Goal: Complete application form

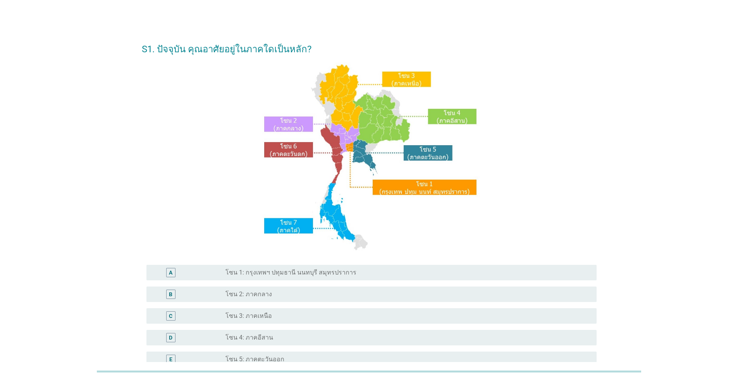
click at [172, 359] on div "E" at bounding box center [170, 360] width 3 height 8
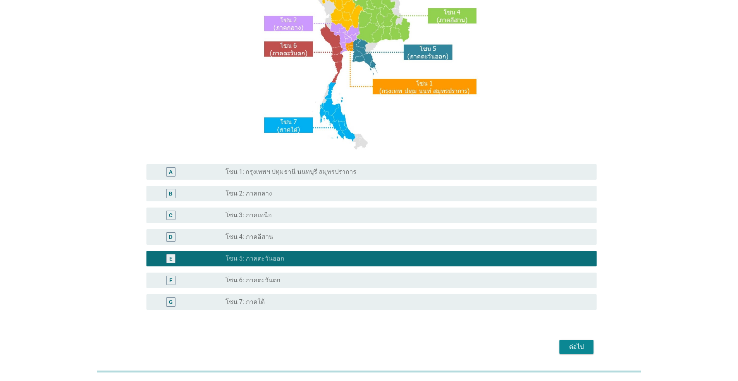
scroll to position [124, 0]
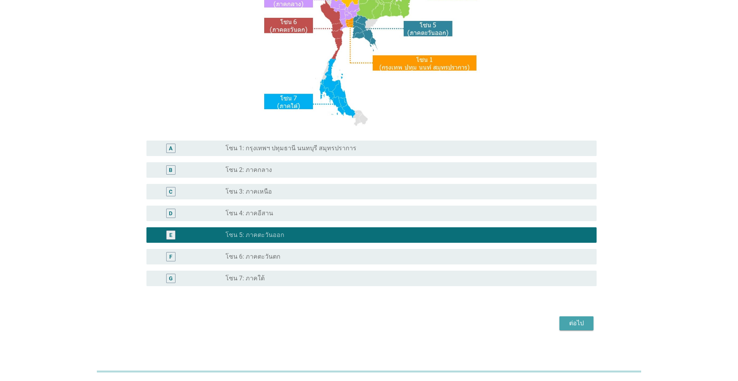
click at [575, 322] on div "ต่อไป" at bounding box center [577, 323] width 22 height 9
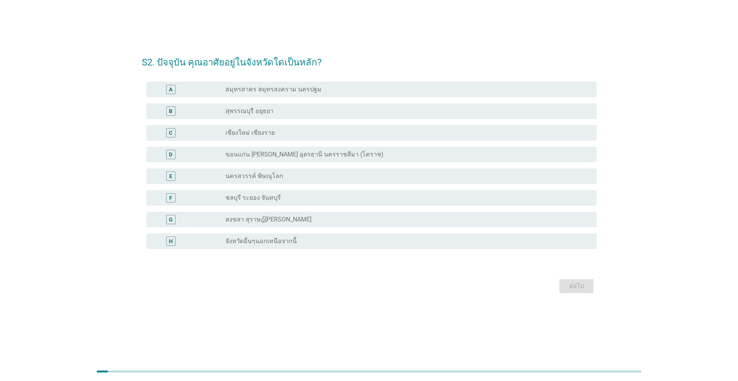
scroll to position [0, 0]
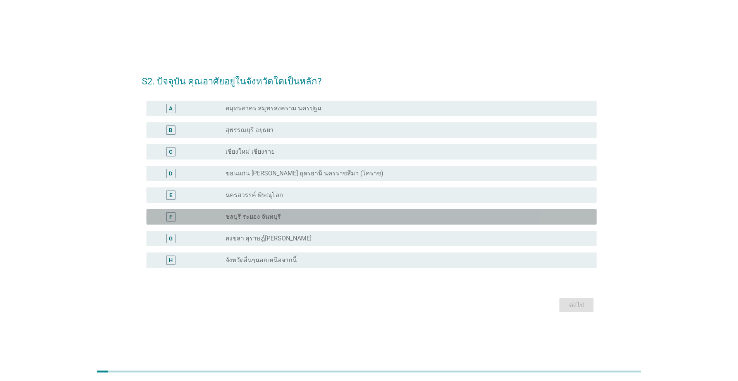
click at [169, 216] on div "F" at bounding box center [170, 217] width 3 height 8
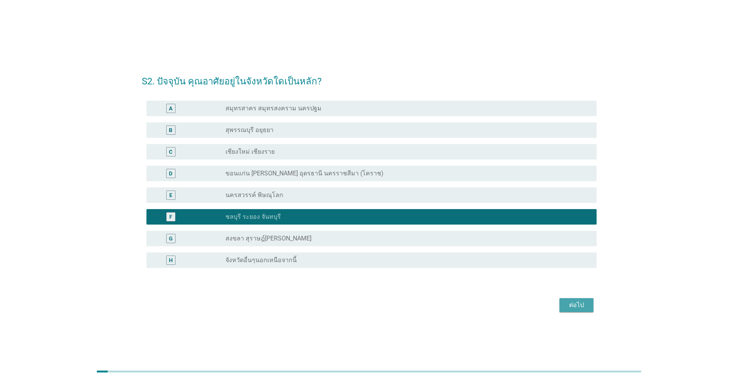
click at [582, 309] on div "ต่อไป" at bounding box center [577, 305] width 22 height 9
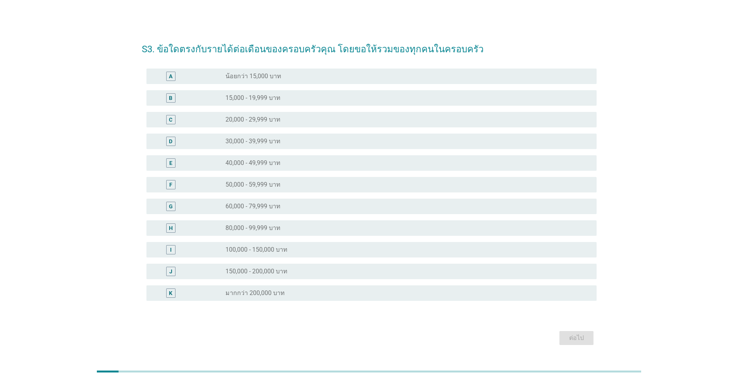
click at [172, 227] on div "H" at bounding box center [171, 228] width 4 height 8
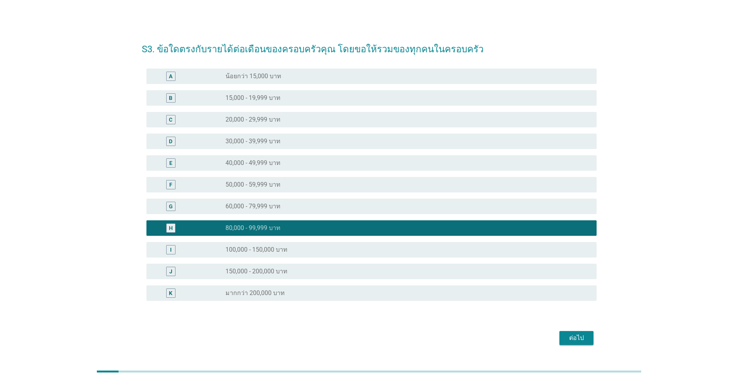
click at [579, 337] on div "ต่อไป" at bounding box center [577, 338] width 22 height 9
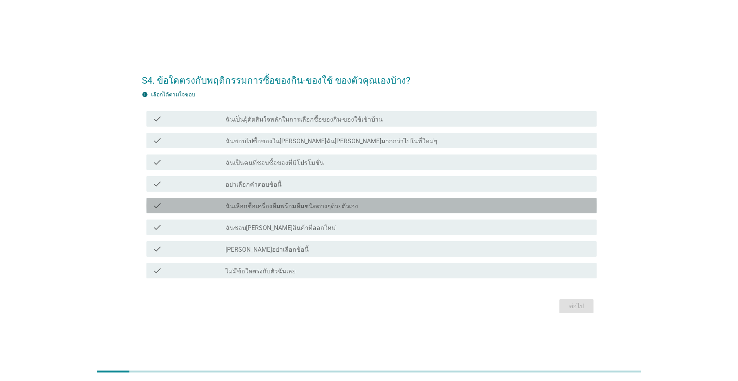
click at [359, 206] on div "check_box_outline_blank ฉันเลือกซื้อเครื่องดื่มพร้อมดื่มชนิดต่างๆด้วยตัวเอง" at bounding box center [407, 205] width 365 height 9
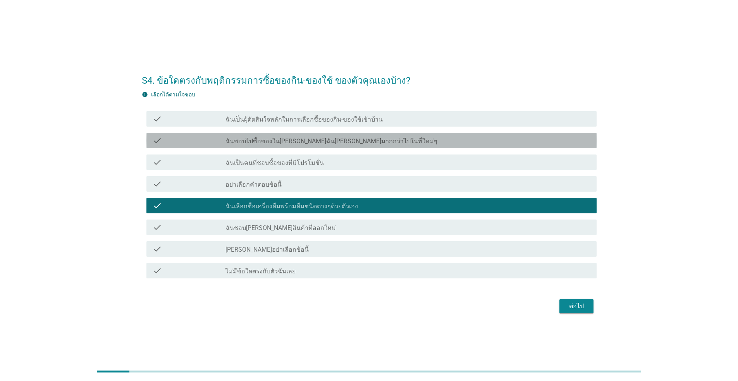
click at [373, 136] on div "check_box_outline_blank ฉันชอบไปซื้อของใน[PERSON_NAME]ฉัน[PERSON_NAME]มากกว่าไป…" at bounding box center [407, 140] width 365 height 9
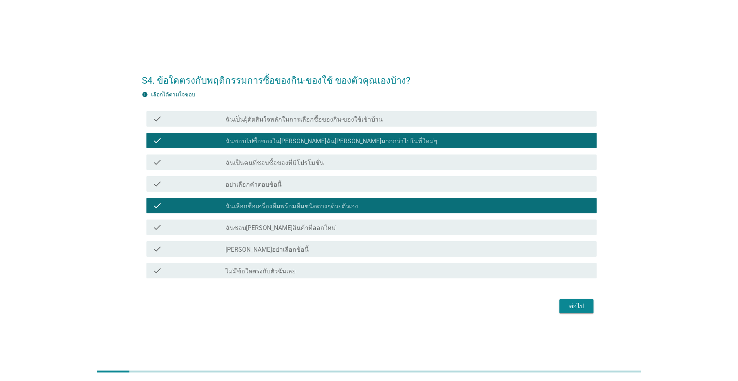
click at [582, 303] on div "ต่อไป" at bounding box center [577, 306] width 22 height 9
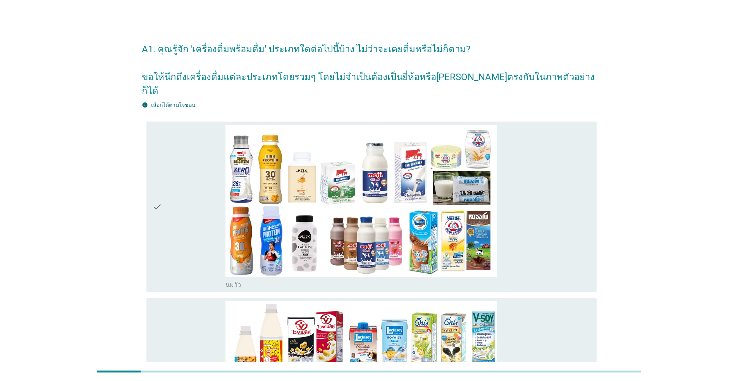
click at [171, 234] on div "check" at bounding box center [189, 207] width 73 height 165
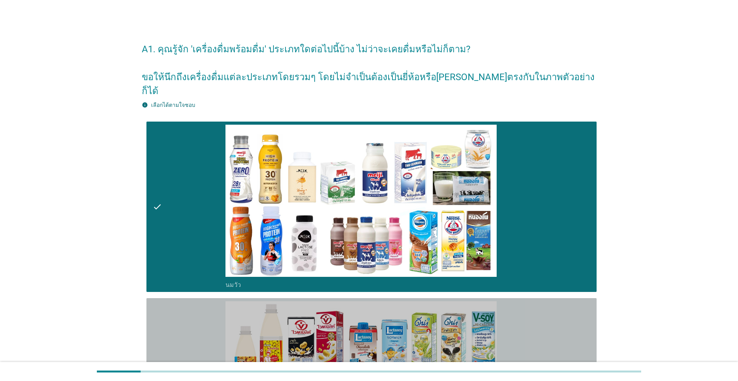
click at [184, 341] on div "check" at bounding box center [189, 383] width 73 height 165
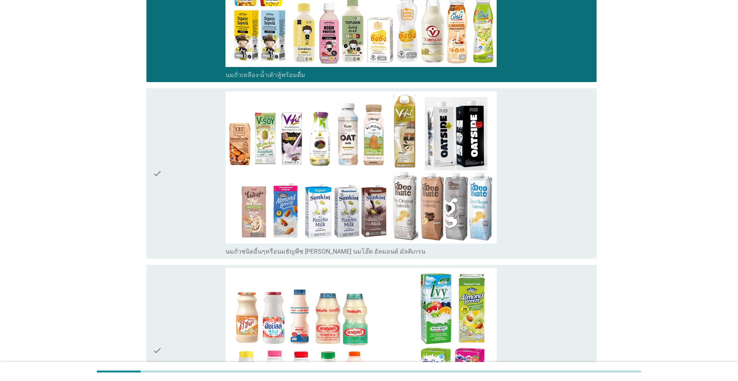
scroll to position [479, 0]
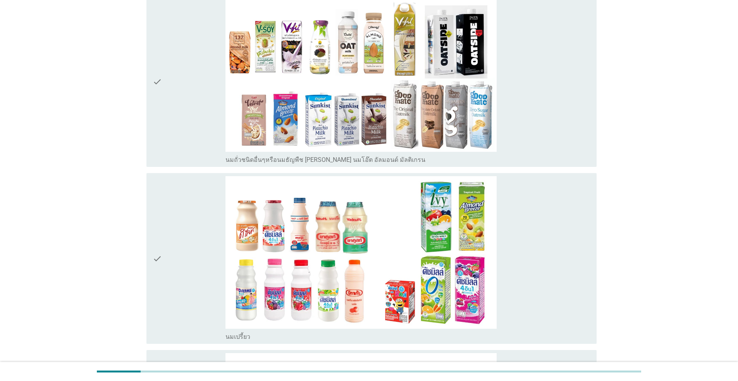
click at [189, 229] on div "check" at bounding box center [189, 258] width 73 height 165
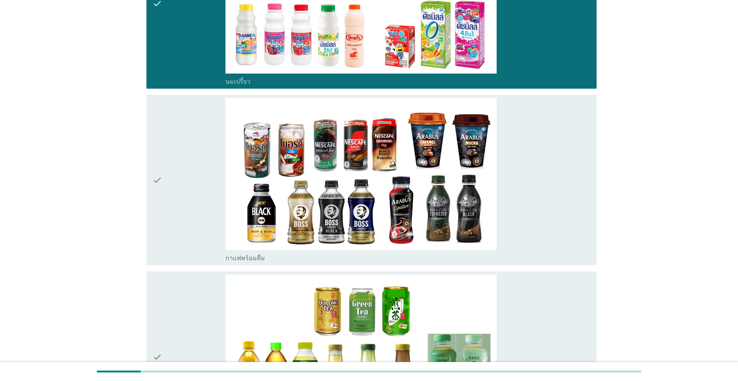
scroll to position [780, 0]
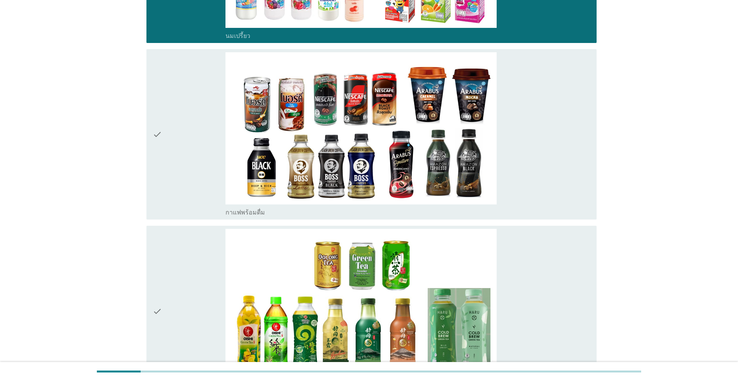
click at [205, 120] on div "check" at bounding box center [189, 134] width 73 height 165
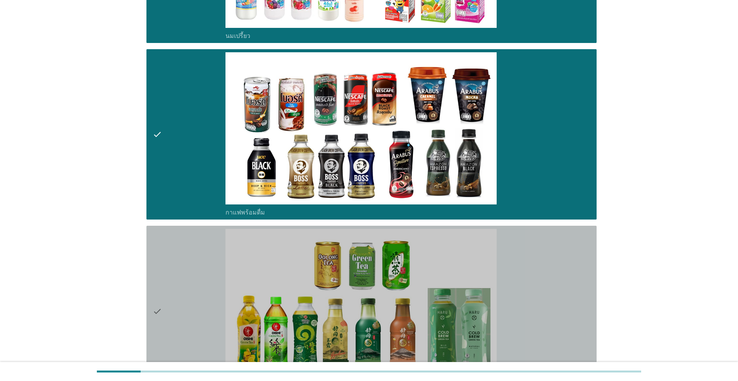
click at [199, 320] on div "check" at bounding box center [189, 311] width 73 height 165
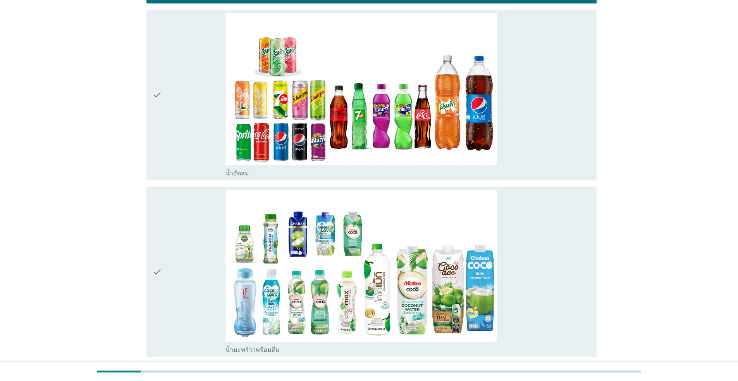
scroll to position [1199, 0]
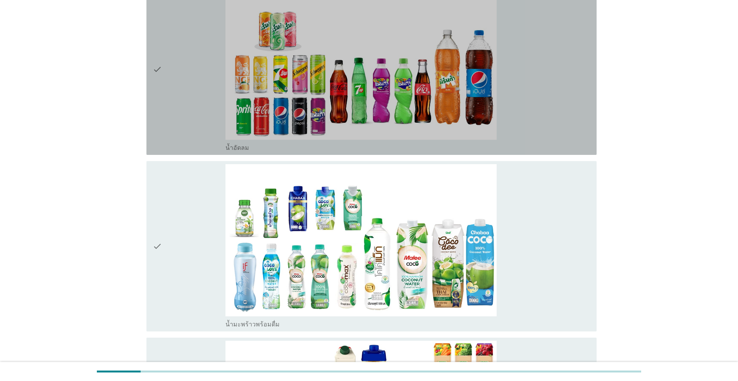
click at [166, 111] on div "check" at bounding box center [189, 69] width 73 height 165
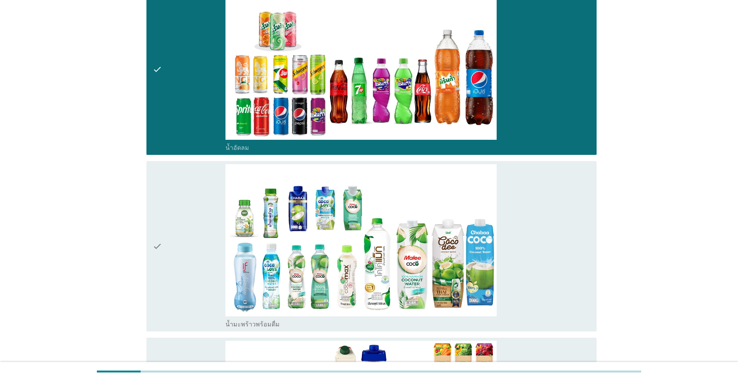
click at [196, 275] on div "check" at bounding box center [189, 246] width 73 height 165
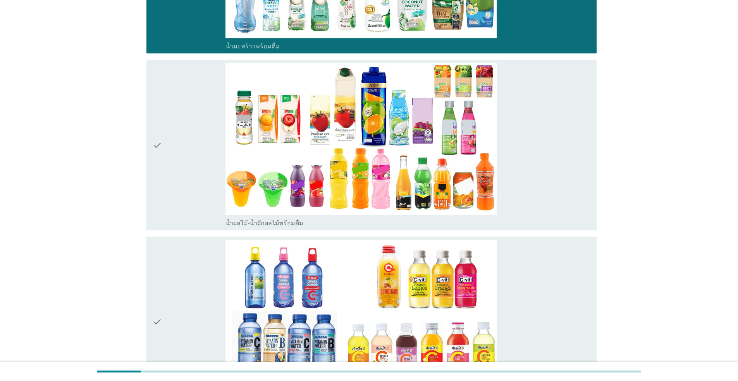
scroll to position [1497, 0]
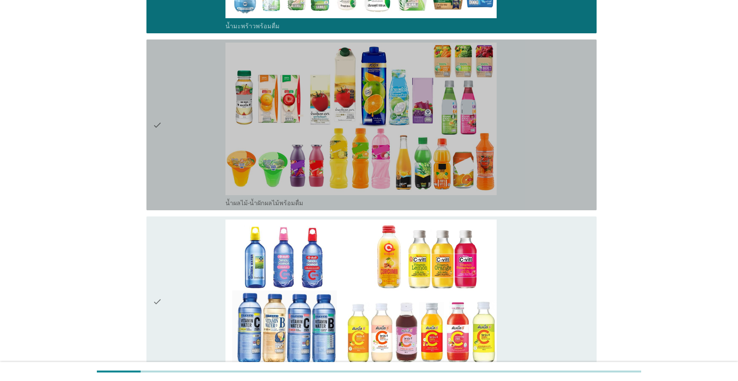
click at [210, 163] on div "check" at bounding box center [189, 125] width 73 height 165
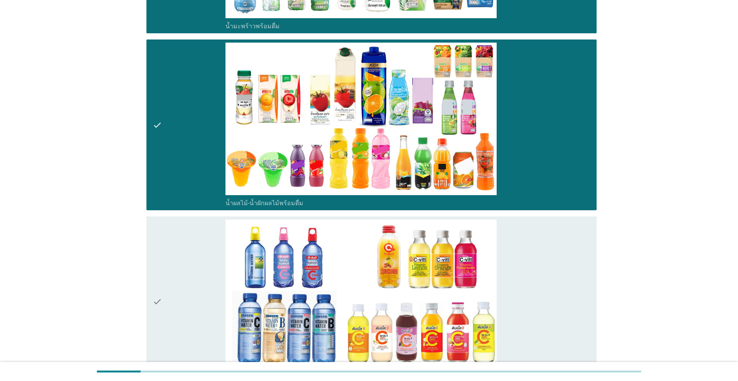
click at [210, 311] on div "check" at bounding box center [189, 302] width 73 height 165
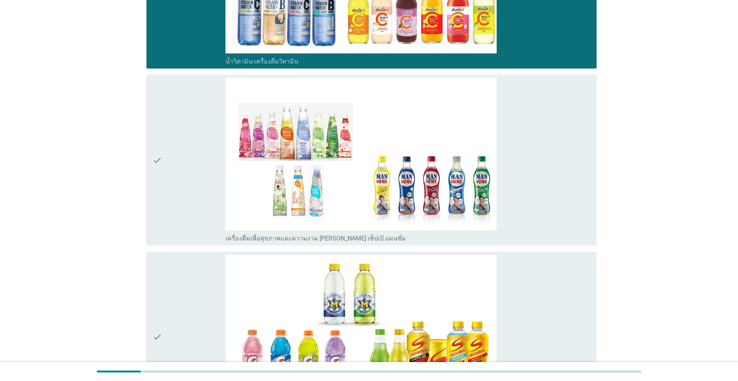
scroll to position [1884, 0]
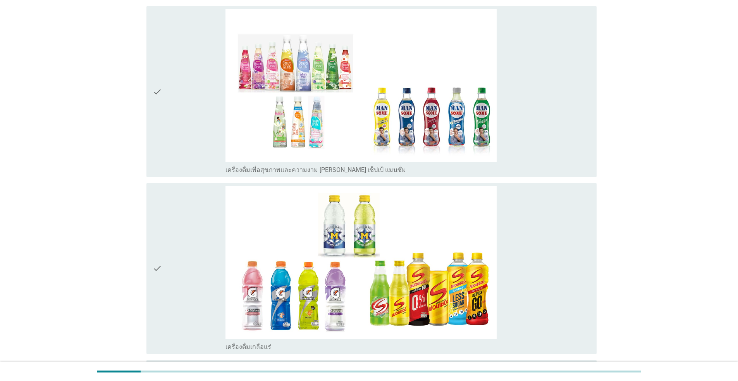
click at [209, 133] on div "check" at bounding box center [189, 91] width 73 height 165
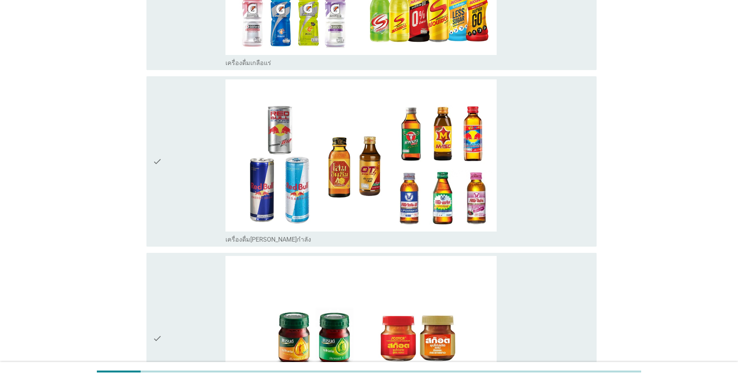
scroll to position [2182, 0]
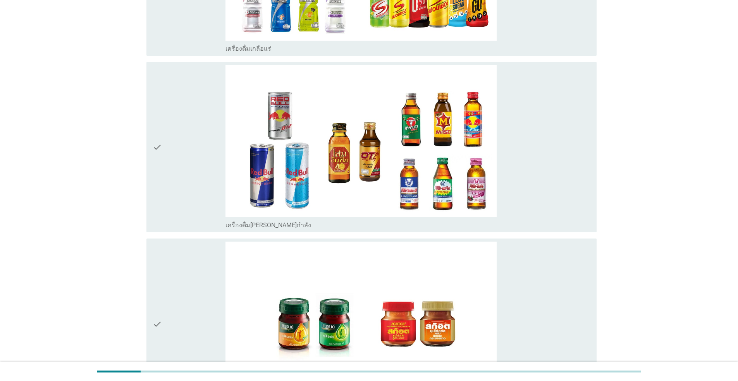
click at [192, 329] on div "check" at bounding box center [189, 324] width 73 height 165
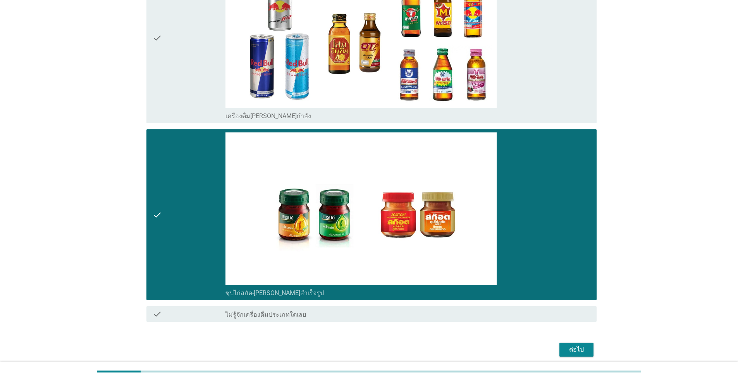
scroll to position [2308, 0]
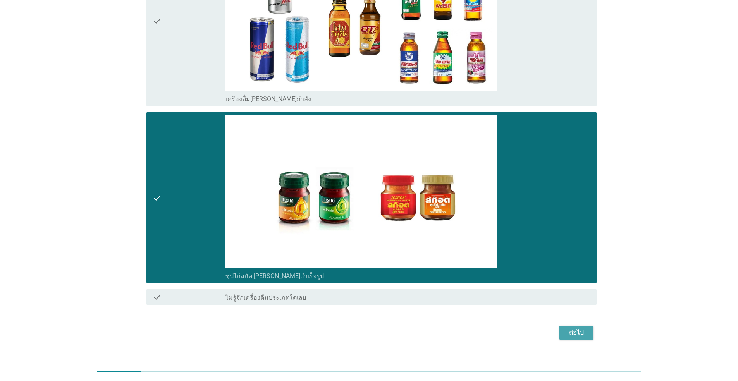
click at [574, 328] on div "ต่อไป" at bounding box center [577, 332] width 22 height 9
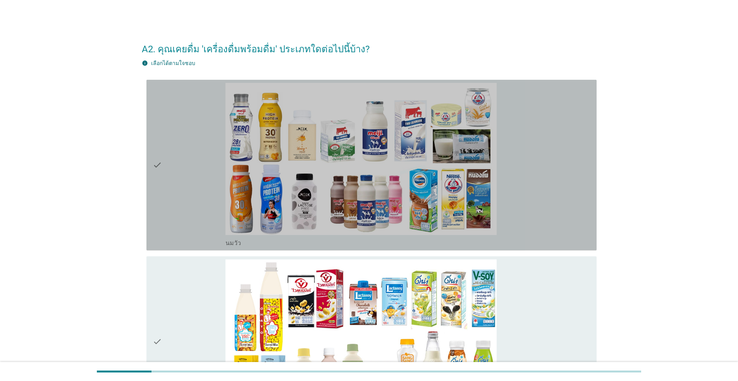
click at [206, 146] on div "check" at bounding box center [189, 165] width 73 height 165
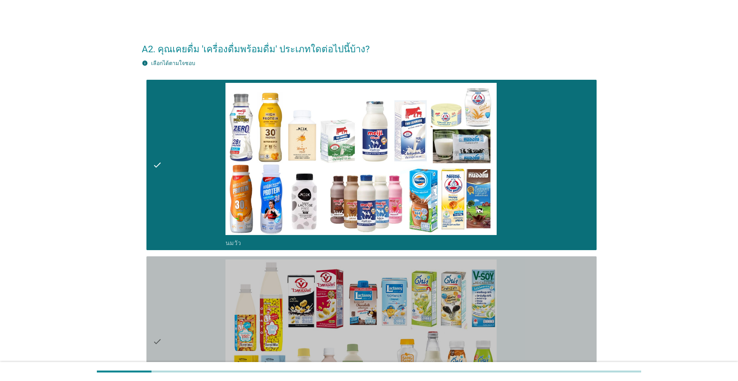
click at [204, 334] on div "check" at bounding box center [189, 342] width 73 height 165
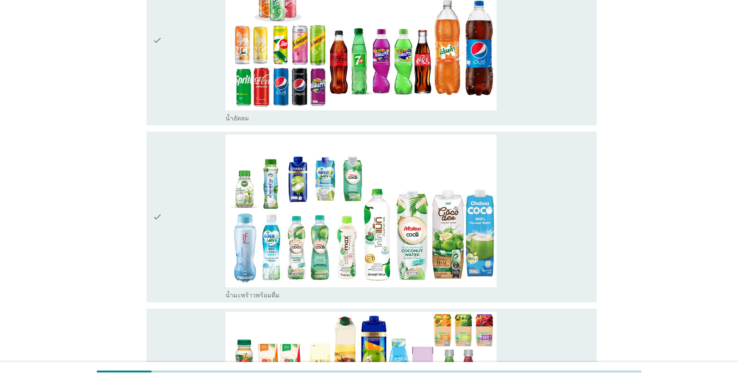
scroll to position [1030, 0]
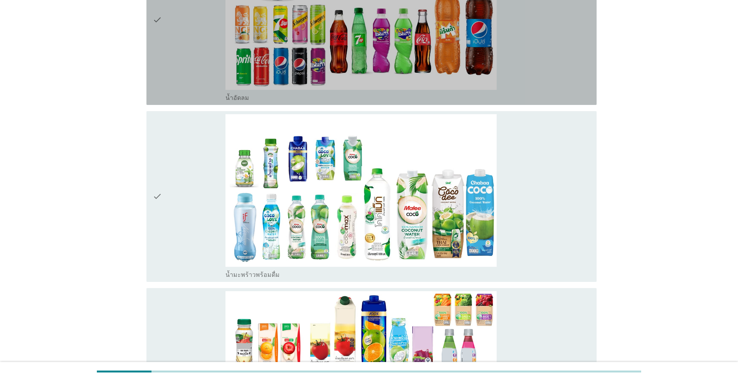
click at [205, 25] on div "check" at bounding box center [189, 19] width 73 height 165
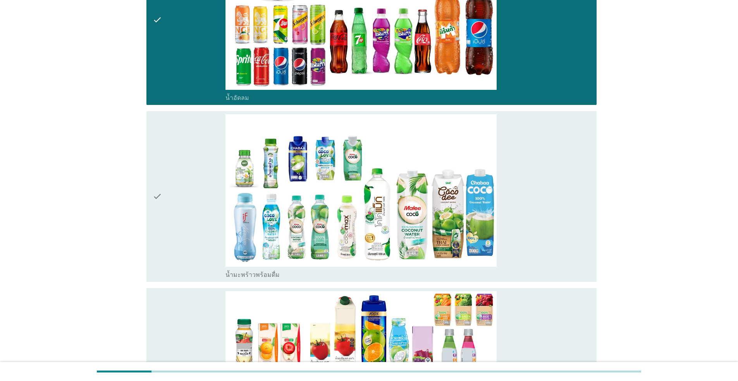
click at [191, 201] on div "check" at bounding box center [189, 196] width 73 height 165
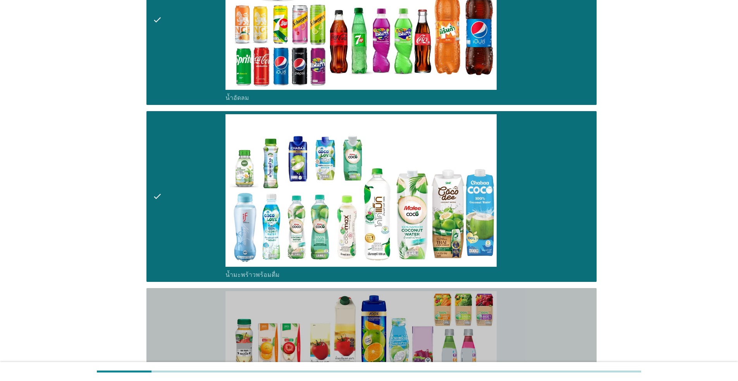
click at [185, 337] on div "check" at bounding box center [189, 373] width 73 height 165
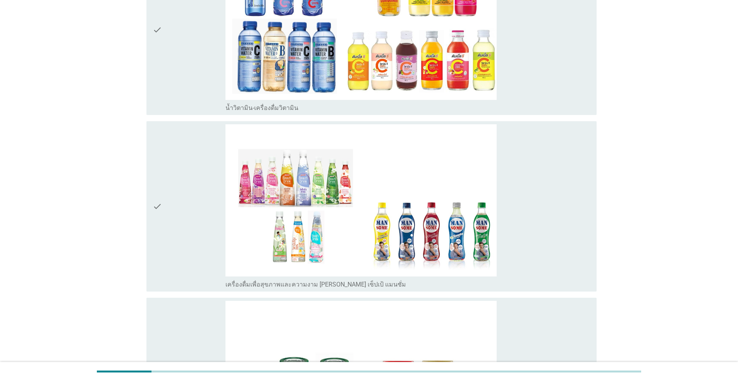
scroll to position [1555, 0]
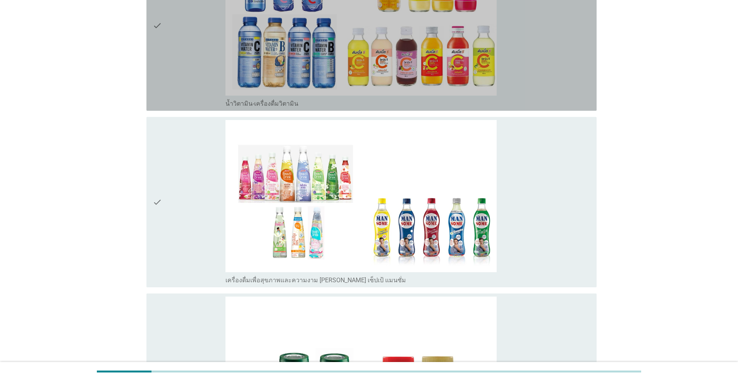
click at [181, 60] on div "check" at bounding box center [189, 25] width 73 height 165
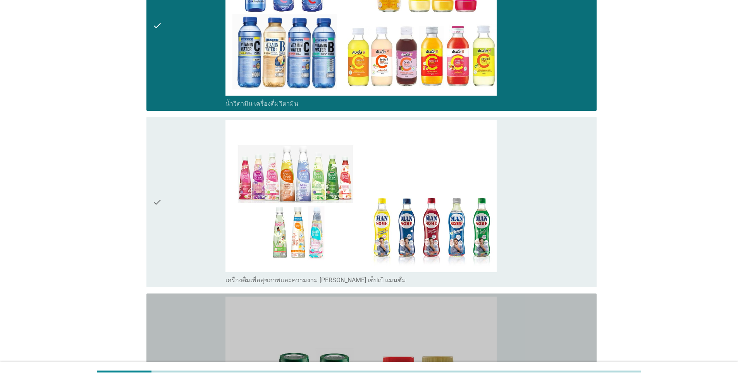
click at [197, 341] on div "check" at bounding box center [189, 379] width 73 height 165
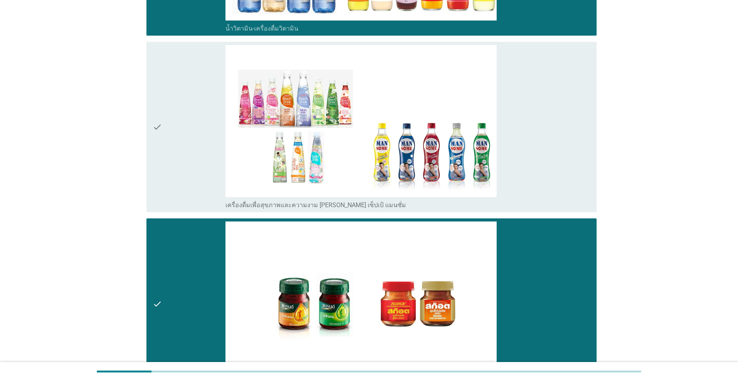
scroll to position [1750, 0]
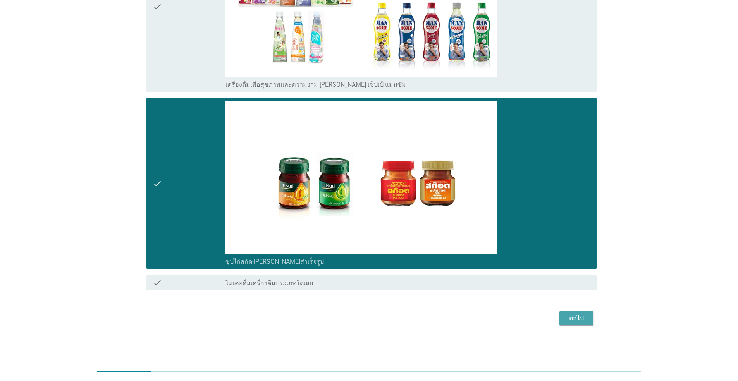
click at [582, 315] on div "ต่อไป" at bounding box center [577, 318] width 22 height 9
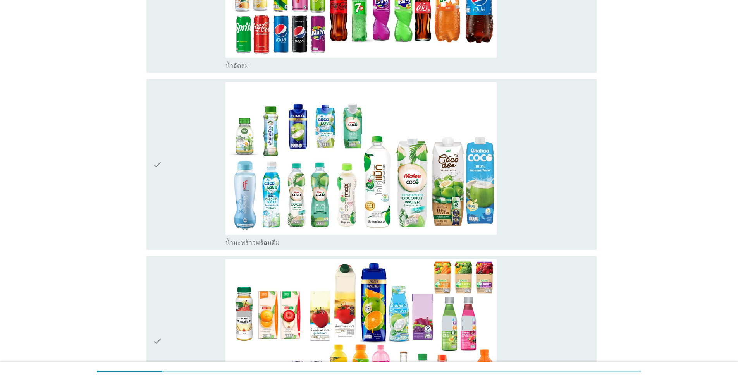
scroll to position [546, 0]
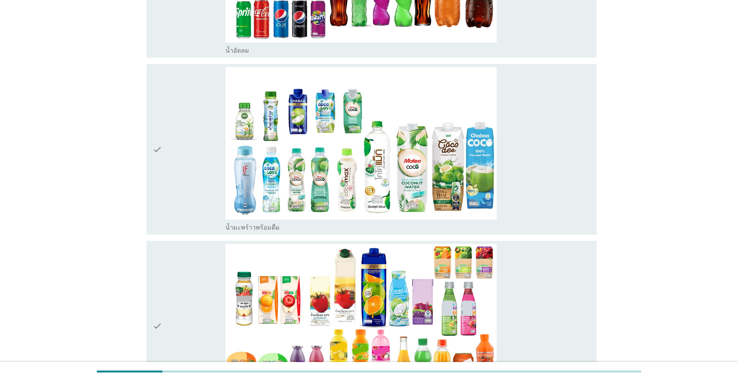
click at [197, 138] on div "check" at bounding box center [189, 149] width 73 height 165
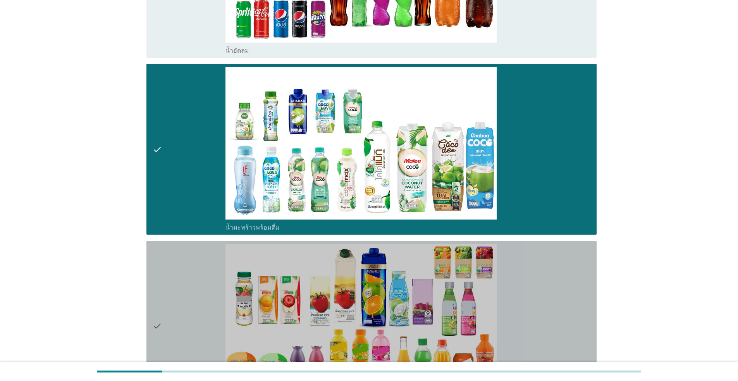
click at [217, 318] on div "check" at bounding box center [189, 326] width 73 height 165
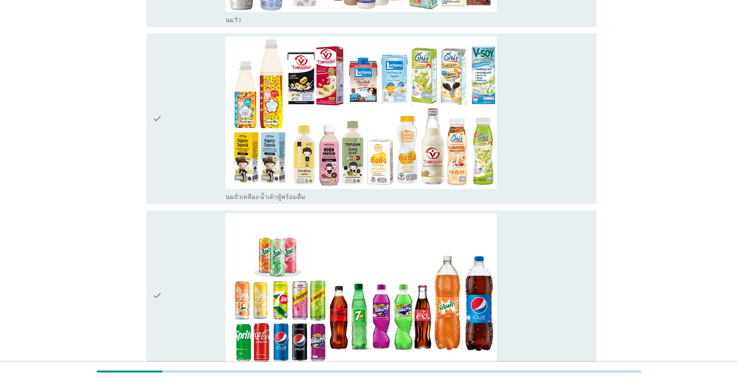
scroll to position [229, 0]
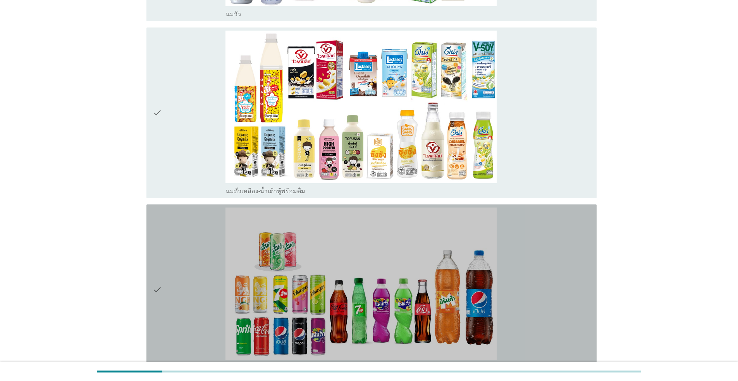
click at [212, 294] on div "check" at bounding box center [189, 290] width 73 height 165
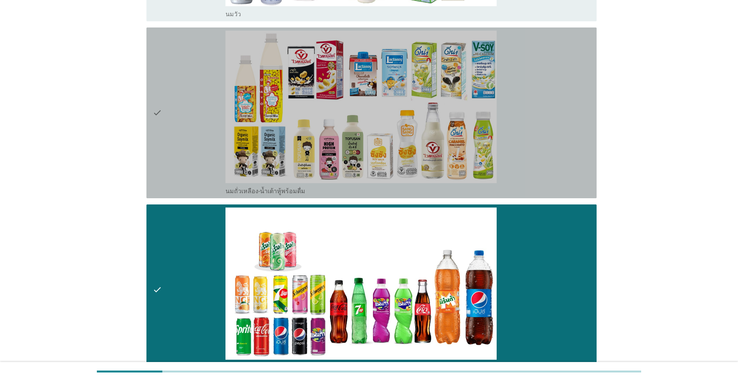
click at [177, 100] on div "check" at bounding box center [189, 113] width 73 height 165
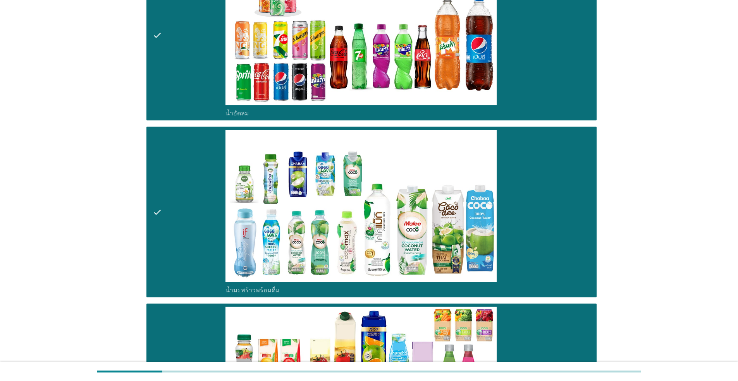
scroll to position [1042, 0]
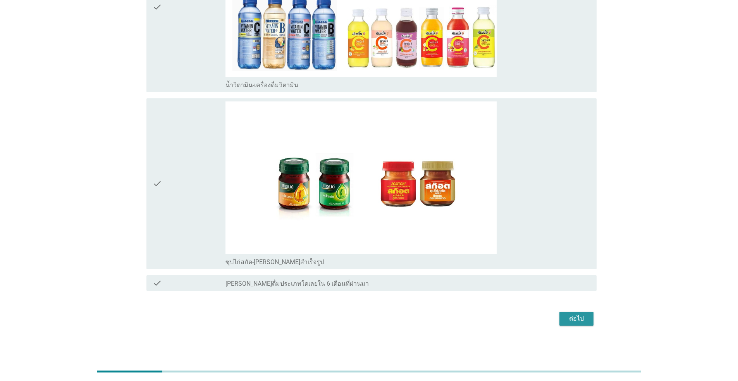
click at [569, 322] on div "ต่อไป" at bounding box center [577, 318] width 22 height 9
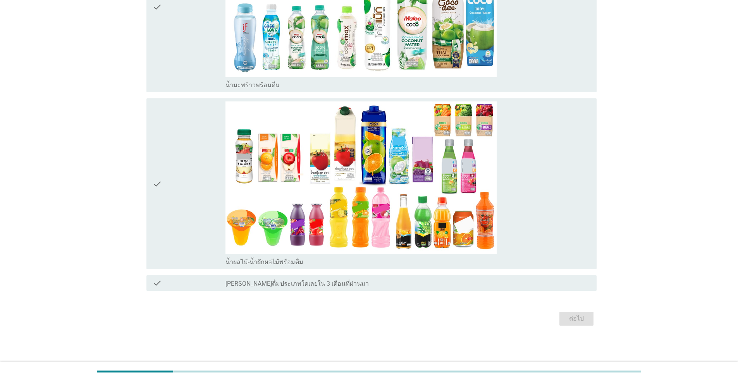
scroll to position [0, 0]
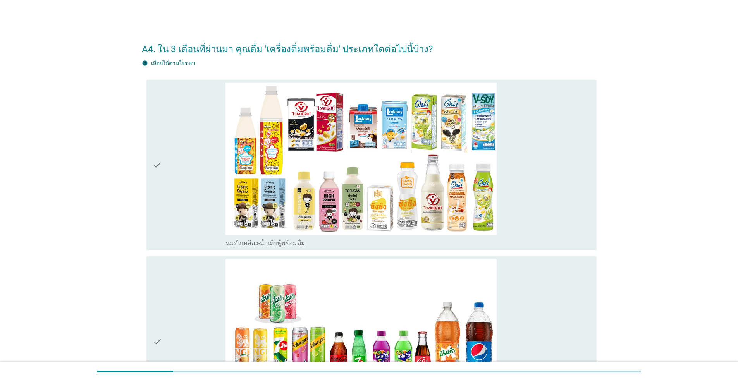
click at [189, 187] on div "check" at bounding box center [189, 165] width 73 height 165
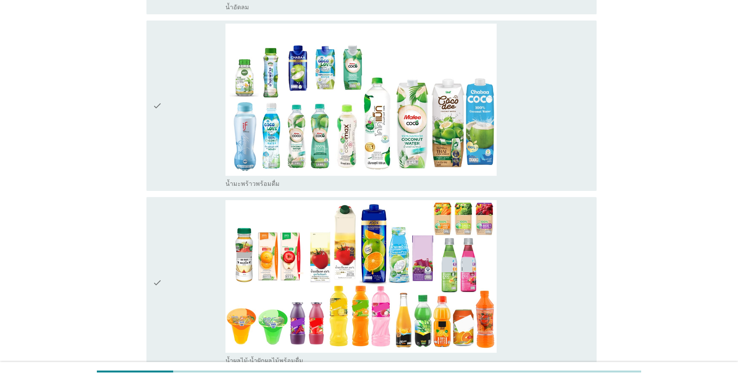
scroll to position [512, 0]
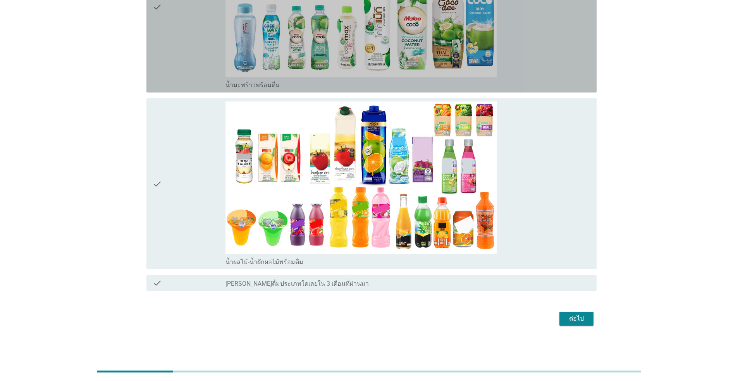
click at [188, 57] on div "check" at bounding box center [189, 7] width 73 height 165
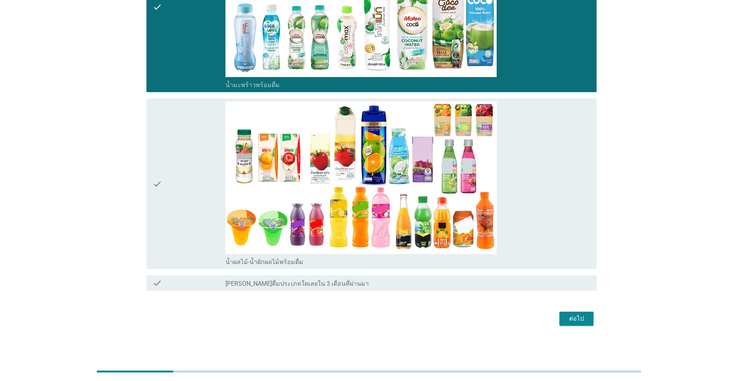
click at [174, 186] on div "check" at bounding box center [189, 183] width 73 height 165
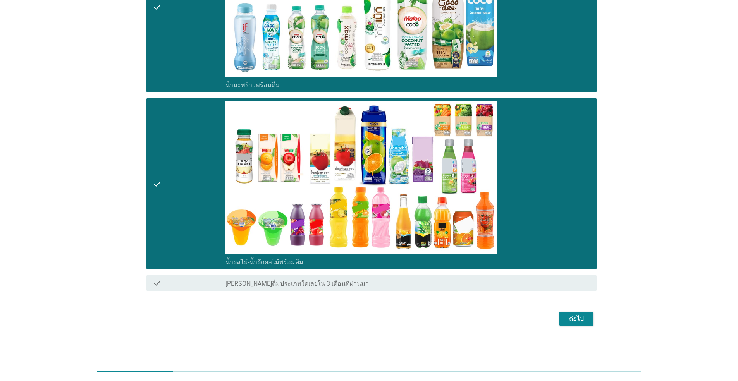
click at [569, 318] on div "ต่อไป" at bounding box center [577, 318] width 22 height 9
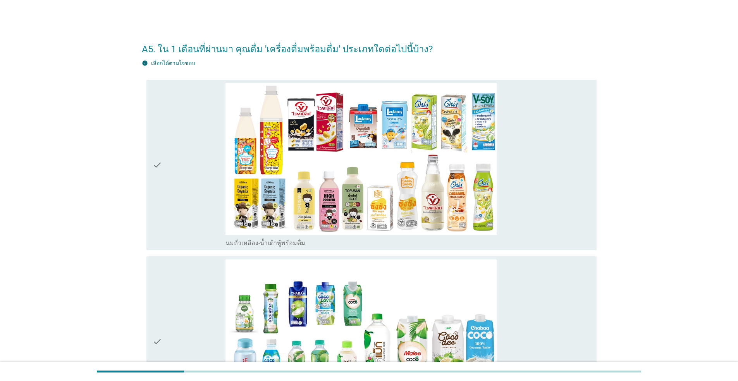
click at [182, 324] on div "check" at bounding box center [189, 342] width 73 height 165
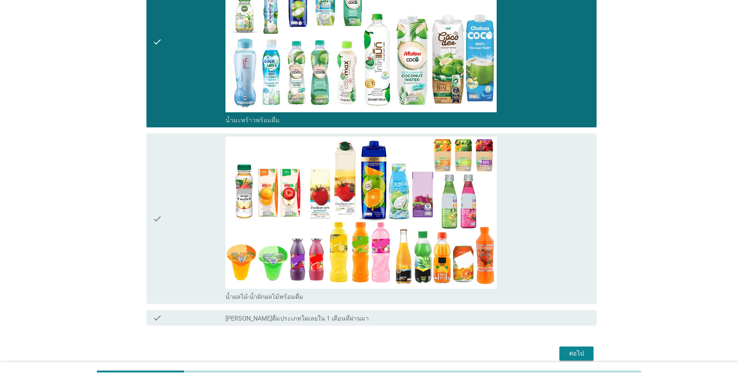
scroll to position [335, 0]
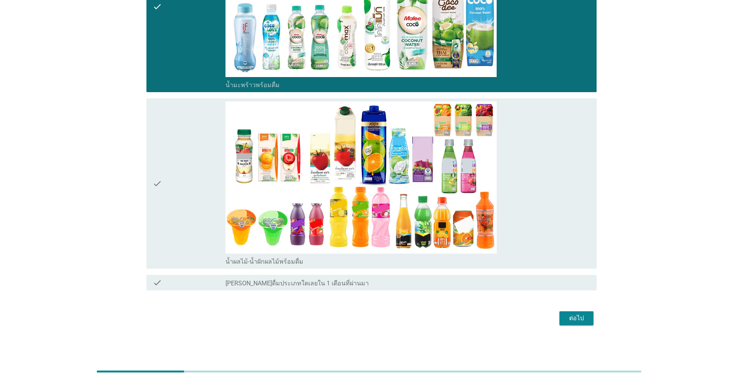
click at [197, 223] on div "check" at bounding box center [189, 183] width 73 height 165
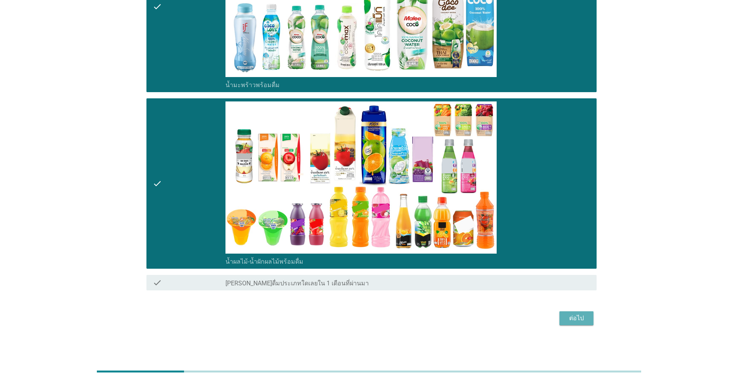
click at [578, 315] on div "ต่อไป" at bounding box center [577, 318] width 22 height 9
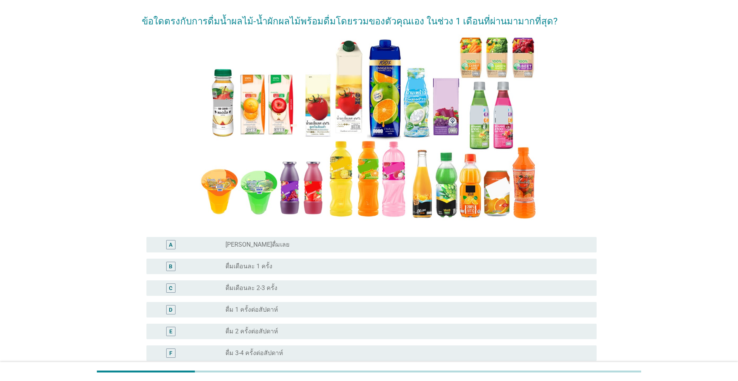
scroll to position [60, 0]
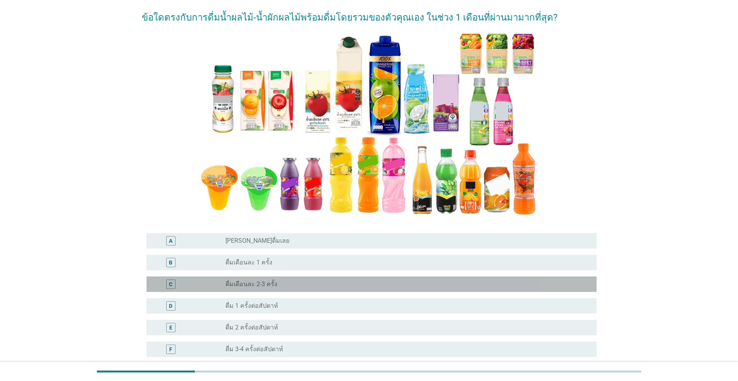
click at [169, 282] on div "C" at bounding box center [170, 284] width 3 height 8
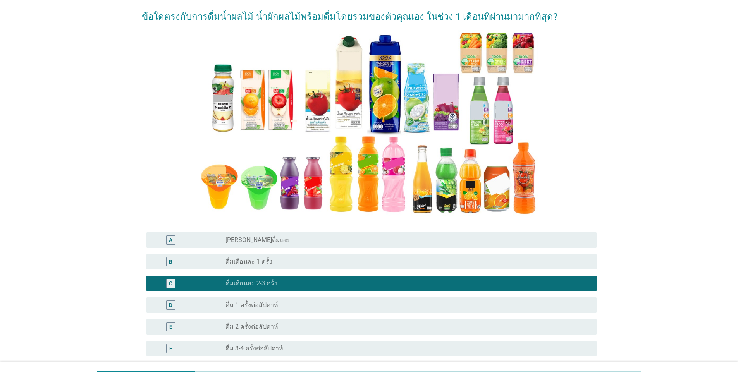
scroll to position [201, 0]
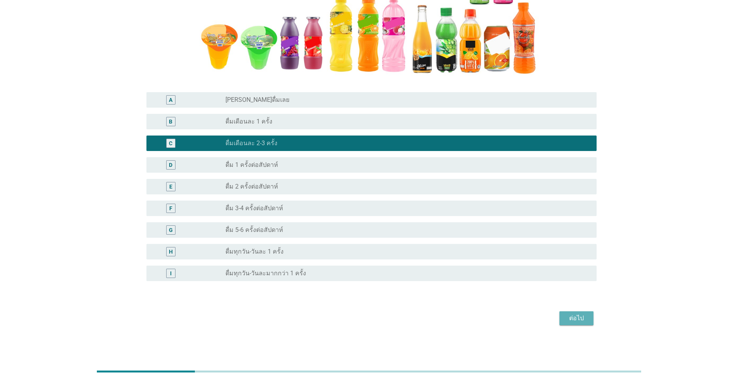
click at [574, 315] on div "ต่อไป" at bounding box center [577, 318] width 22 height 9
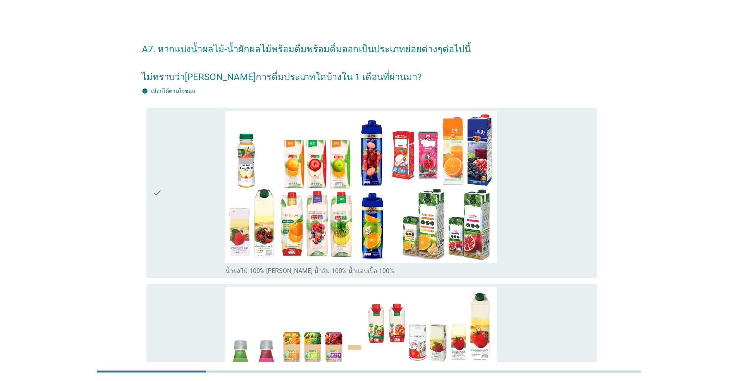
click at [172, 235] on div "check" at bounding box center [189, 193] width 73 height 165
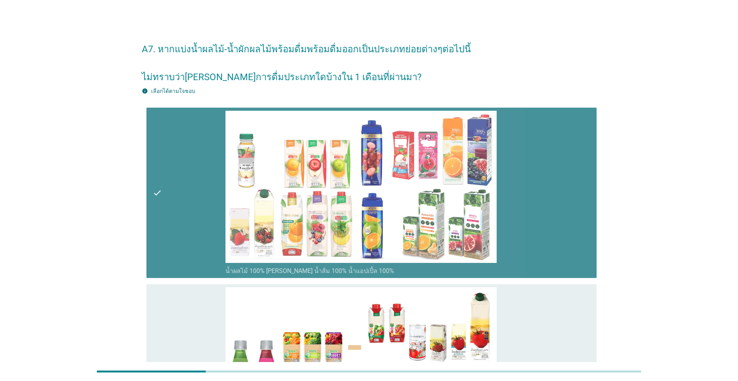
click at [189, 202] on div "check" at bounding box center [189, 193] width 73 height 165
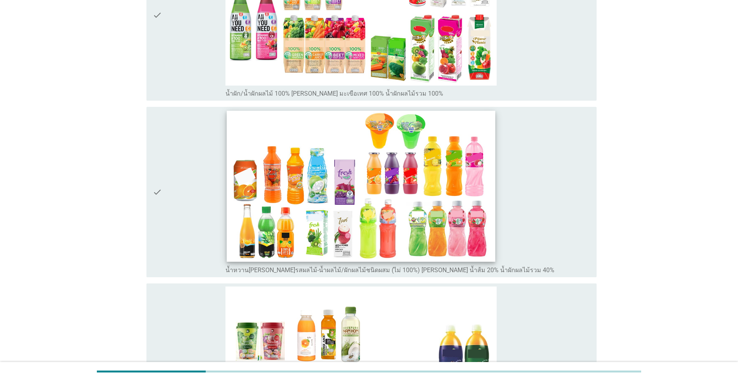
scroll to position [353, 0]
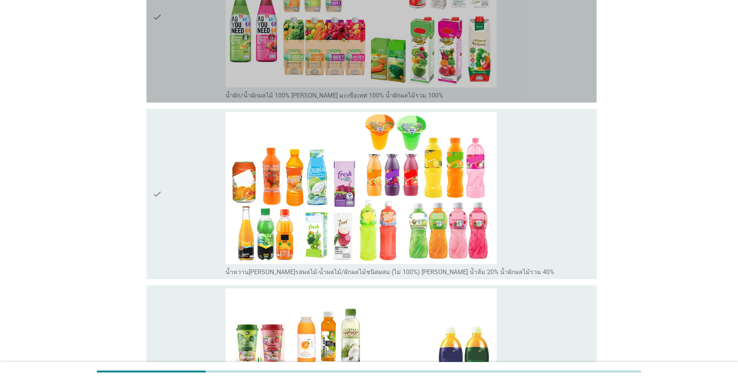
click at [189, 58] on div "check" at bounding box center [189, 17] width 73 height 165
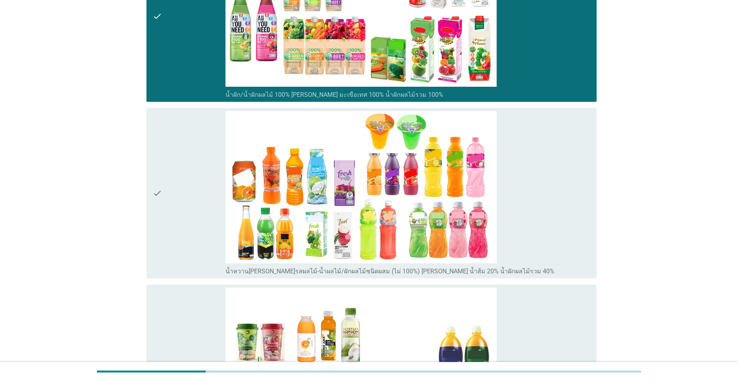
scroll to position [57, 0]
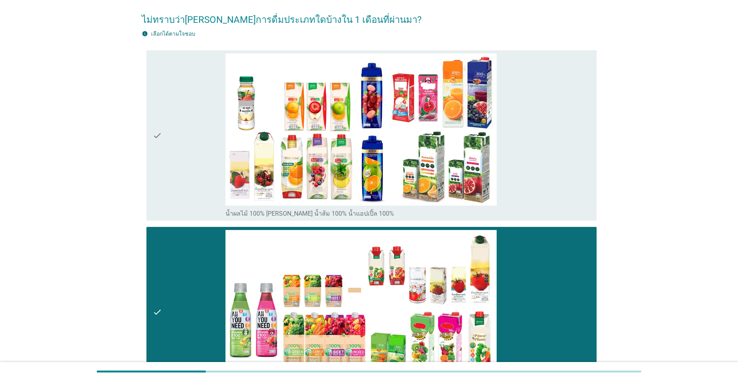
click at [184, 164] on div "check" at bounding box center [189, 135] width 73 height 165
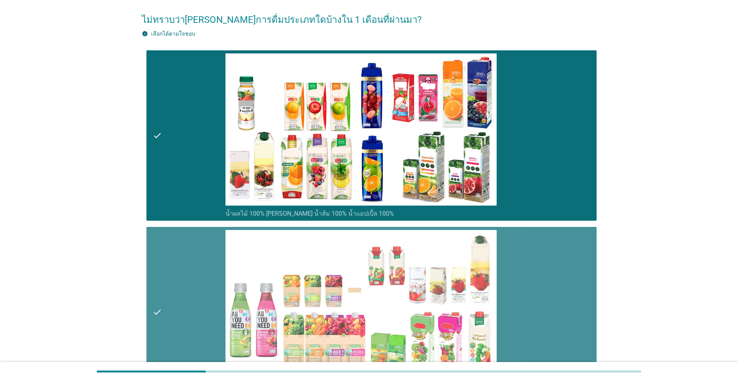
click at [177, 313] on div "check" at bounding box center [189, 312] width 73 height 165
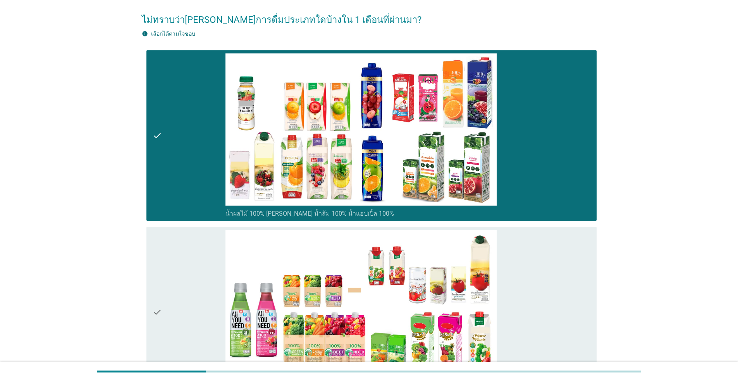
click at [175, 342] on div "check" at bounding box center [189, 312] width 73 height 165
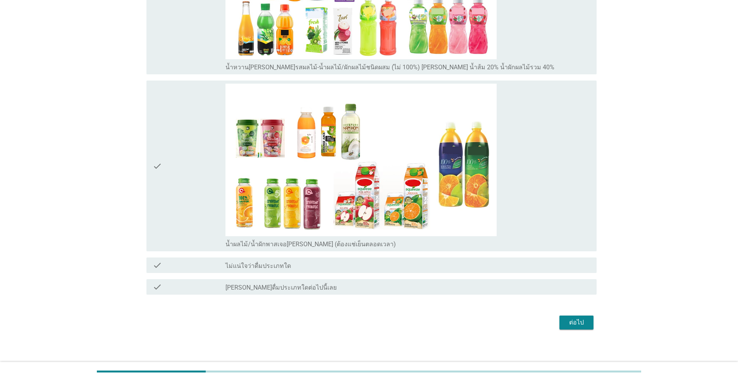
scroll to position [561, 0]
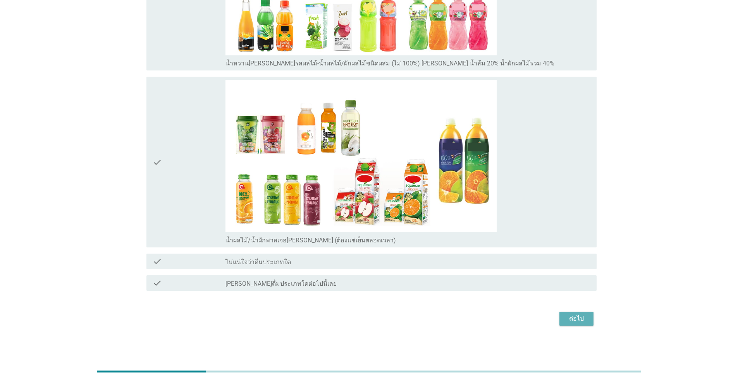
click at [579, 322] on div "ต่อไป" at bounding box center [577, 318] width 22 height 9
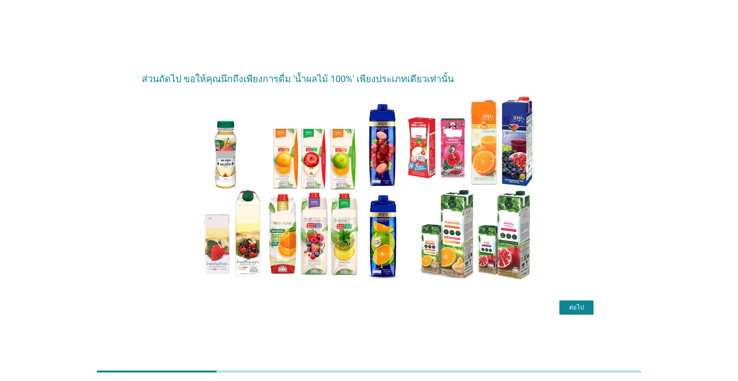
click at [576, 305] on div "ต่อไป" at bounding box center [577, 307] width 22 height 9
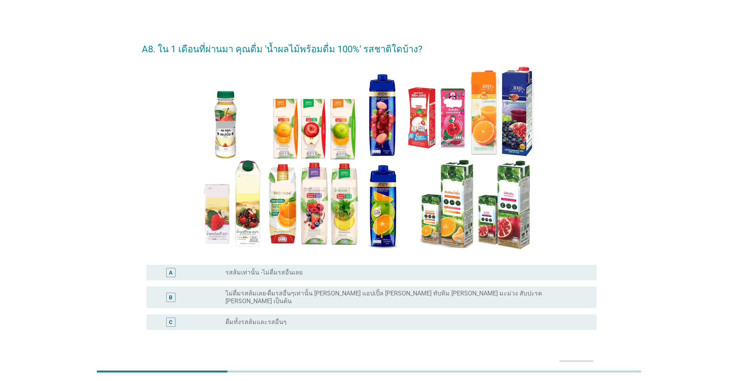
click at [242, 318] on label "ดื่มทั้งรสส้มและรสอื่นๆ" at bounding box center [255, 322] width 61 height 8
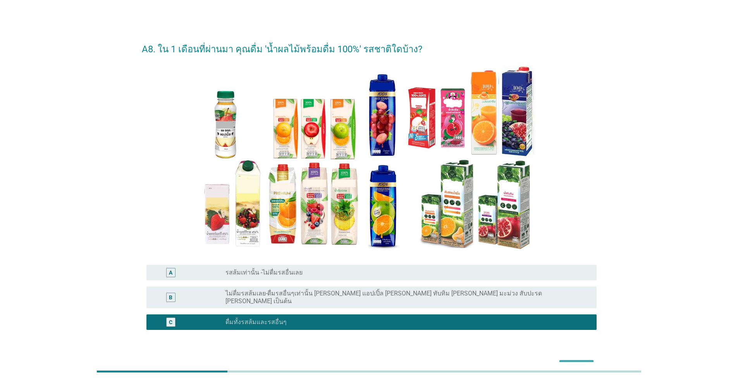
click at [574, 363] on div "ต่อไป" at bounding box center [577, 367] width 22 height 9
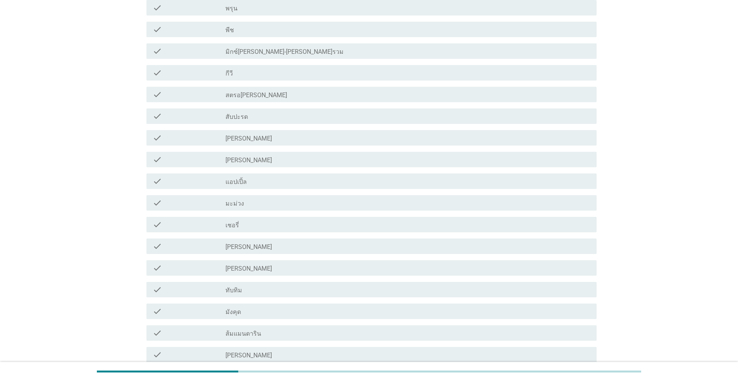
scroll to position [157, 0]
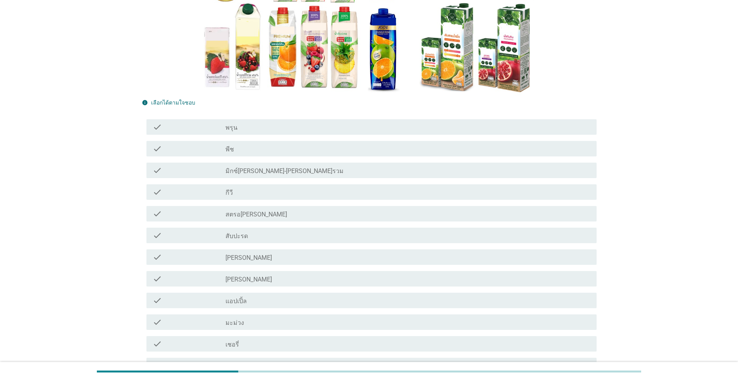
click at [244, 279] on div "check_box_outline_blank [PERSON_NAME]" at bounding box center [407, 278] width 365 height 9
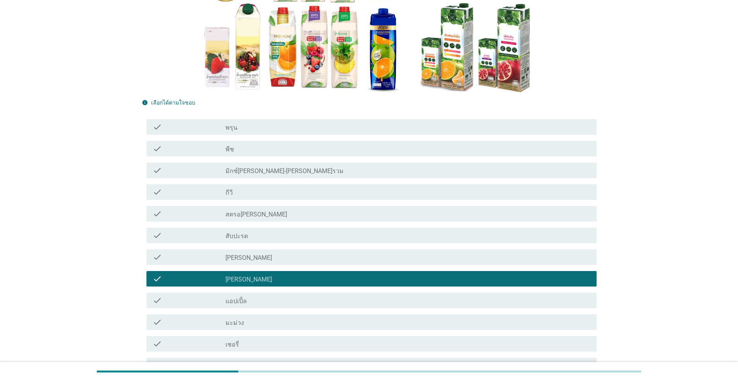
click at [268, 234] on div "check_box_outline_blank สับปะรด" at bounding box center [407, 235] width 365 height 9
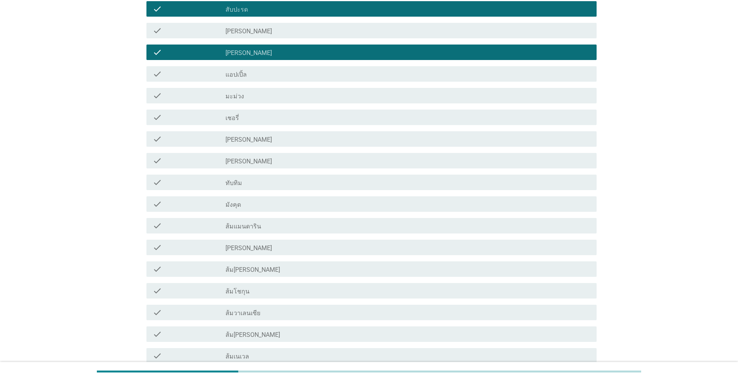
scroll to position [426, 0]
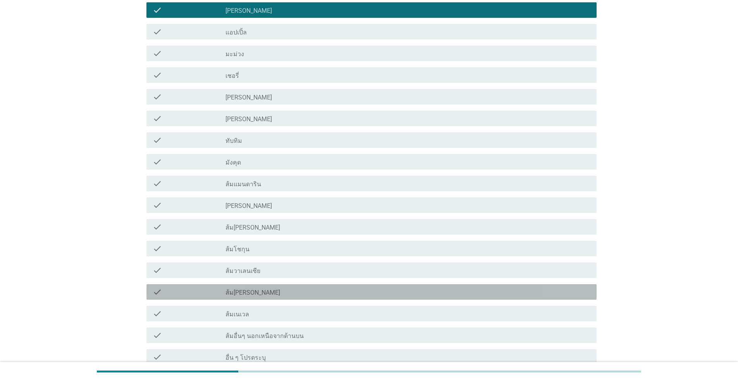
click at [260, 290] on div "check_box_outline_blank ส้ม[PERSON_NAME]" at bounding box center [407, 291] width 365 height 9
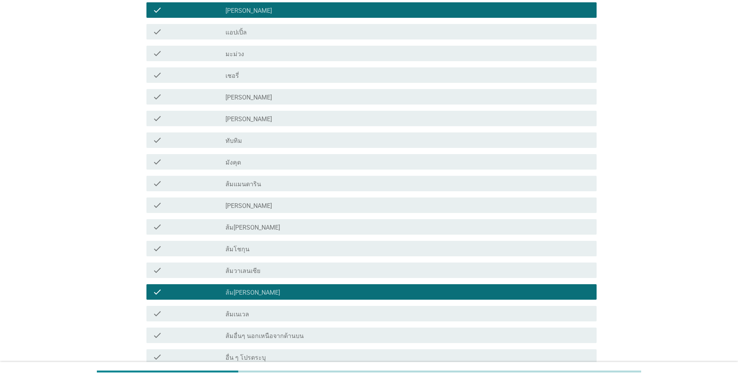
click at [268, 267] on div "check_box_outline_blank ส้มวาเลนเซีย" at bounding box center [407, 270] width 365 height 9
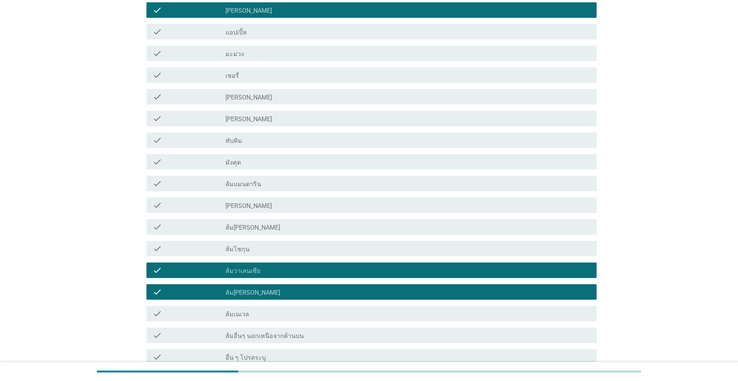
click at [268, 244] on div "check_box_outline_blank ส้มโชกุน" at bounding box center [407, 248] width 365 height 9
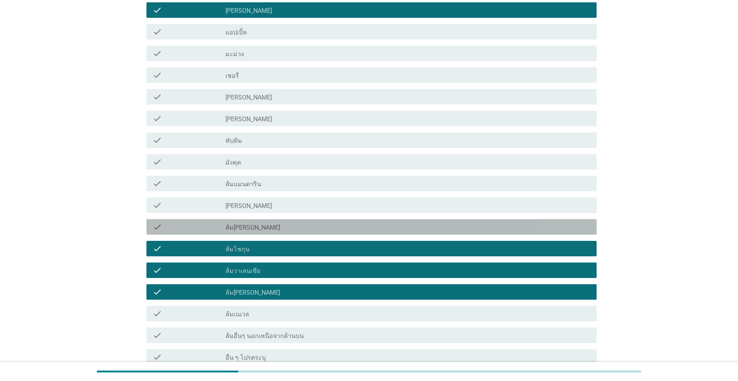
click at [269, 219] on div "check check_box_outline_blank ส้ม[PERSON_NAME]" at bounding box center [371, 226] width 450 height 15
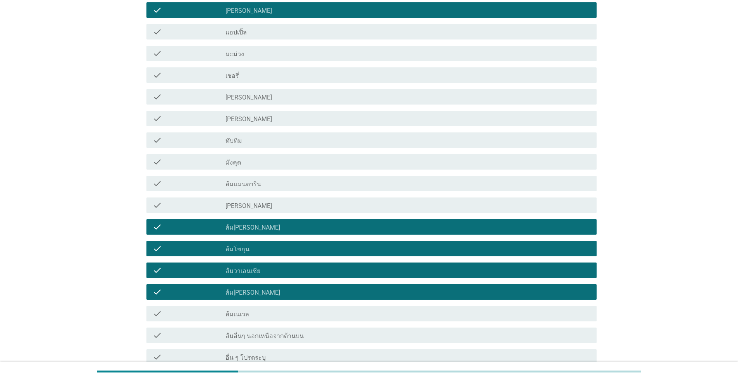
click at [270, 206] on div "check_box_outline_blank [PERSON_NAME]" at bounding box center [407, 205] width 365 height 9
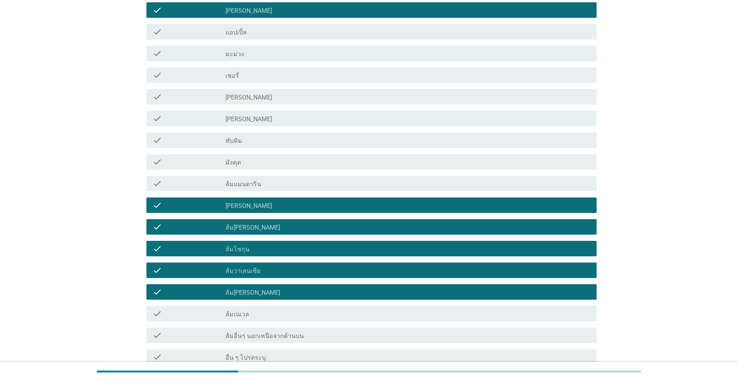
click at [308, 140] on div "check_box_outline_blank ทับทิม" at bounding box center [407, 140] width 365 height 9
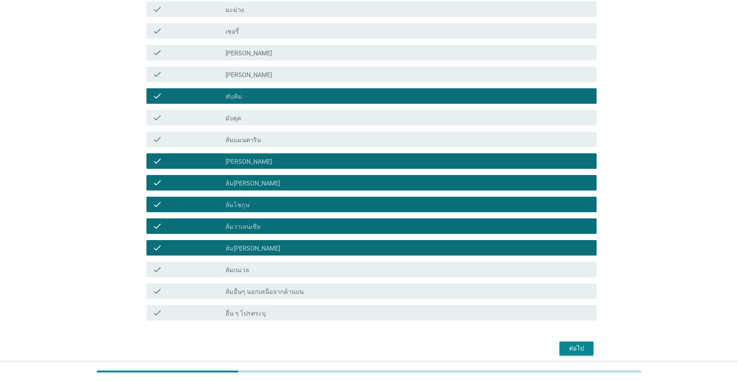
scroll to position [500, 0]
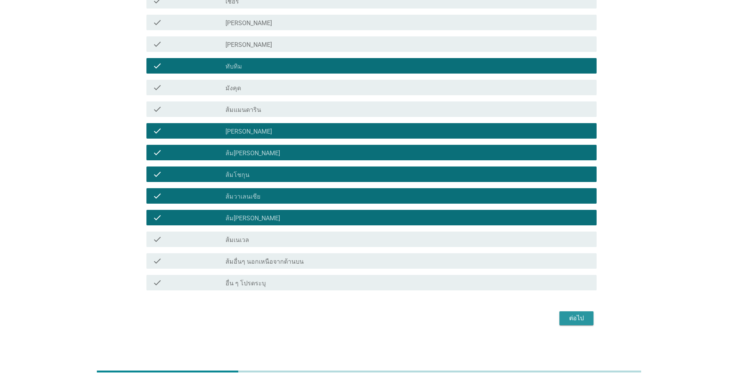
click at [569, 317] on div "ต่อไป" at bounding box center [577, 318] width 22 height 9
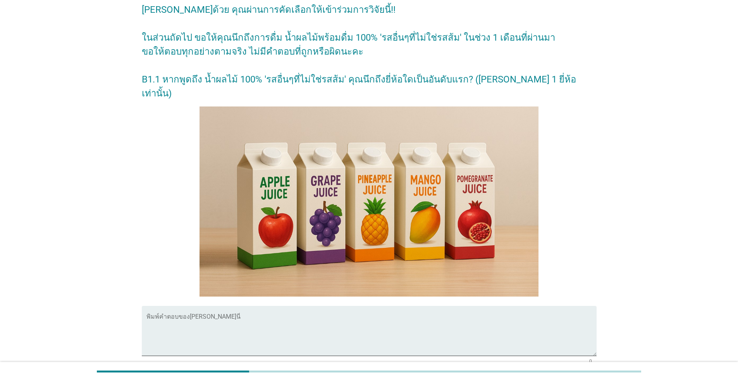
scroll to position [39, 0]
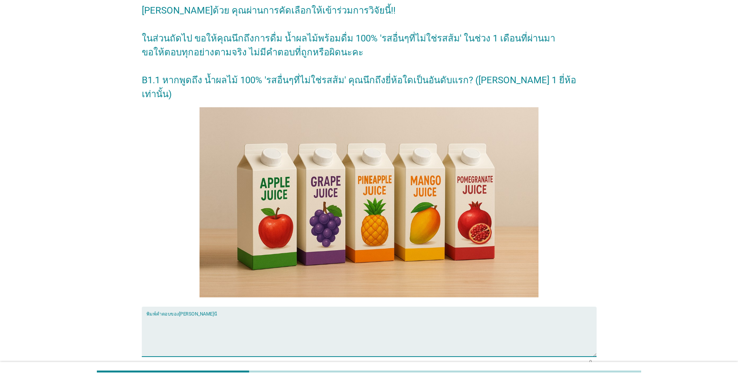
click at [253, 316] on textarea "พิมพ์คำตอบของคุณ ที่นี่" at bounding box center [371, 336] width 450 height 41
type textarea "m"
drag, startPoint x: 160, startPoint y: 310, endPoint x: 117, endPoint y: 300, distance: 43.3
click at [115, 303] on div "[PERSON_NAME]ด้วย คุณผ่านการคัดเลือกให้เข้าร่วมการวิจัยนี้!! ในส่วนถัดไป ขอให้ค…" at bounding box center [369, 199] width 701 height 419
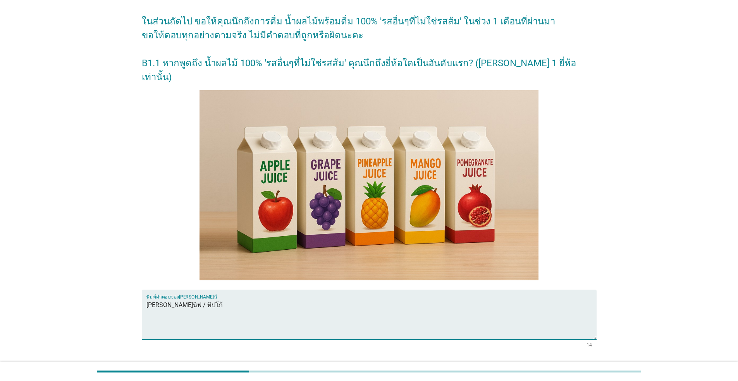
scroll to position [99, 0]
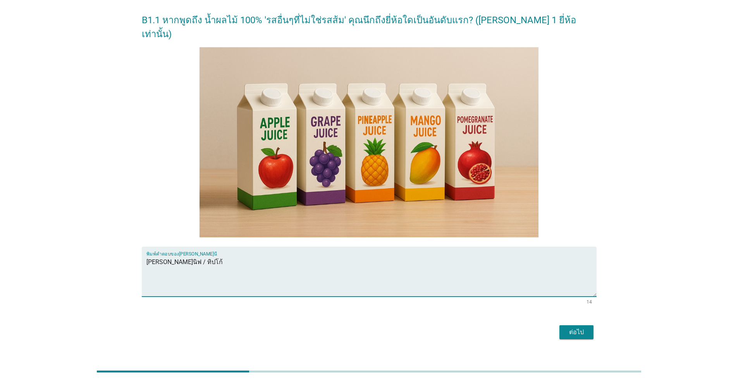
click at [189, 256] on textarea "[PERSON_NAME]นิฟ / ทิปโก้" at bounding box center [371, 276] width 450 height 41
type textarea "[PERSON_NAME]นิฟ"
click at [580, 328] on div "ต่อไป" at bounding box center [577, 332] width 22 height 9
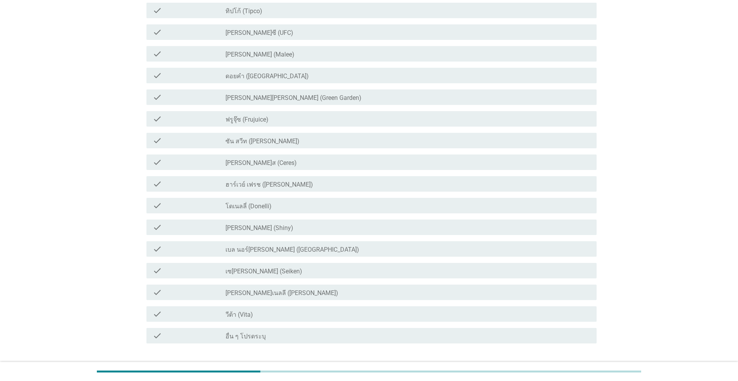
scroll to position [0, 0]
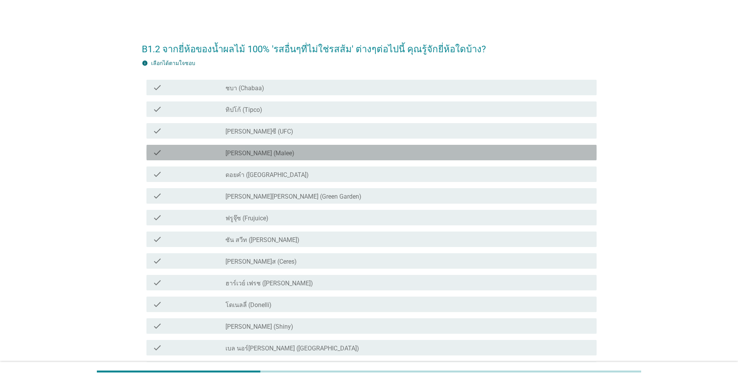
click at [241, 153] on label "[PERSON_NAME] (Malee)" at bounding box center [259, 154] width 69 height 8
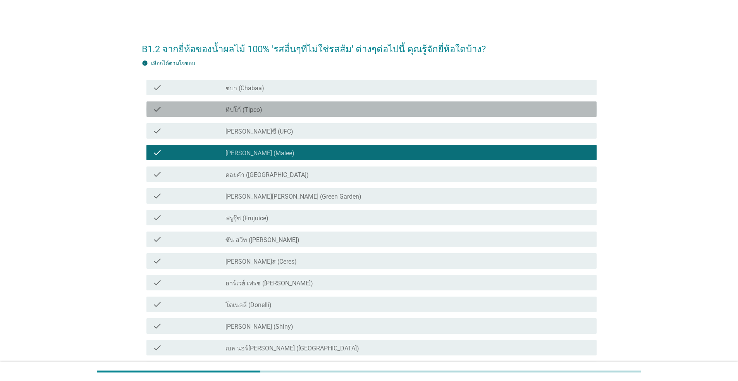
click at [245, 112] on label "ทิปโก้ (Tipco)" at bounding box center [243, 110] width 37 height 8
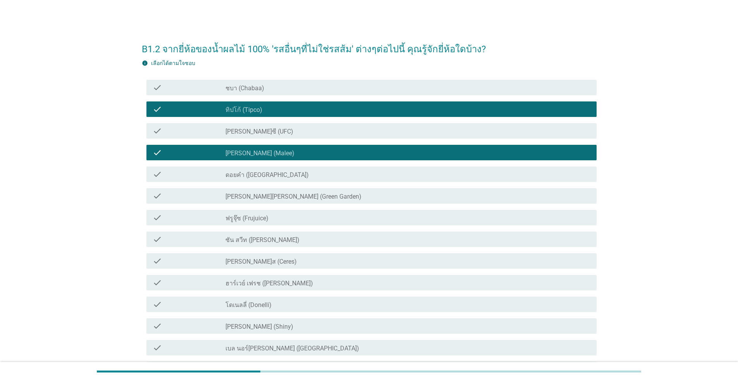
click at [283, 173] on div "check_box_outline_blank ดอยคำ (Doi-Khham)" at bounding box center [407, 174] width 365 height 9
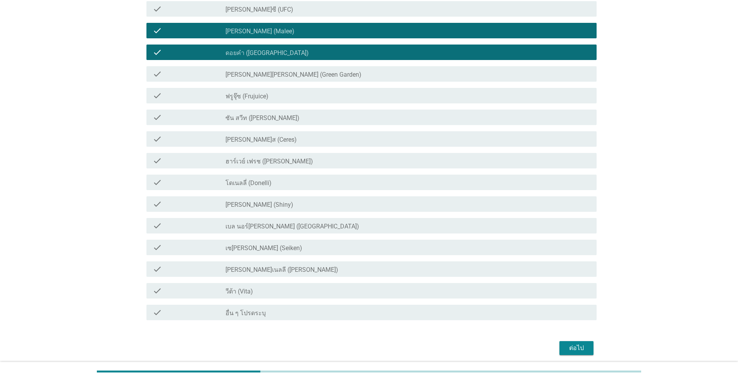
scroll to position [124, 0]
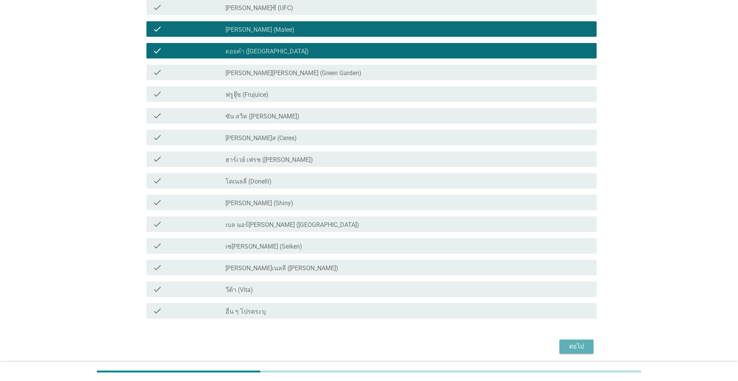
click at [569, 348] on div "ต่อไป" at bounding box center [577, 346] width 22 height 9
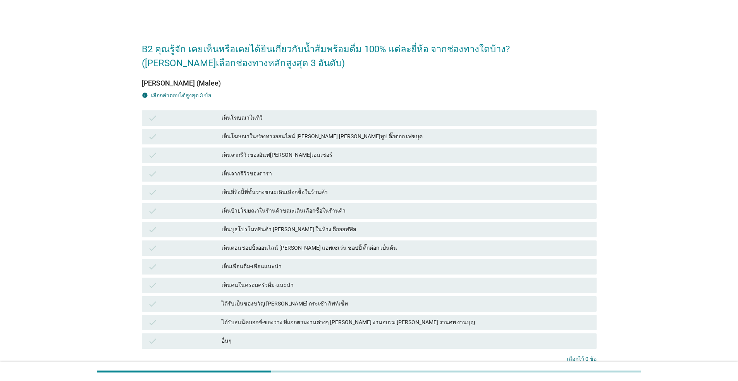
click at [340, 120] on div "เห็นโฆษณาในทีวี" at bounding box center [406, 118] width 369 height 9
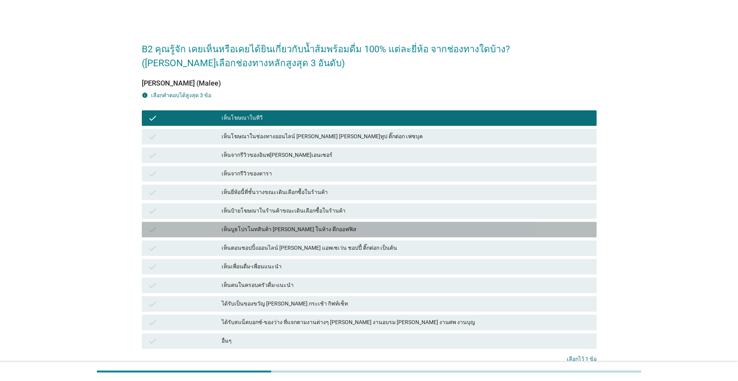
click at [364, 229] on div "เห็นบูธโปรโมทสินค้า [PERSON_NAME] ในห้าง ตึกออฟฟิส" at bounding box center [406, 229] width 369 height 9
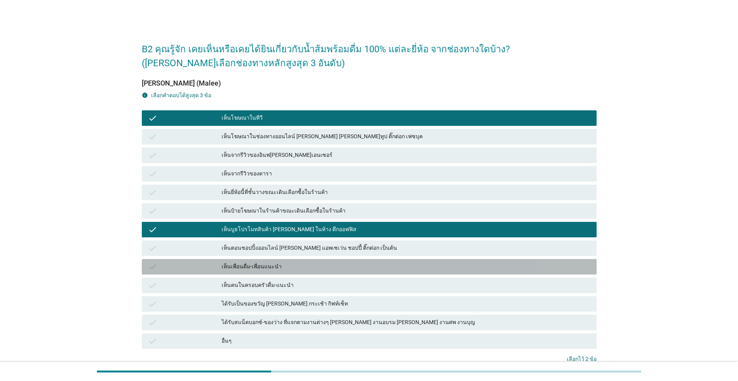
click at [357, 270] on div "เห็นเพื่อนดื่ม-เพื่อนแนะนำ" at bounding box center [406, 266] width 369 height 9
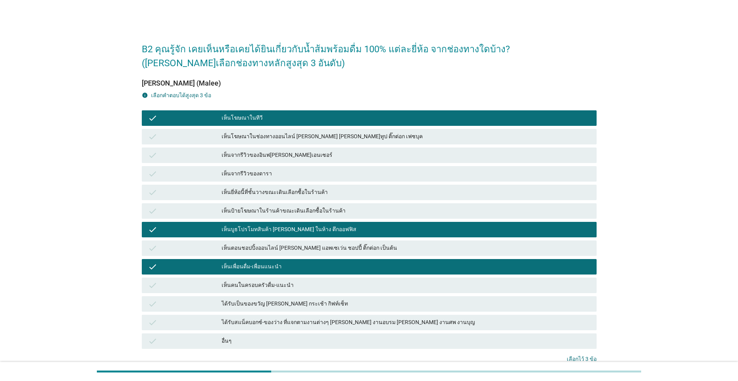
click at [341, 191] on div "เห็นยี่ห้อนี้ที่ชั้นวางขณะเดินเลือกซื้อในร้านค้า" at bounding box center [406, 192] width 369 height 9
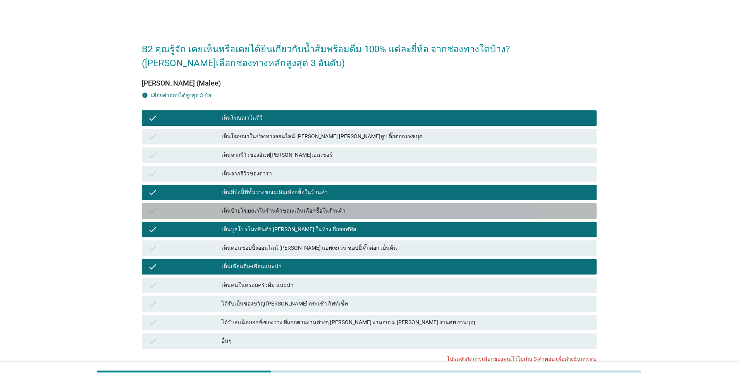
click at [342, 213] on div "เห็นป้ายโฆษณาในร้านค้าขณะเดินเลือกซื้อในร้านค้า" at bounding box center [406, 210] width 369 height 9
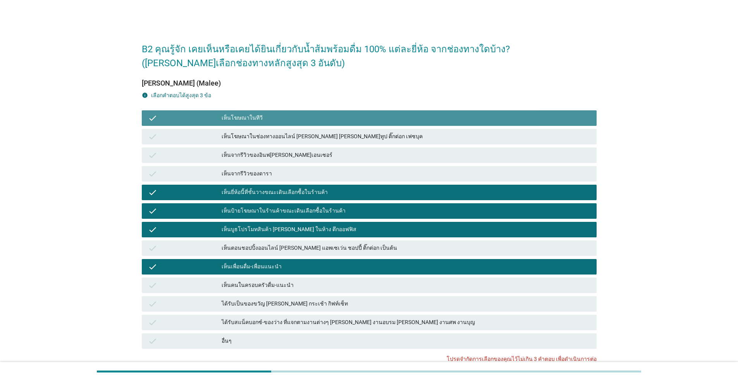
click at [317, 116] on div "เห็นโฆษณาในทีวี" at bounding box center [406, 118] width 369 height 9
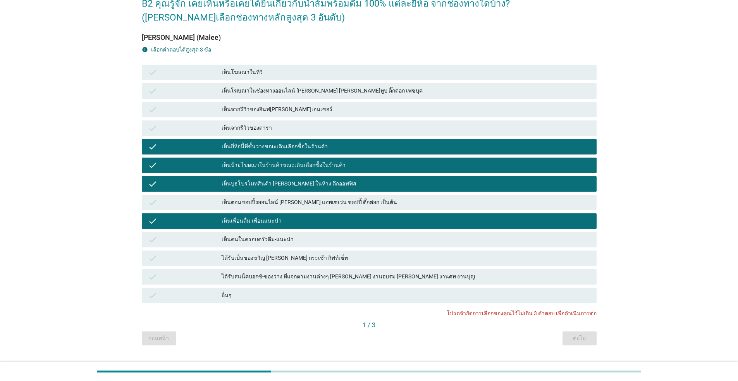
scroll to position [63, 0]
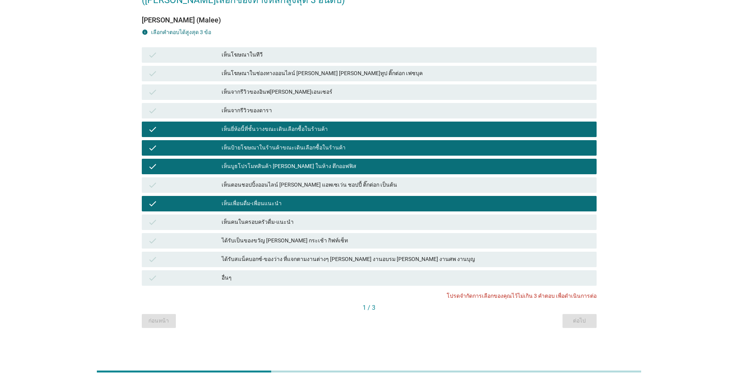
click at [378, 168] on div "เห็นบูธโปรโมทสินค้า [PERSON_NAME] ในห้าง ตึกออฟฟิส" at bounding box center [406, 166] width 369 height 9
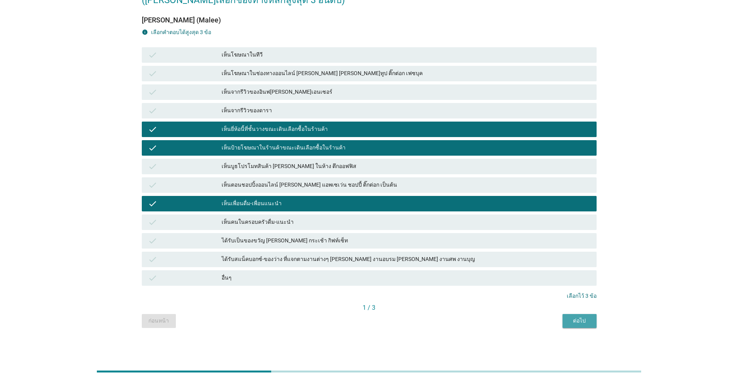
click at [574, 320] on div "ต่อไป" at bounding box center [580, 321] width 22 height 8
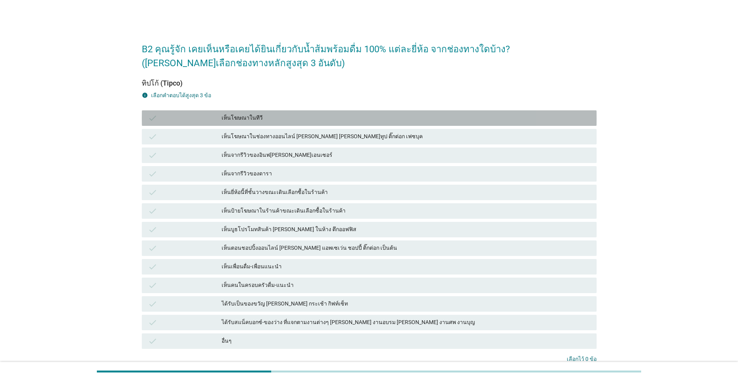
click at [363, 119] on div "เห็นโฆษณาในทีวี" at bounding box center [406, 118] width 369 height 9
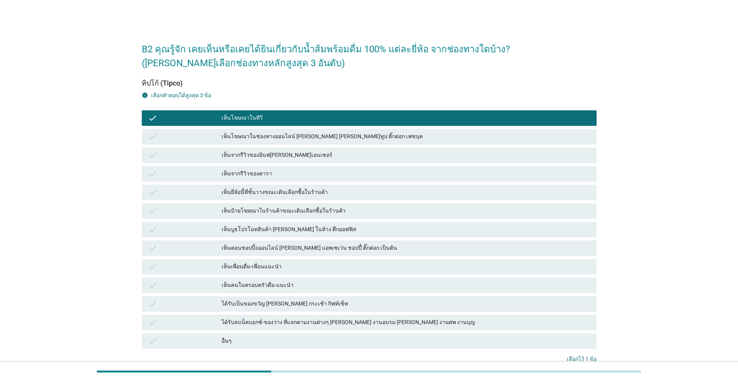
click at [347, 195] on div "เห็นยี่ห้อนี้ที่ชั้นวางขณะเดินเลือกซื้อในร้านค้า" at bounding box center [406, 192] width 369 height 9
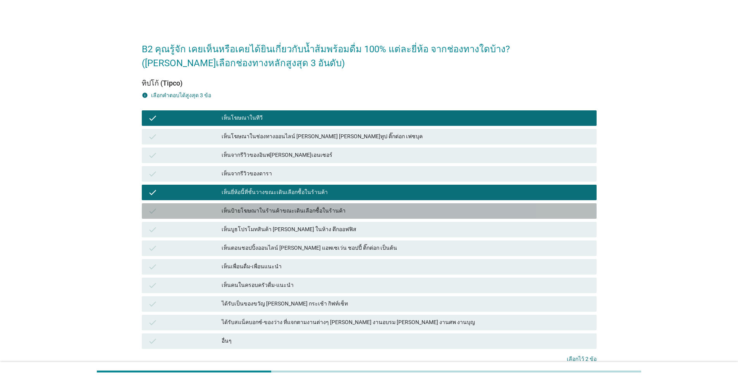
click at [363, 217] on div "check เห็นป้ายโฆษณาในร้านค้าขณะเดินเลือกซื้อในร้านค้า" at bounding box center [369, 210] width 455 height 15
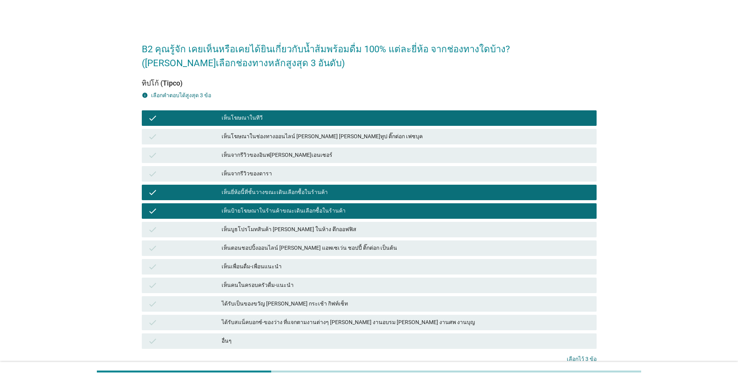
scroll to position [63, 0]
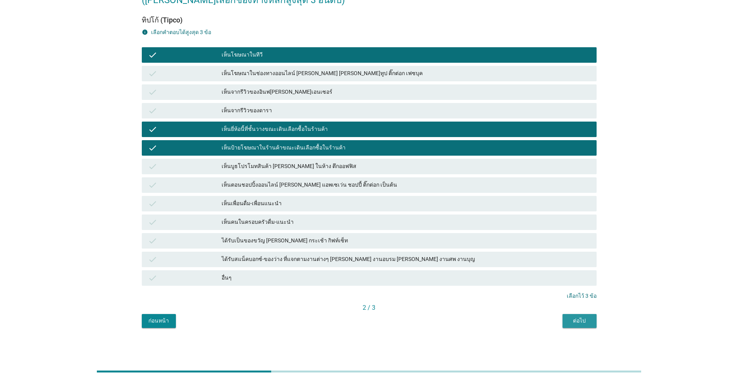
click at [581, 322] on div "ต่อไป" at bounding box center [580, 321] width 22 height 8
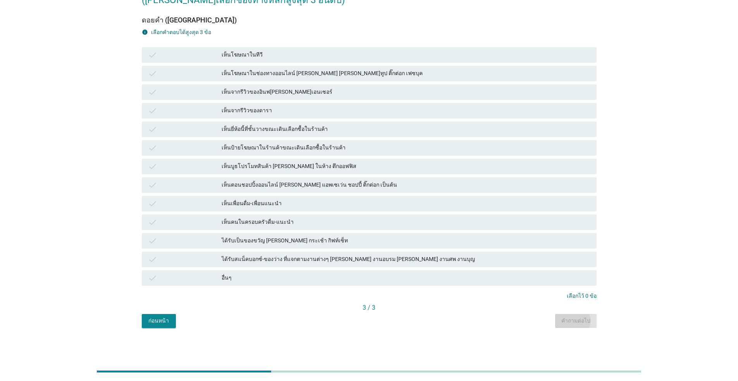
scroll to position [0, 0]
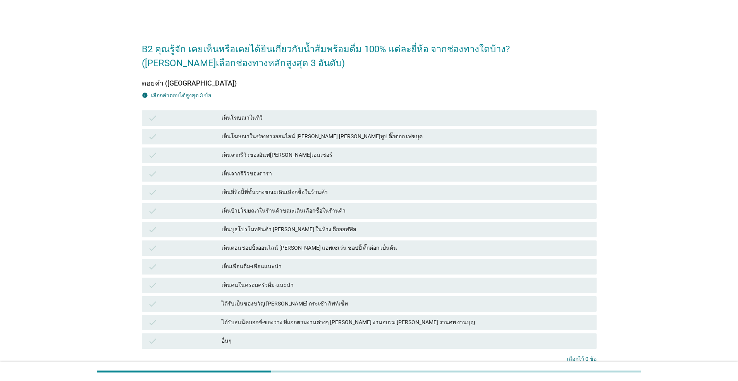
click at [261, 285] on div "เห็นคนในครอบครัวดื่ม-แนะนำ" at bounding box center [406, 285] width 369 height 9
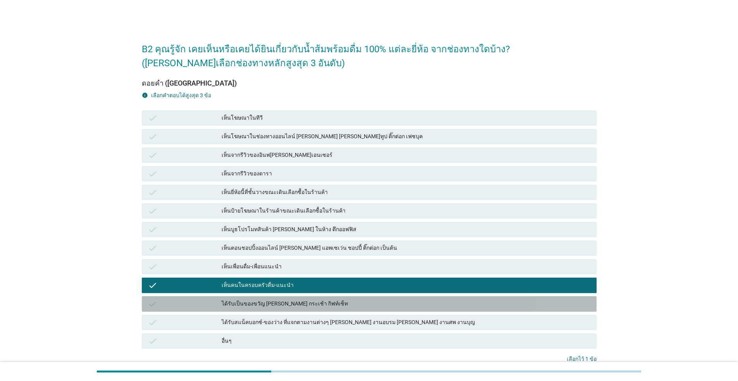
click at [255, 303] on div "ได้รับเป็นของขวัญ [PERSON_NAME] กระเช้า กิฟท์เซ็ท" at bounding box center [406, 303] width 369 height 9
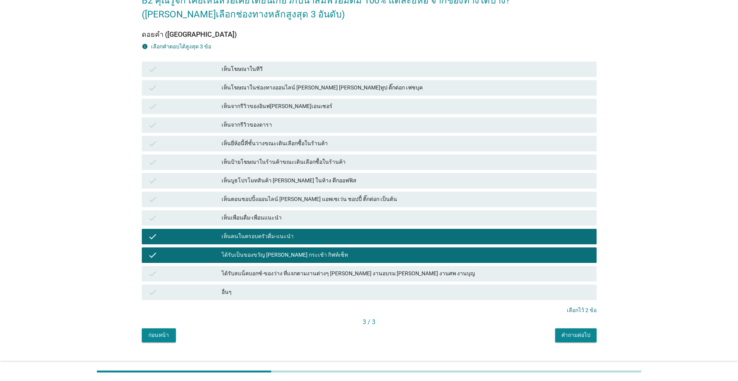
scroll to position [63, 0]
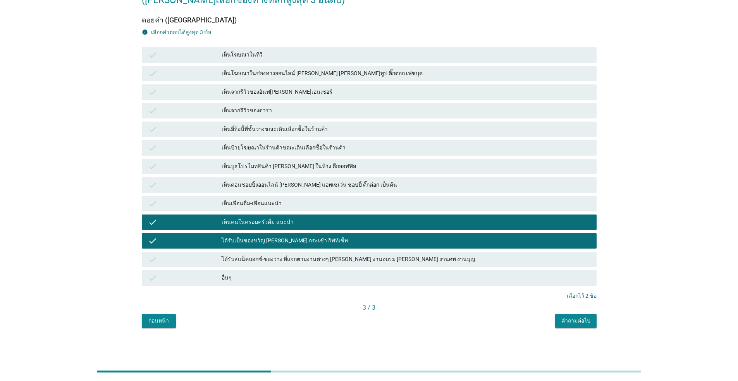
click at [578, 320] on div "คำถามต่อไป" at bounding box center [575, 321] width 29 height 8
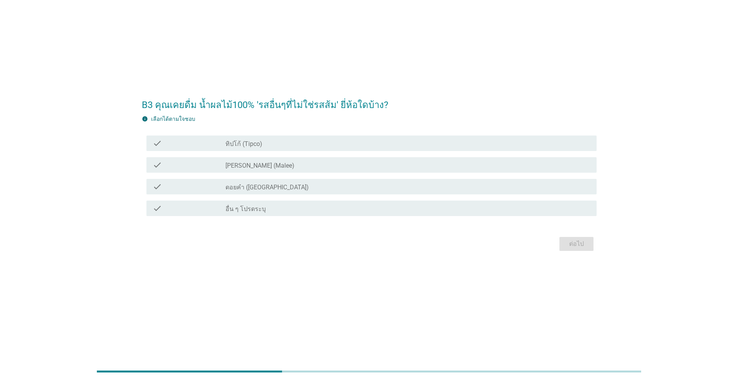
scroll to position [0, 0]
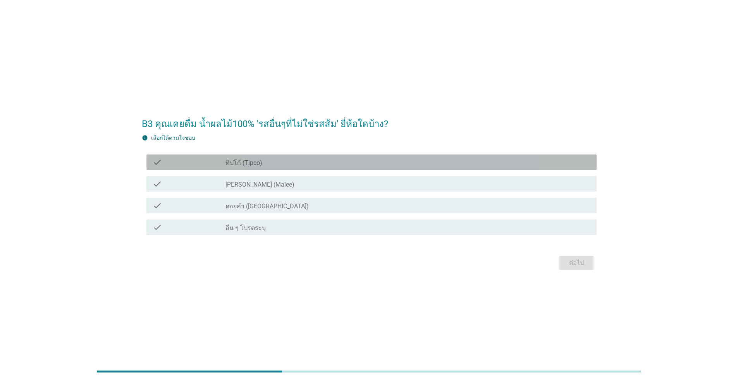
click at [179, 163] on div "check" at bounding box center [189, 162] width 73 height 9
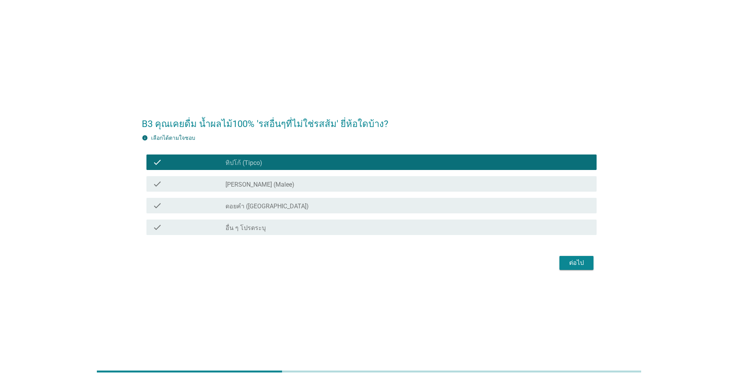
click at [176, 186] on div "check" at bounding box center [189, 183] width 73 height 9
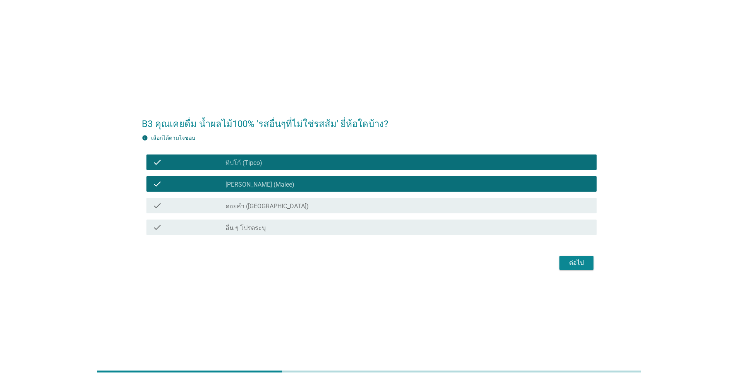
click at [310, 208] on div "check_box_outline_blank ดอยคำ (Doi-Khham)" at bounding box center [407, 205] width 365 height 9
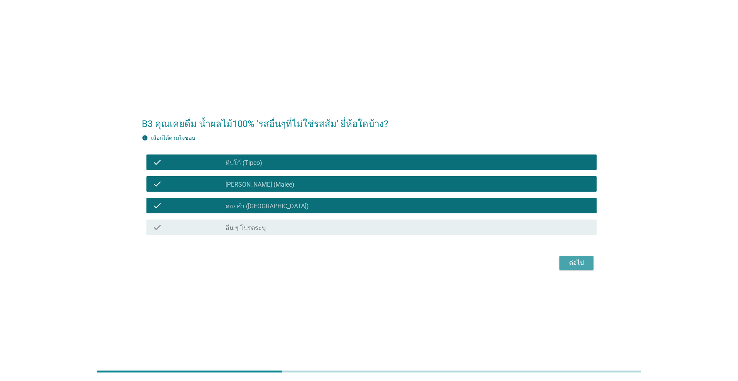
click at [579, 262] on div "ต่อไป" at bounding box center [577, 262] width 22 height 9
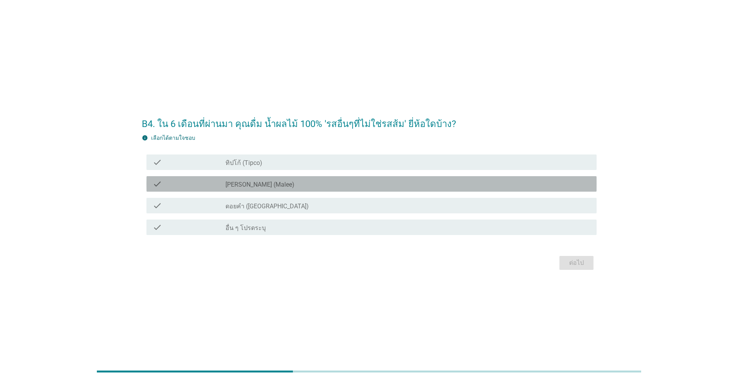
click at [255, 181] on label "[PERSON_NAME] (Malee)" at bounding box center [259, 185] width 69 height 8
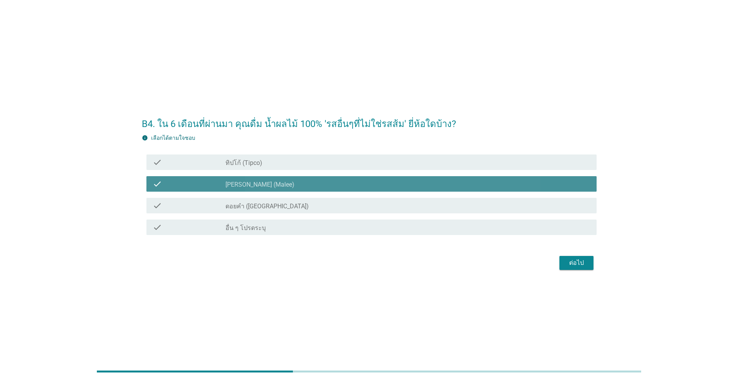
click at [265, 181] on div "check_box [PERSON_NAME] (Malee)" at bounding box center [407, 183] width 365 height 9
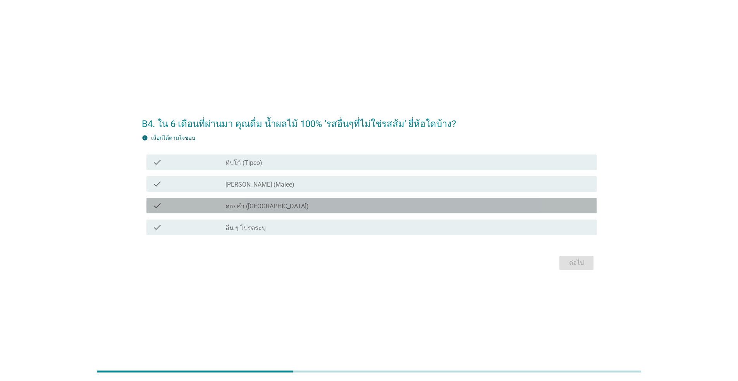
click at [272, 203] on label "ดอยคำ ([GEOGRAPHIC_DATA])" at bounding box center [266, 207] width 83 height 8
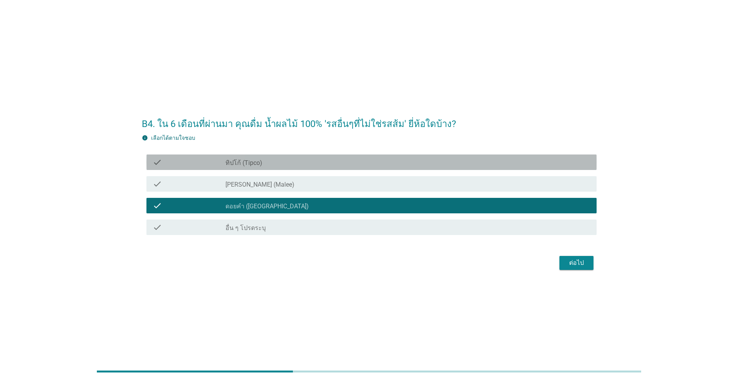
click at [280, 162] on div "check_box_outline_blank ทิปโก้ (Tipco)" at bounding box center [407, 162] width 365 height 9
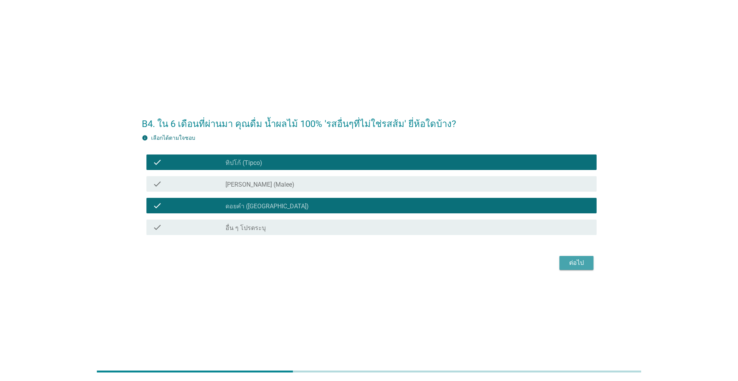
click at [571, 260] on div "ต่อไป" at bounding box center [577, 262] width 22 height 9
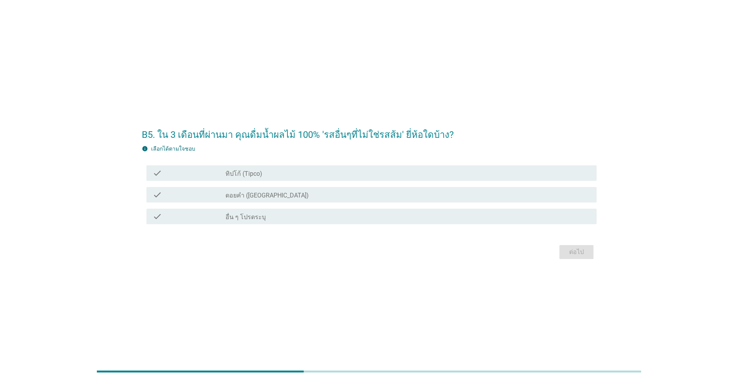
click at [330, 193] on div "check_box ดอยคำ ([GEOGRAPHIC_DATA])" at bounding box center [407, 194] width 365 height 9
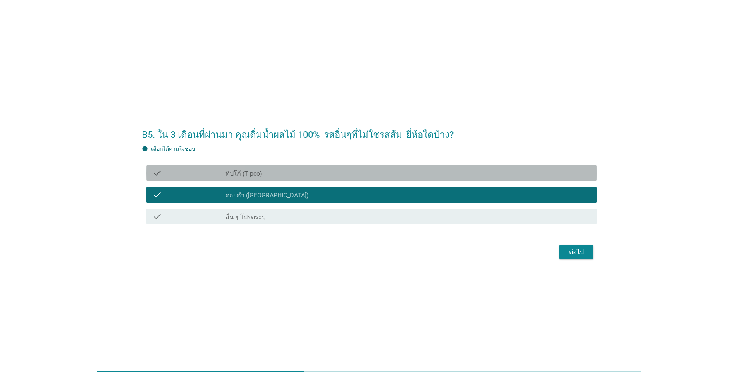
click at [336, 174] on div "check_box_outline_blank ทิปโก้ (Tipco)" at bounding box center [407, 173] width 365 height 9
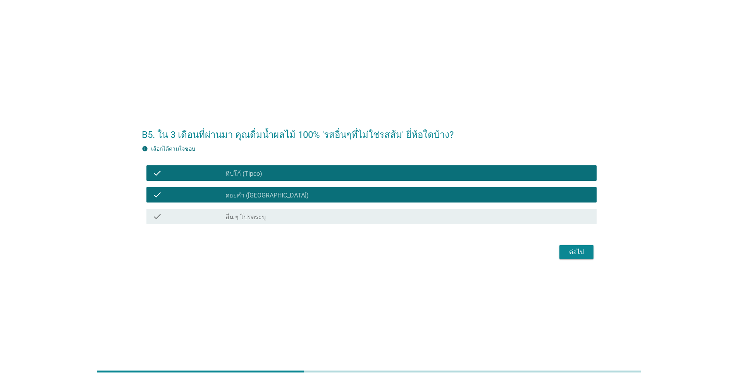
click at [334, 196] on div "check_box ดอยคำ ([GEOGRAPHIC_DATA])" at bounding box center [407, 194] width 365 height 9
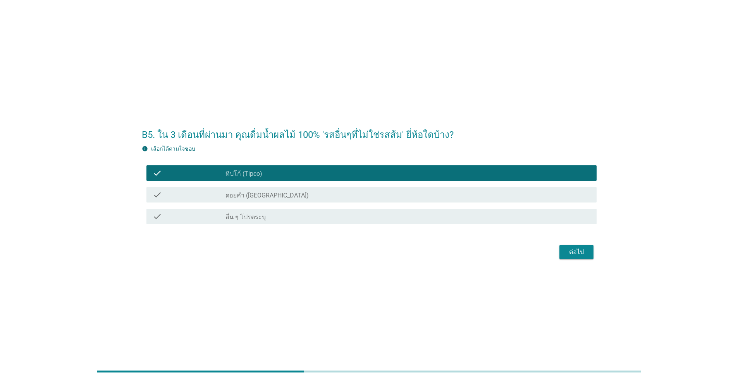
click at [581, 249] on div "ต่อไป" at bounding box center [577, 252] width 22 height 9
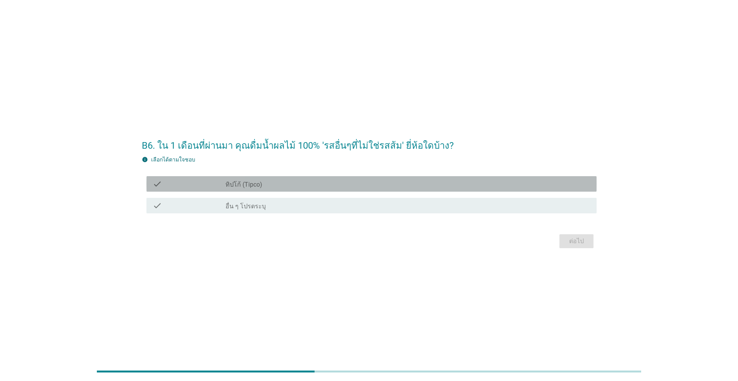
click at [272, 187] on div "check_box_outline_blank ทิปโก้ (Tipco)" at bounding box center [407, 183] width 365 height 9
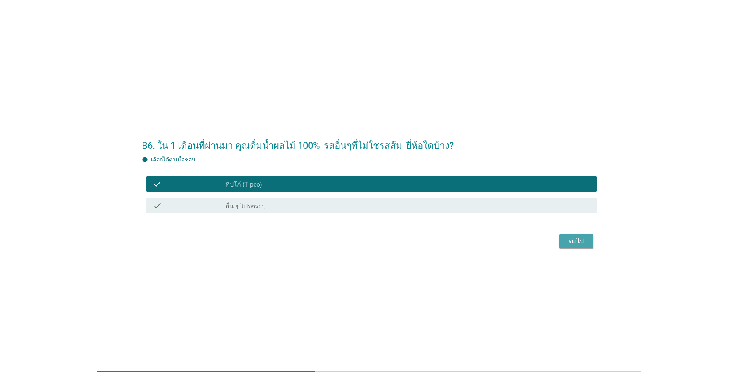
click at [582, 243] on div "ต่อไป" at bounding box center [577, 241] width 22 height 9
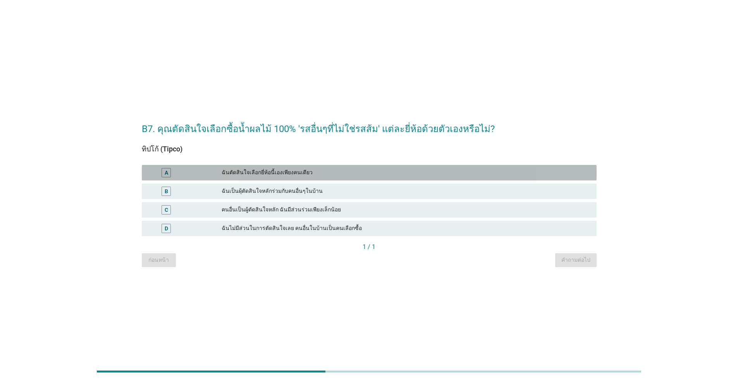
click at [308, 171] on div "ฉันตัดสินใจเลือกยี่ห้อนี้เองเพียงคนเดียว" at bounding box center [406, 172] width 369 height 9
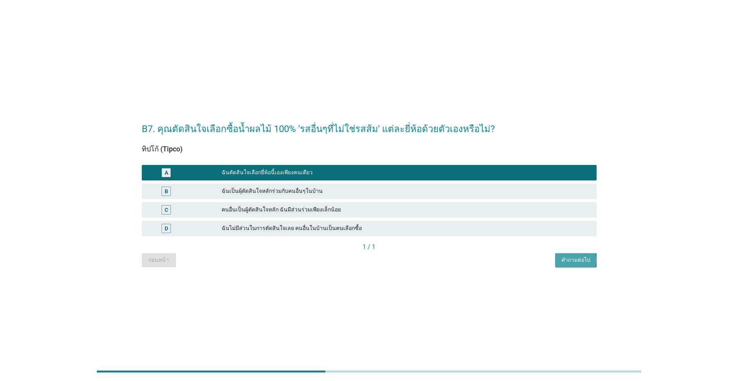
click at [583, 258] on div "คำถามต่อไป" at bounding box center [575, 260] width 29 height 8
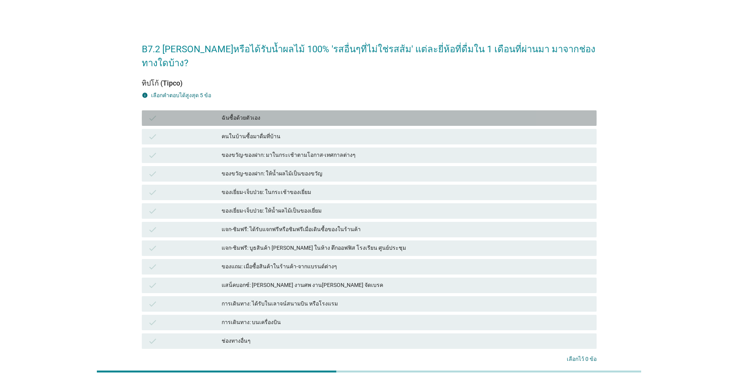
click at [252, 114] on div "ฉันซื้อด้วยตัวเอง" at bounding box center [406, 118] width 369 height 9
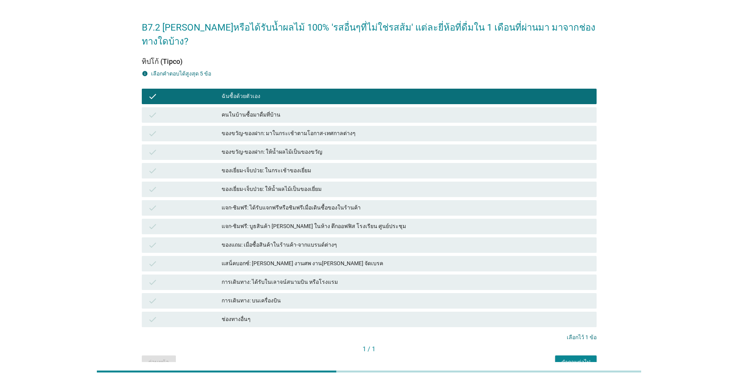
scroll to position [49, 0]
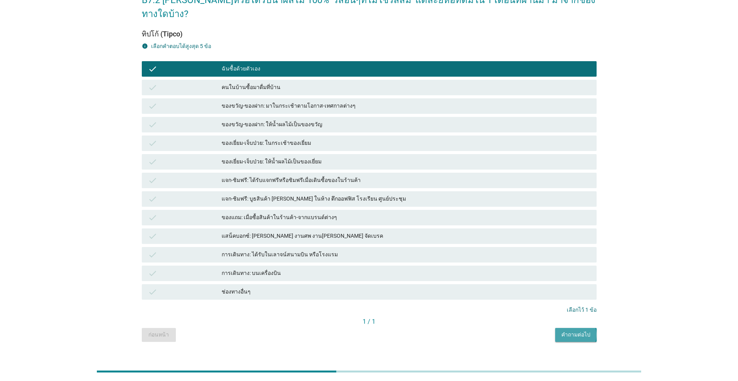
click at [580, 331] on div "คำถามต่อไป" at bounding box center [575, 335] width 29 height 8
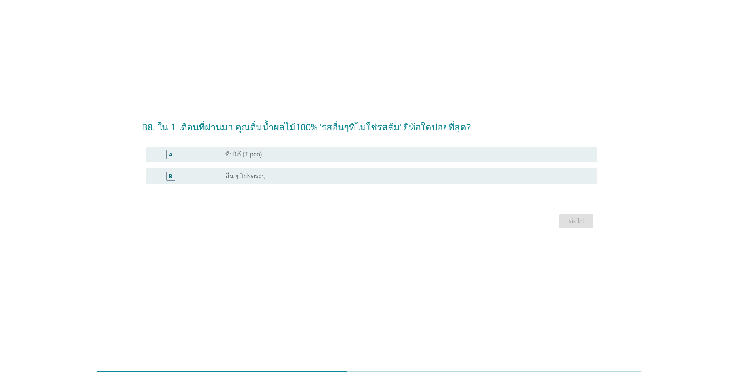
scroll to position [0, 0]
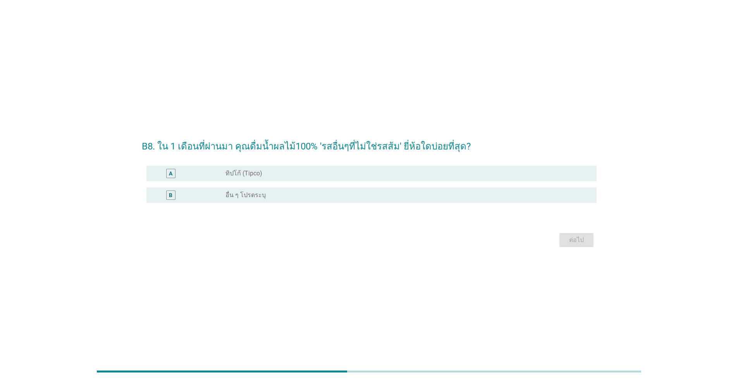
click at [338, 176] on div "radio_button_unchecked ทิปโก้ (Tipco)" at bounding box center [404, 174] width 359 height 8
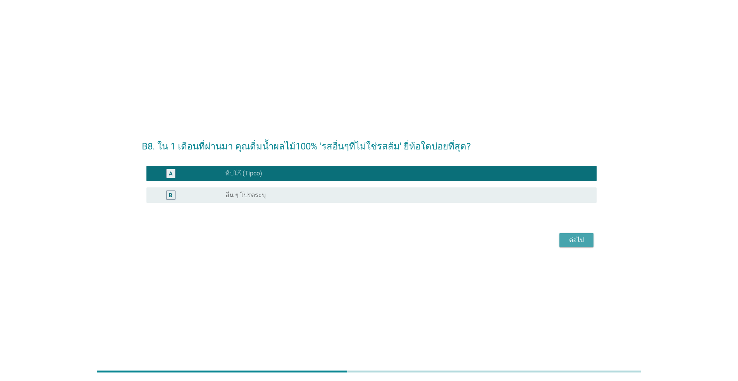
click at [576, 241] on div "ต่อไป" at bounding box center [577, 240] width 22 height 9
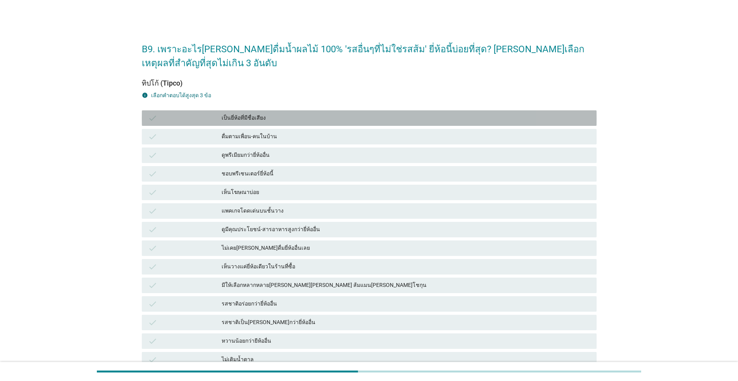
click at [314, 120] on div "เป็นยี่ห้อที่มีชื่อเสียง" at bounding box center [406, 118] width 369 height 9
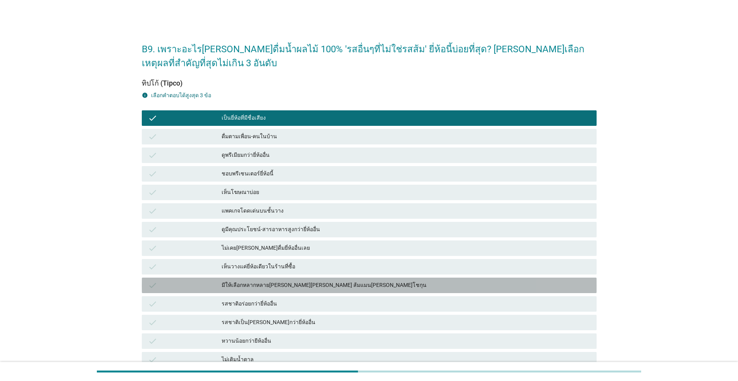
click at [406, 287] on div "มีให้เลือกหลากหลาย[PERSON_NAME][PERSON_NAME] ส้มแมน[PERSON_NAME]โชกุน" at bounding box center [406, 285] width 369 height 9
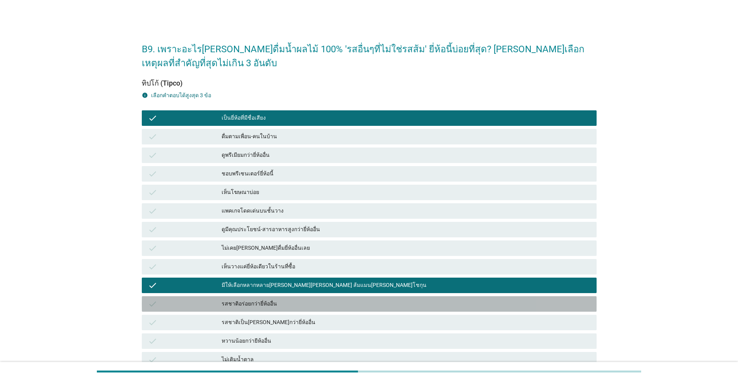
click at [333, 302] on div "รสชาติอร่อยกว่ายี่ห้ออื่น" at bounding box center [406, 303] width 369 height 9
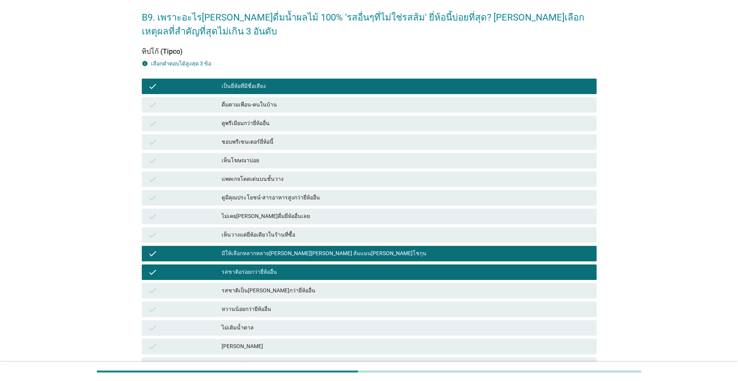
scroll to position [193, 0]
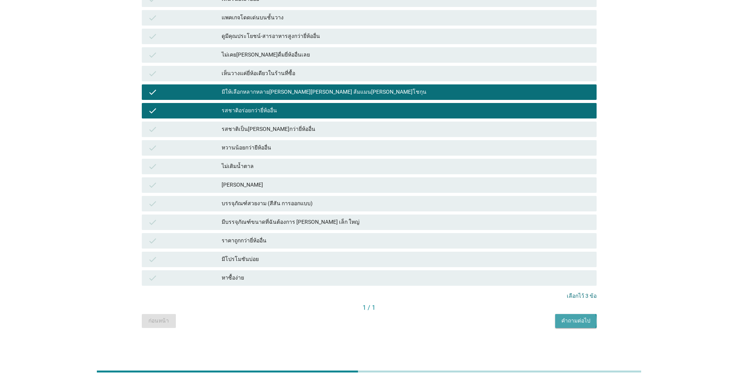
click at [569, 325] on div "คำถามต่อไป" at bounding box center [575, 321] width 29 height 8
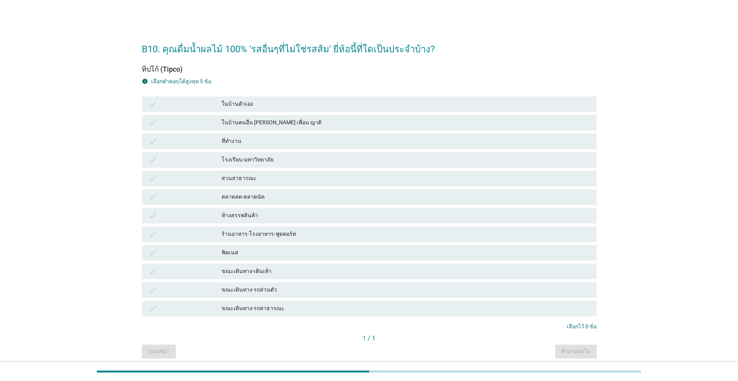
click at [307, 106] on div "ในบ้านตัวเอง" at bounding box center [406, 104] width 369 height 9
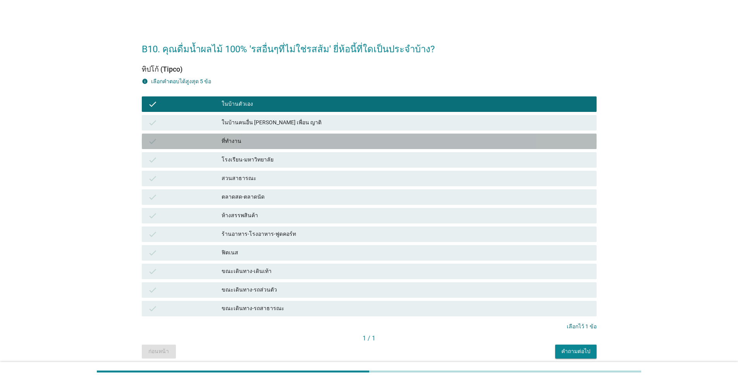
click at [323, 143] on div "ที่ทำงาน" at bounding box center [406, 141] width 369 height 9
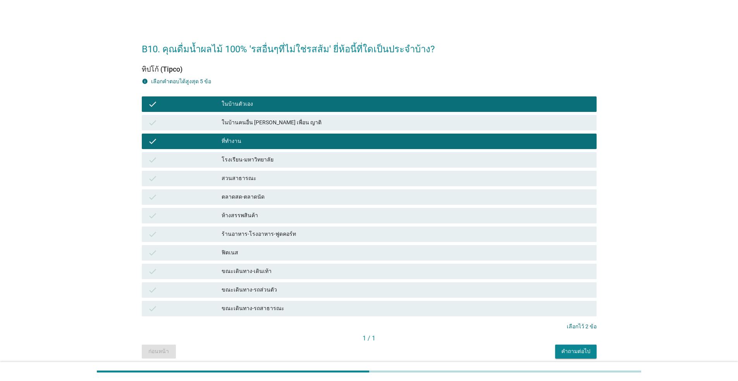
click at [580, 353] on div "คำถามต่อไป" at bounding box center [575, 351] width 29 height 8
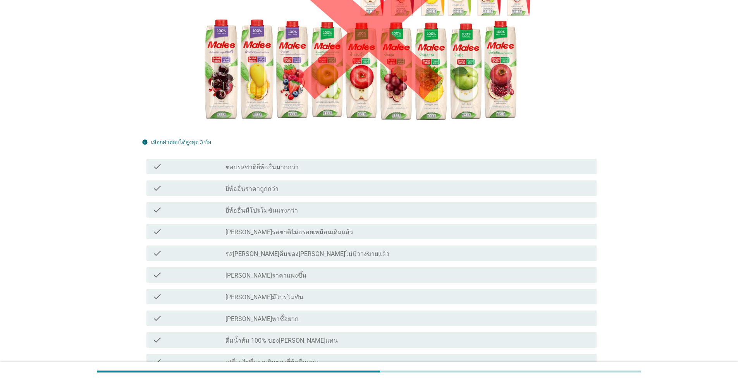
scroll to position [207, 0]
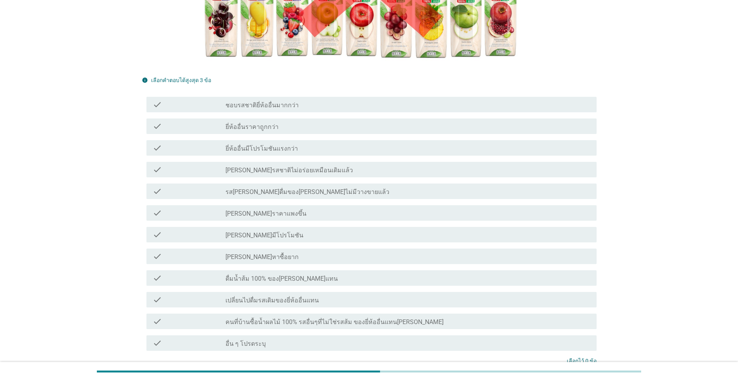
click at [417, 339] on div "check_box_outline_blank อื่น ๆ โปรดระบุ" at bounding box center [407, 343] width 365 height 9
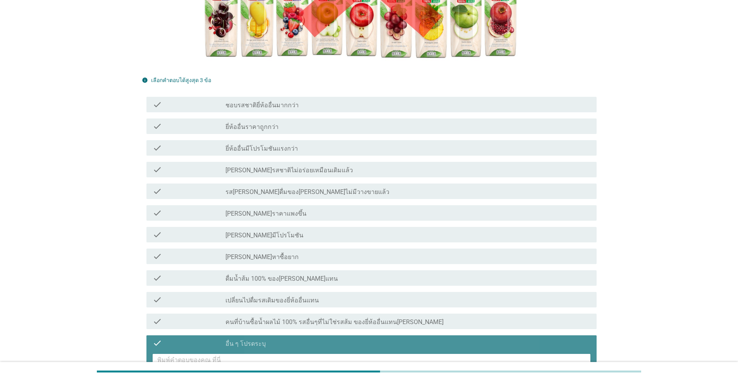
click at [227, 354] on textarea at bounding box center [373, 364] width 433 height 20
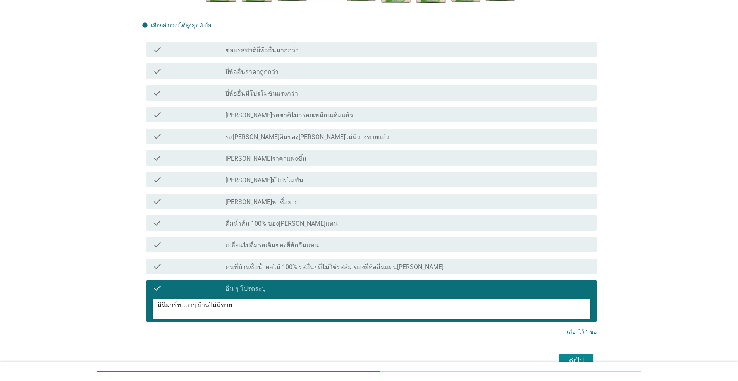
scroll to position [291, 0]
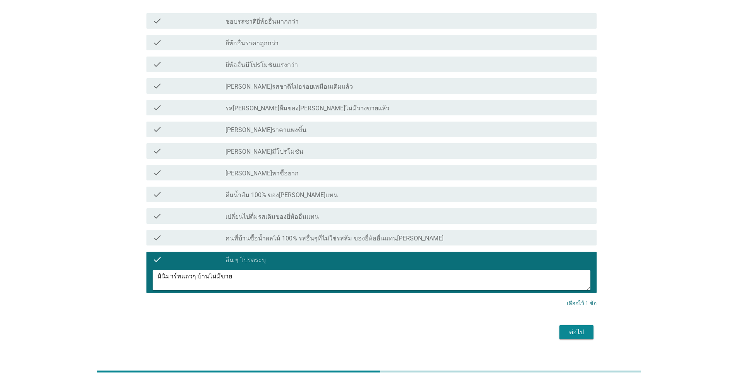
type textarea "มินิมาร์ทแถวๆ บ้านไม่มีขาย"
click at [569, 328] on div "ต่อไป" at bounding box center [577, 332] width 22 height 9
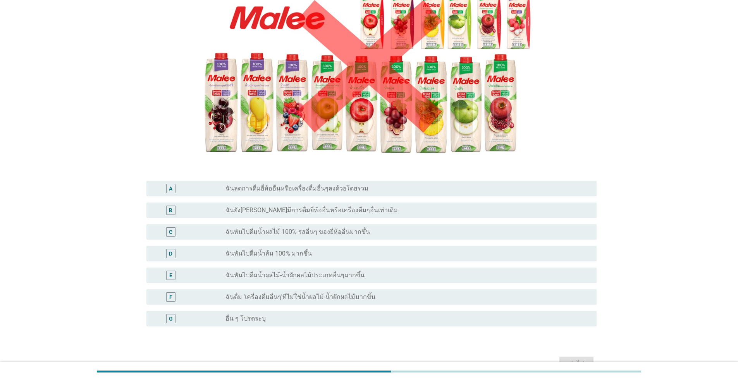
scroll to position [101, 0]
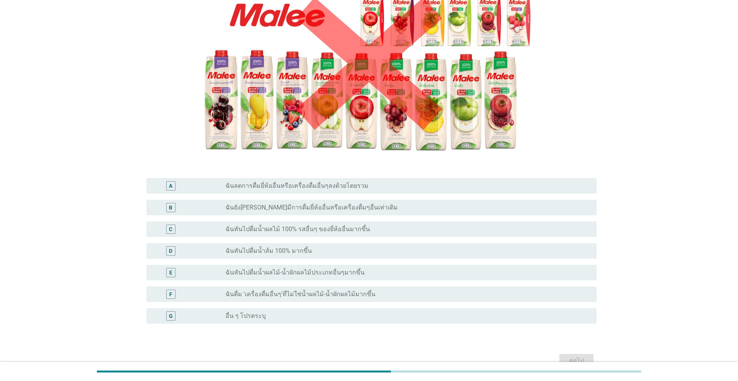
click at [270, 209] on label "ฉันยัง[PERSON_NAME]มีการดื่มยี่ห้ออื่นหรือเครื่องดื่มๆอื่นเท่าเดิม" at bounding box center [311, 208] width 172 height 8
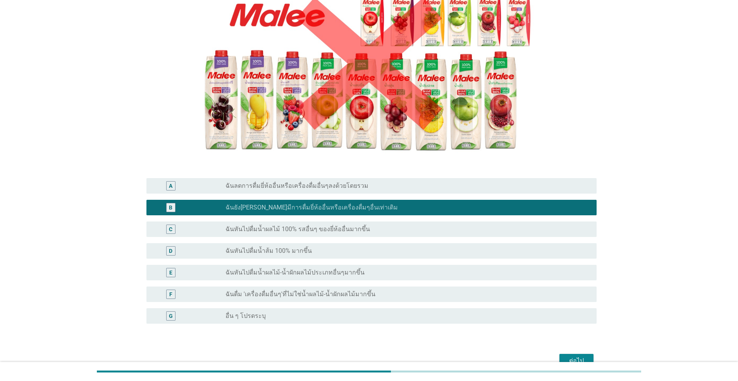
click at [251, 230] on label "ฉันหันไปดื่มน้ำผลไม้ 100% รสอื่นๆ ของยี่ห้ออื่นมากขึ้น" at bounding box center [297, 229] width 144 height 8
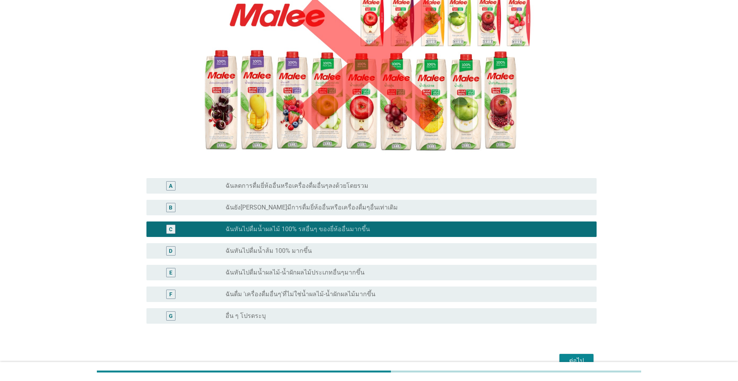
click at [313, 210] on label "ฉันยัง[PERSON_NAME]มีการดื่มยี่ห้ออื่นหรือเครื่องดื่มๆอื่นเท่าเดิม" at bounding box center [311, 208] width 172 height 8
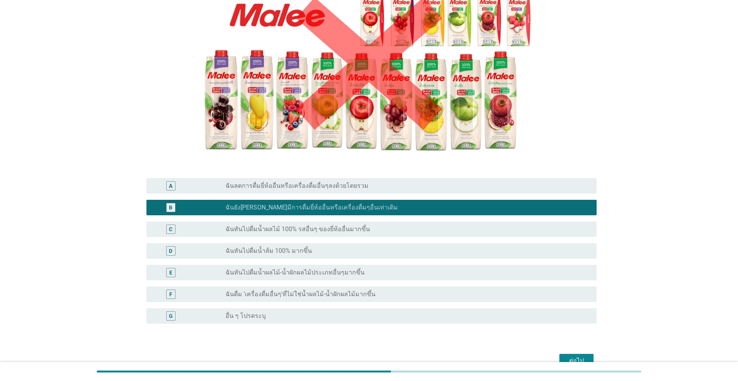
click at [577, 356] on div "ต่อไป" at bounding box center [577, 360] width 22 height 9
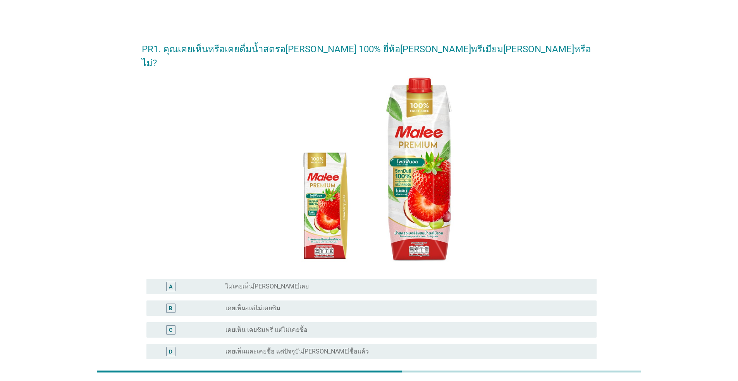
click at [402, 283] on div "radio_button_unchecked ไม่เคยเห็น[PERSON_NAME]เลย" at bounding box center [404, 287] width 359 height 8
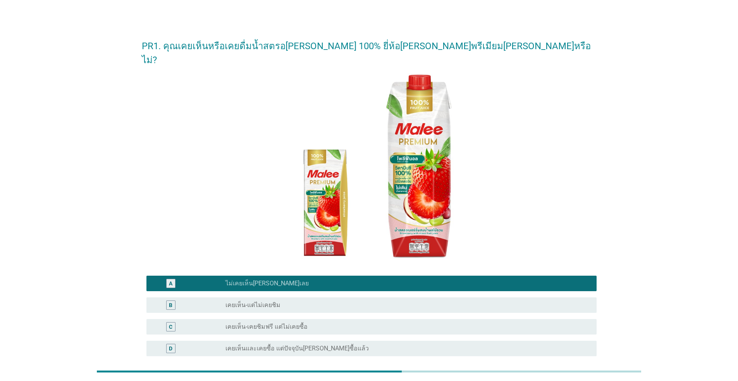
scroll to position [86, 0]
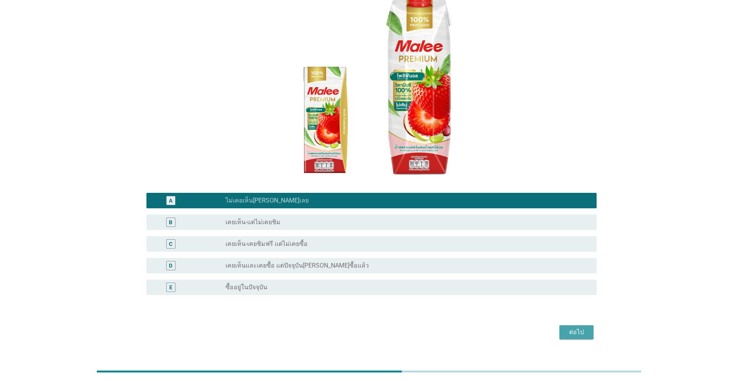
click at [583, 328] on div "ต่อไป" at bounding box center [577, 332] width 22 height 9
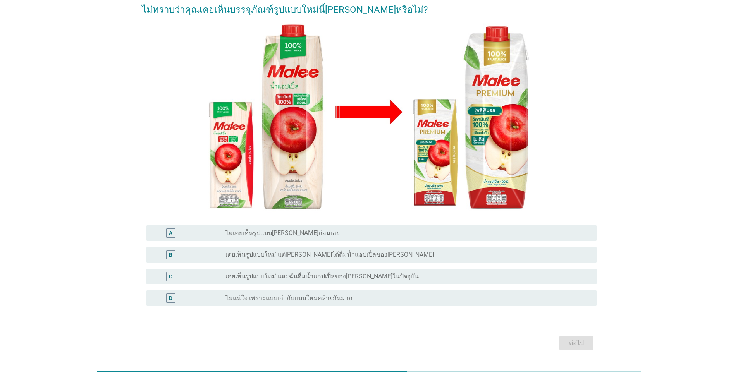
scroll to position [72, 0]
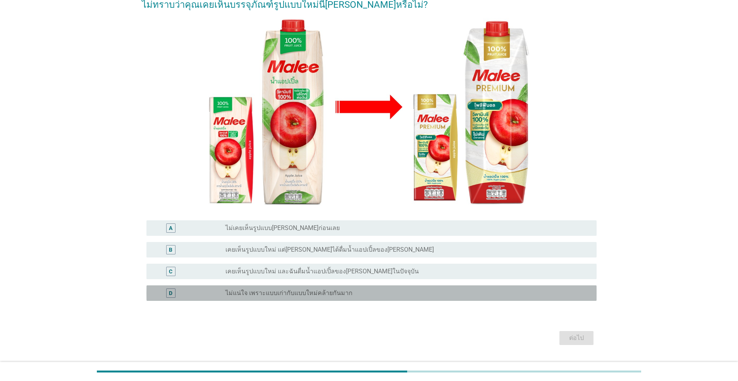
click at [334, 293] on label "ไม่แน่ใจ เพราะแบบเก่ากับแบบใหม่คล้ายกันมาก" at bounding box center [288, 293] width 127 height 8
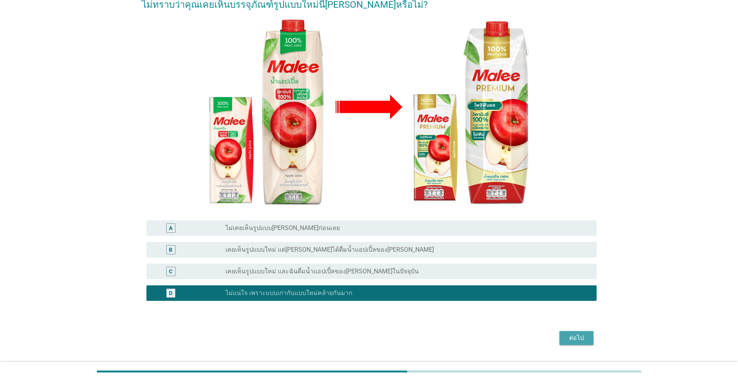
click at [580, 337] on div "ต่อไป" at bounding box center [577, 338] width 22 height 9
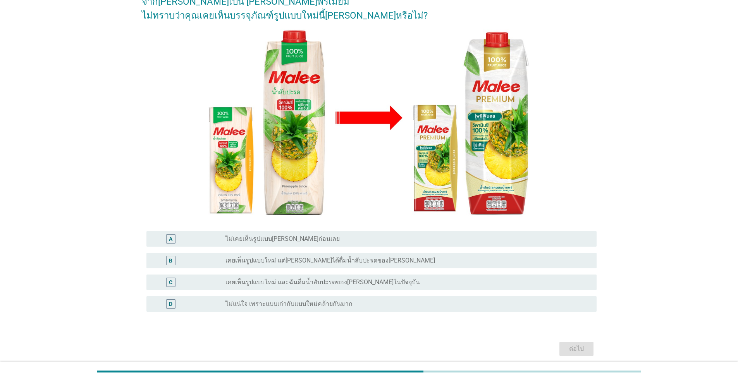
scroll to position [92, 0]
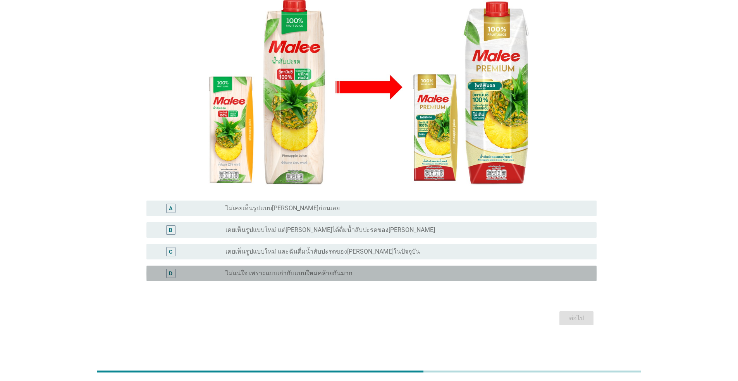
click at [359, 275] on div "radio_button_unchecked ไม่แน่ใจ เพราะแบบเก่ากับแบบใหม่คล้ายกันมาก" at bounding box center [404, 274] width 359 height 8
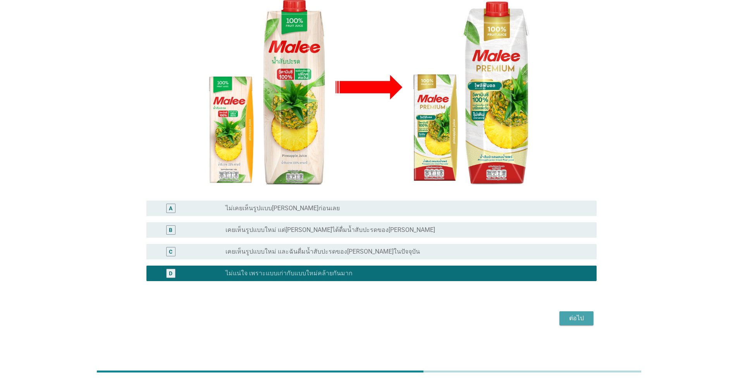
click at [576, 319] on div "ต่อไป" at bounding box center [577, 318] width 22 height 9
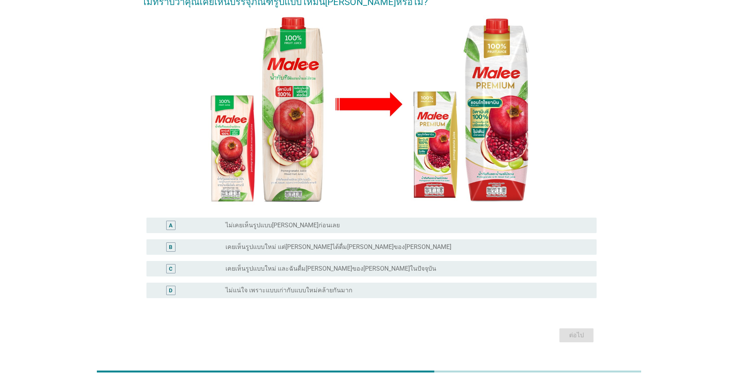
scroll to position [78, 0]
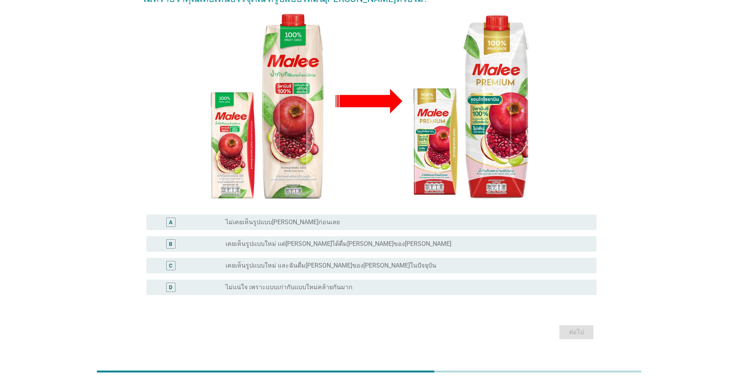
click at [383, 240] on div "radio_button_unchecked เคยเห็นรูปแบบใหม่ แต่[PERSON_NAME]ได้ดื่ม[PERSON_NAME]ขอ…" at bounding box center [404, 244] width 359 height 8
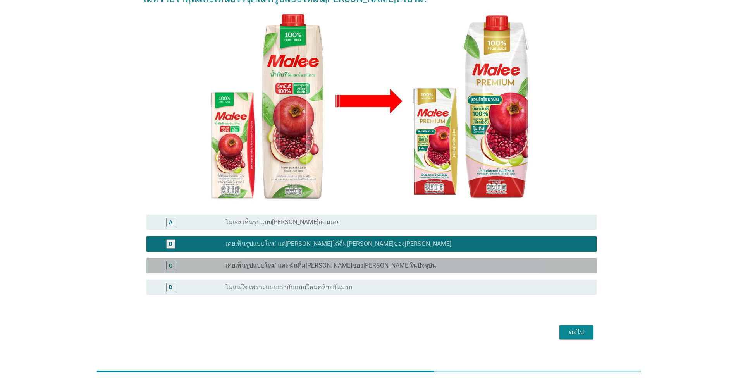
click at [394, 262] on div "radio_button_unchecked เคยเห็นรูปแบบใหม่ และฉันดื่ม[PERSON_NAME]ของ[PERSON_NAME…" at bounding box center [404, 266] width 359 height 8
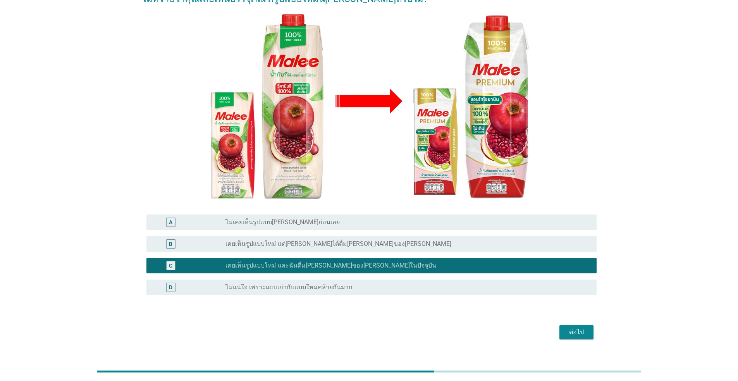
click at [574, 328] on div "ต่อไป" at bounding box center [577, 332] width 22 height 9
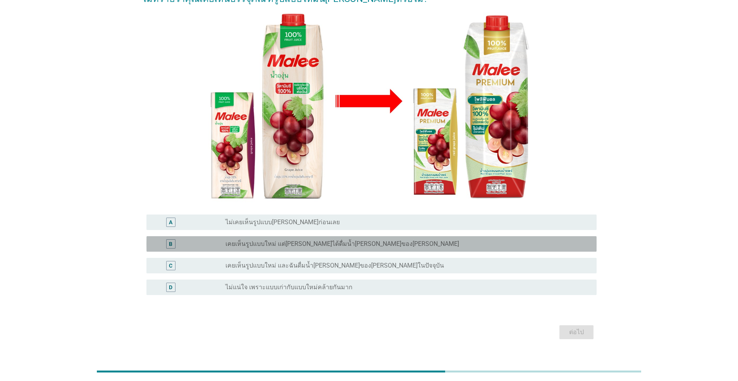
click at [379, 240] on div "radio_button_unchecked เคยเห็นรูปแบบใหม่ แต่[PERSON_NAME]ได้ดื่มน้ำ[PERSON_NAME…" at bounding box center [404, 244] width 359 height 8
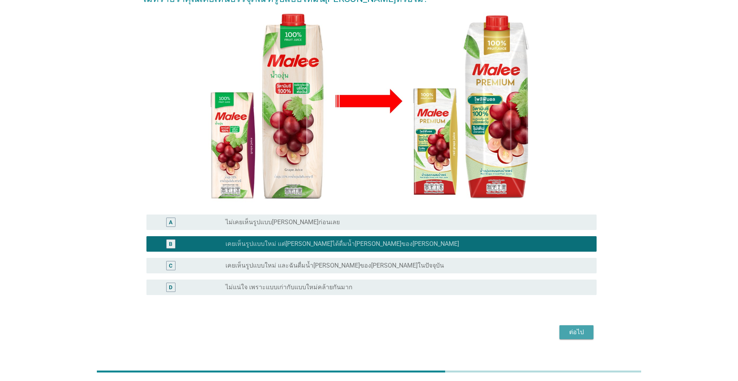
click at [583, 328] on div "ต่อไป" at bounding box center [577, 332] width 22 height 9
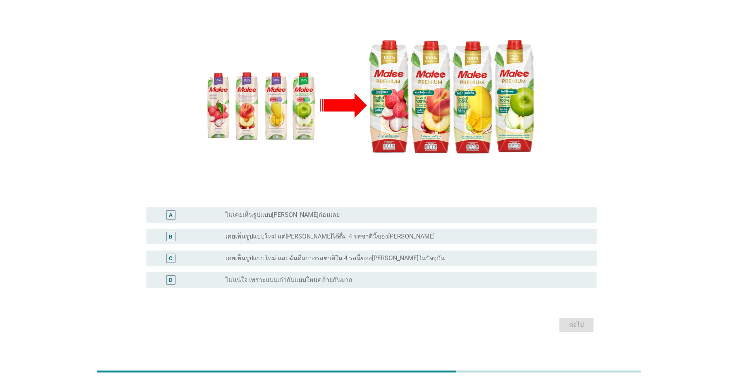
scroll to position [89, 0]
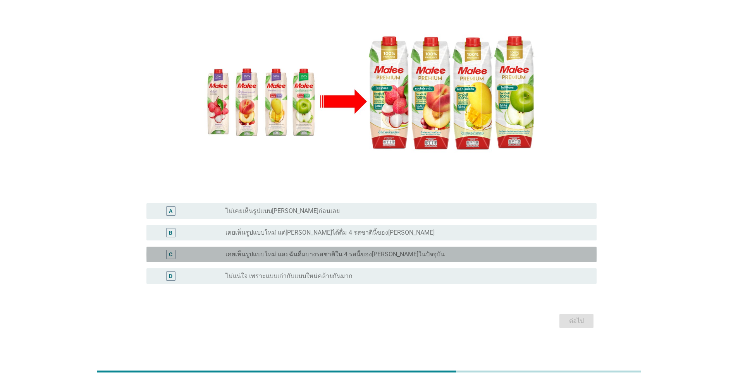
click at [419, 256] on div "radio_button_unchecked เคยเห็นรูปแบบใหม่ และฉันดื่มบางรสชาติใน 4 รสนี้ของ[PERSO…" at bounding box center [404, 255] width 359 height 8
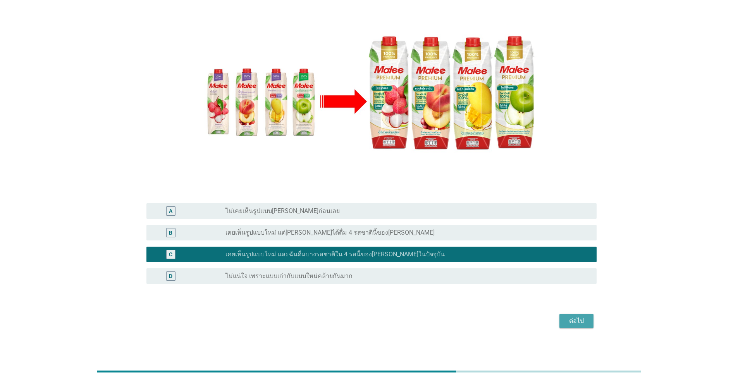
click at [580, 321] on div "ต่อไป" at bounding box center [577, 320] width 22 height 9
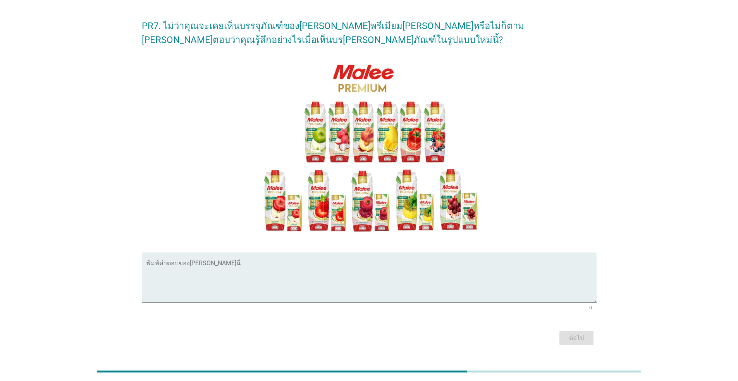
scroll to position [39, 0]
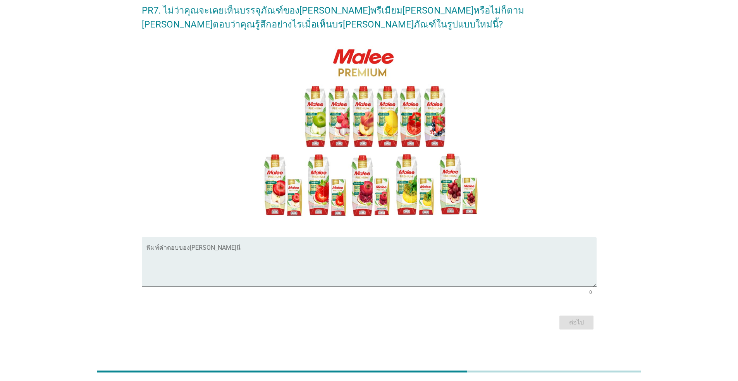
click at [260, 256] on textarea "พิมพ์คำตอบของคุณ ที่นี่" at bounding box center [371, 266] width 450 height 41
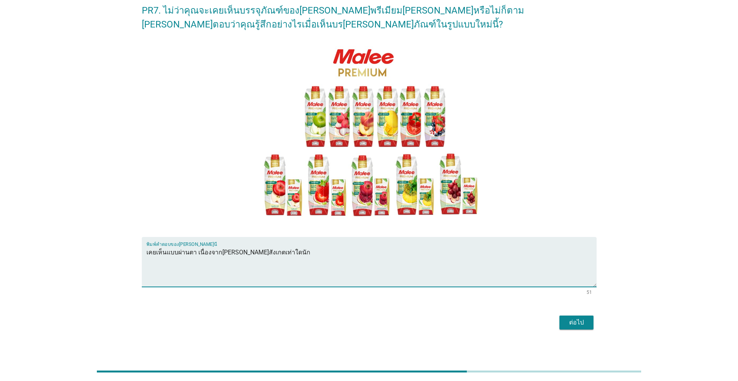
type textarea "เคยเห็นแบบผ่านตา เนื่องจาก[PERSON_NAME]สังเกตเท่าใดนัก"
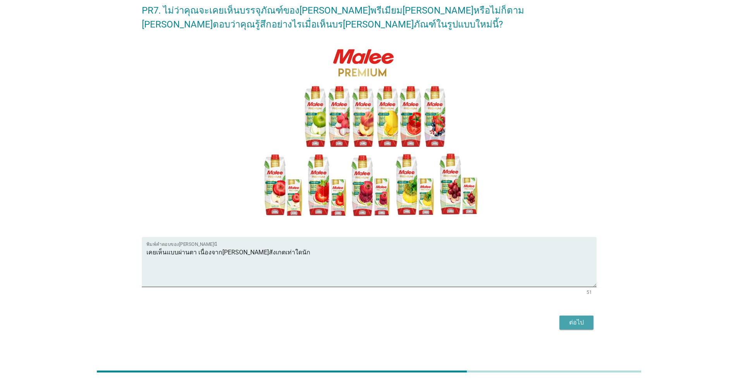
click at [580, 325] on div "ต่อไป" at bounding box center [577, 322] width 22 height 9
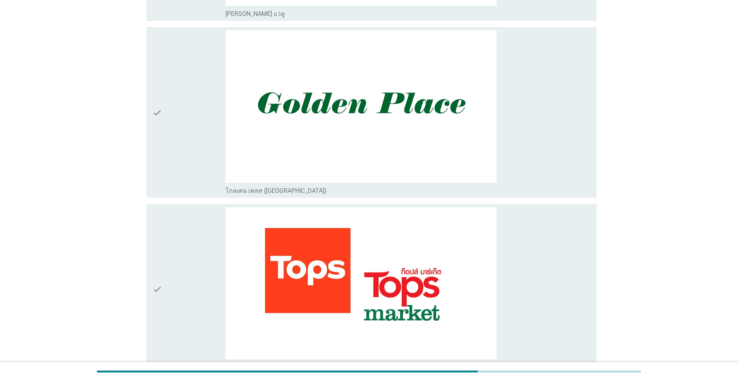
scroll to position [1475, 0]
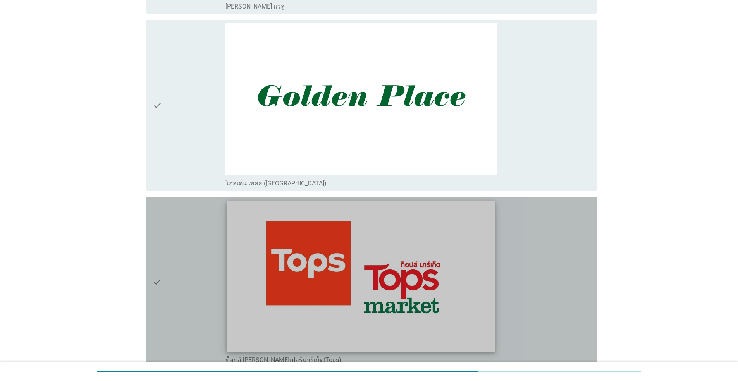
click at [458, 299] on img at bounding box center [361, 276] width 268 height 151
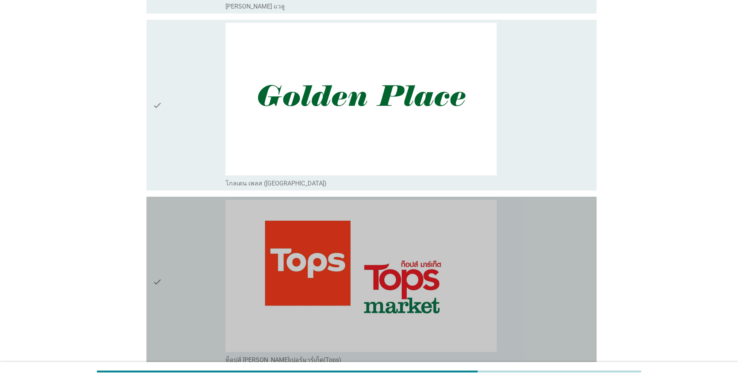
click at [156, 293] on icon "check" at bounding box center [157, 282] width 9 height 165
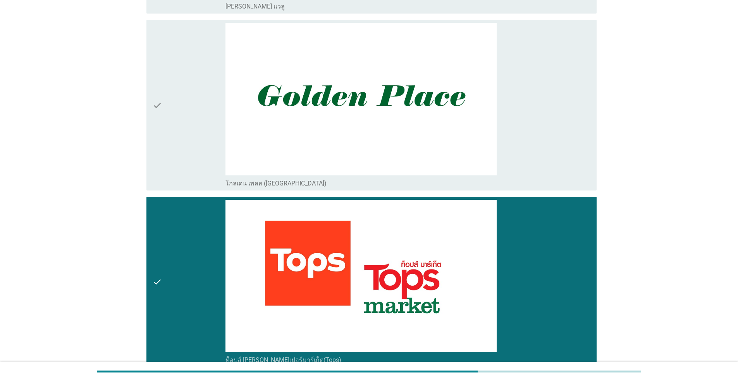
scroll to position [2114, 0]
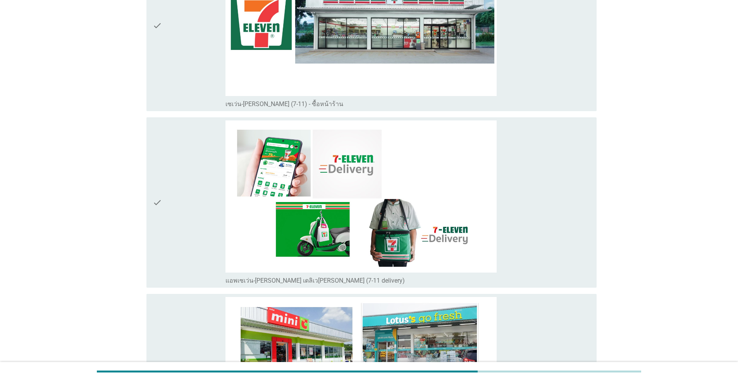
click at [163, 26] on div "check" at bounding box center [189, 25] width 73 height 165
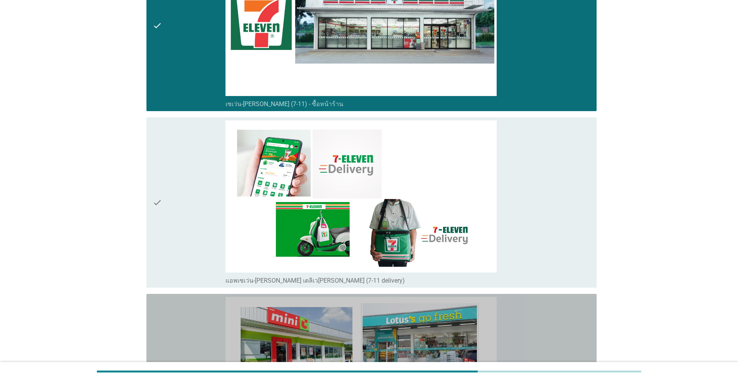
drag, startPoint x: 175, startPoint y: 335, endPoint x: 275, endPoint y: 322, distance: 101.1
click at [175, 335] on div "check" at bounding box center [189, 379] width 73 height 165
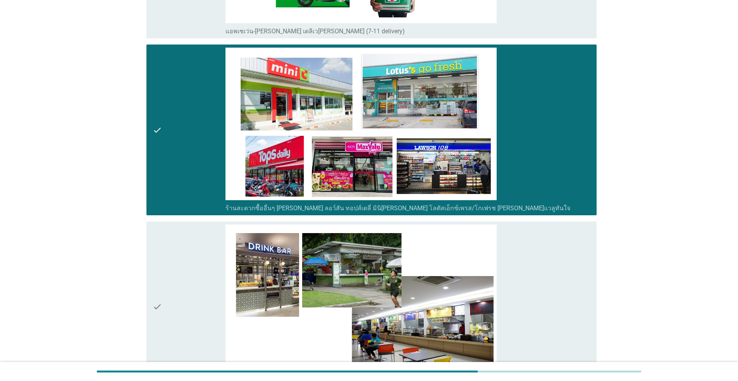
scroll to position [2367, 0]
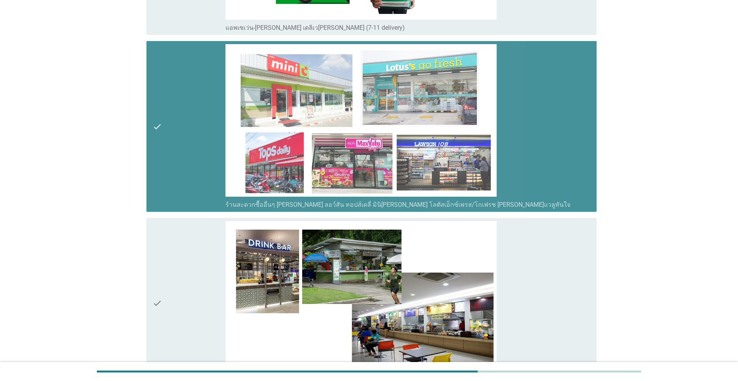
click at [205, 152] on div "check" at bounding box center [189, 126] width 73 height 165
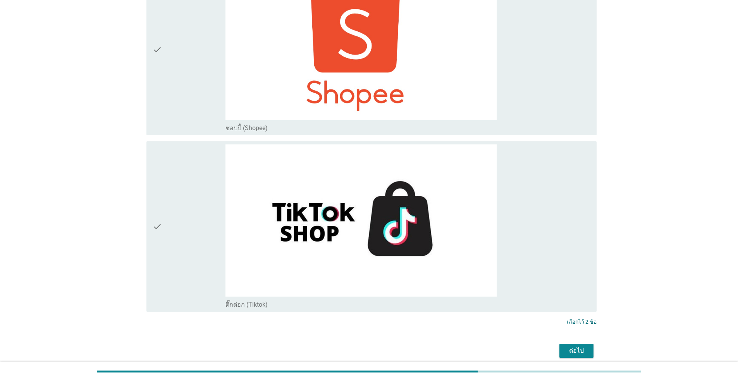
scroll to position [3007, 0]
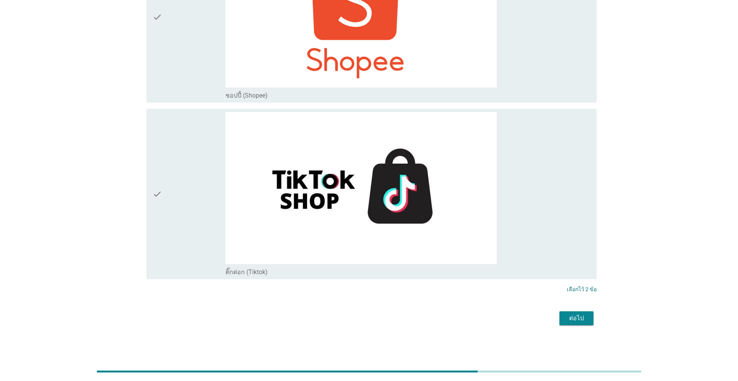
click at [572, 319] on div "ต่อไป" at bounding box center [577, 318] width 22 height 9
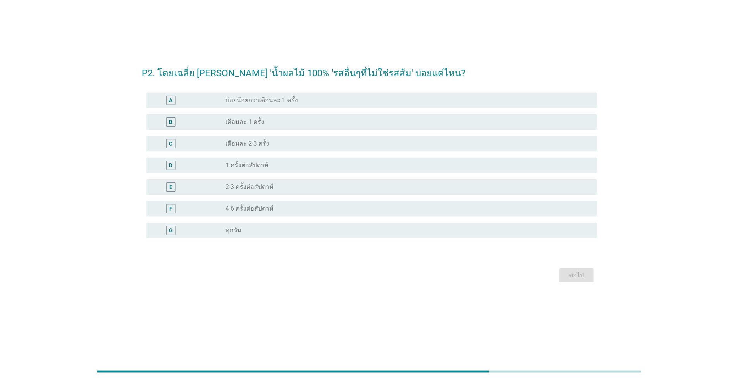
scroll to position [0, 0]
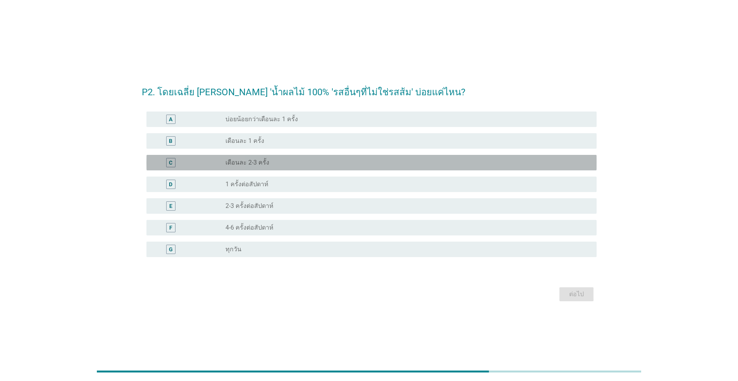
click at [170, 164] on div "C" at bounding box center [170, 163] width 3 height 8
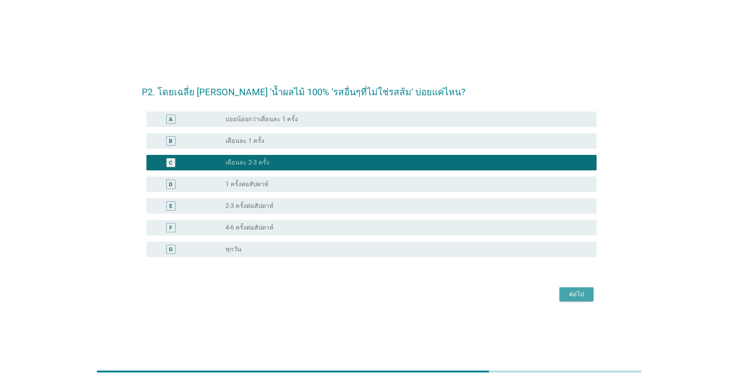
click at [573, 296] on div "ต่อไป" at bounding box center [577, 294] width 22 height 9
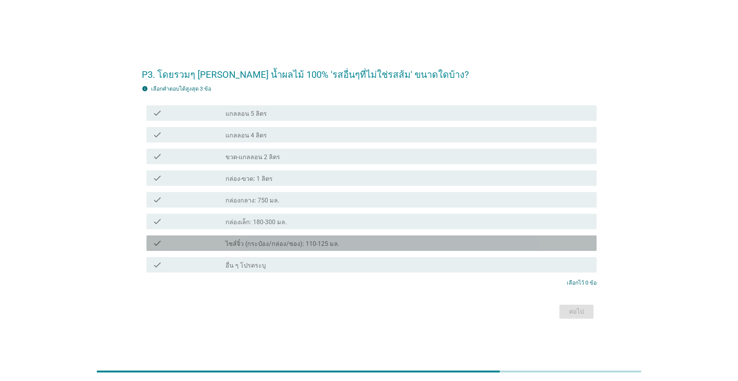
click at [352, 241] on div "check_box_outline_blank ไซส์จิ๋ว (กระป๋อง/กล่อง/ซอง): 110-125 มล." at bounding box center [407, 243] width 365 height 9
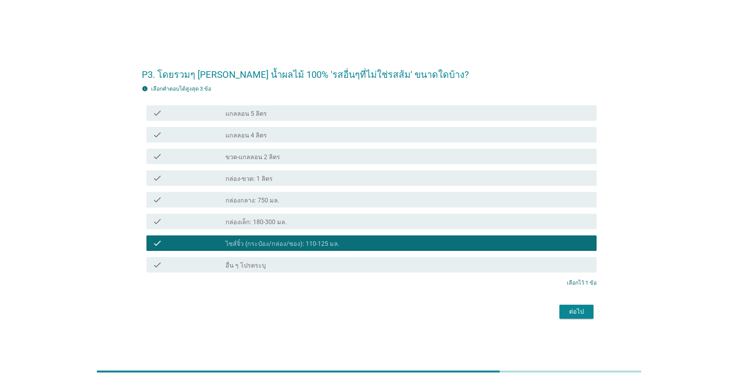
click at [583, 313] on div "ต่อไป" at bounding box center [577, 311] width 22 height 9
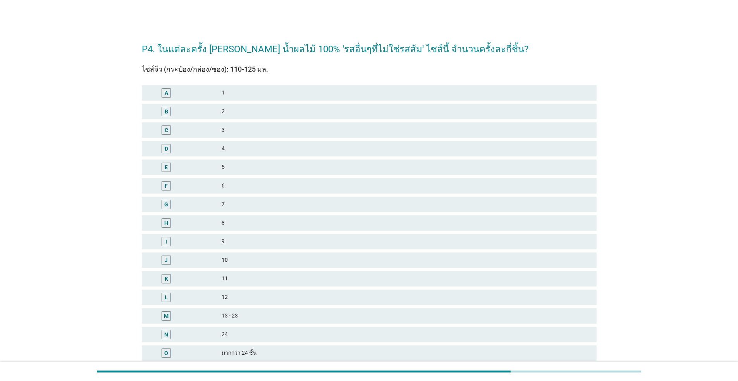
click at [281, 115] on div "2" at bounding box center [406, 111] width 369 height 9
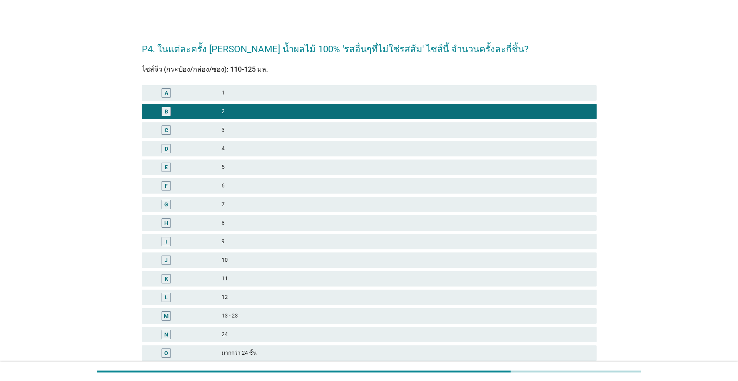
scroll to position [64, 0]
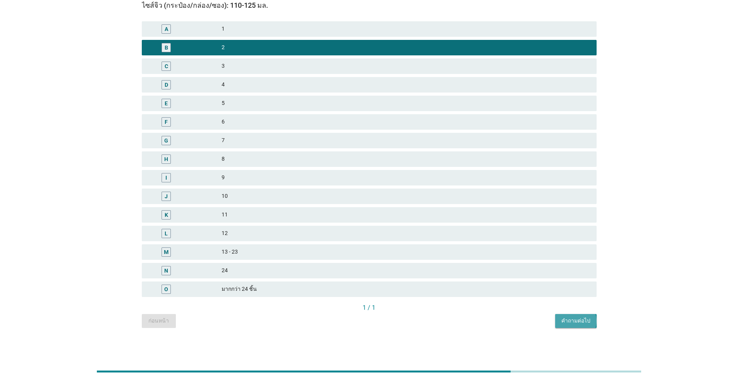
click at [577, 322] on div "คำถามต่อไป" at bounding box center [575, 321] width 29 height 8
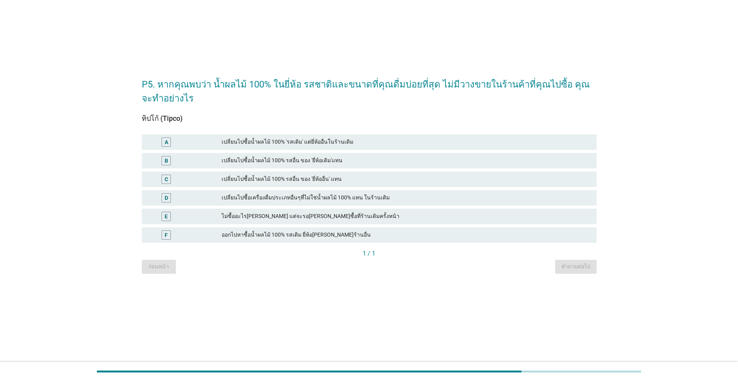
scroll to position [0, 0]
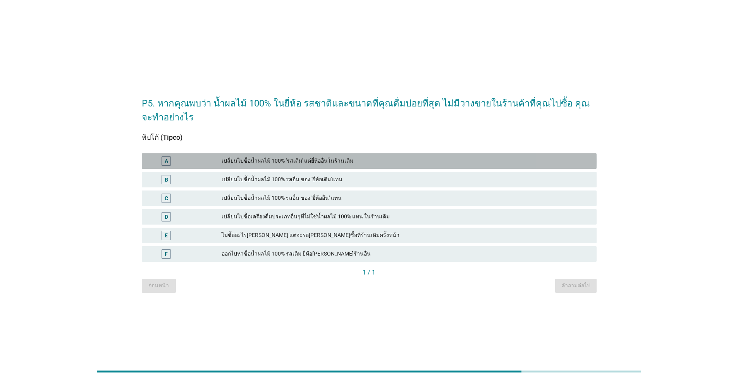
click at [163, 160] on div "A" at bounding box center [166, 161] width 9 height 9
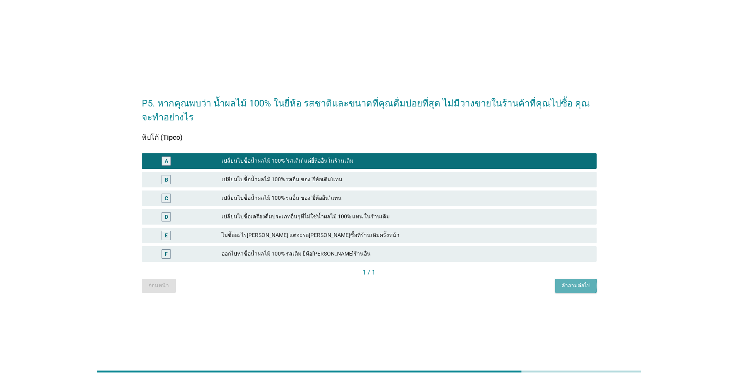
click at [573, 287] on div "คำถามต่อไป" at bounding box center [575, 286] width 29 height 8
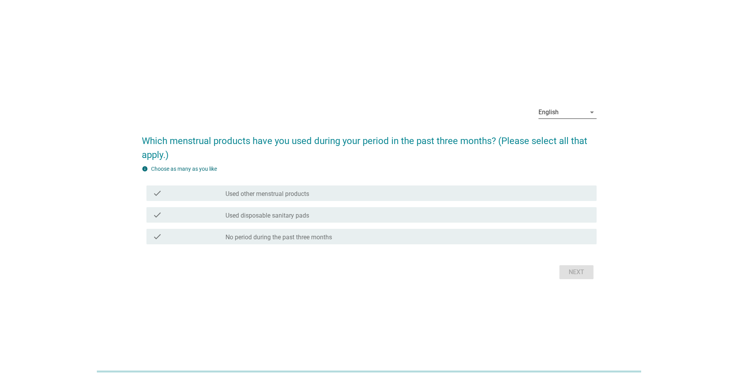
click at [589, 111] on icon "arrow_drop_down" at bounding box center [591, 112] width 9 height 9
click at [570, 141] on div "ภาษาไทย" at bounding box center [567, 136] width 46 height 9
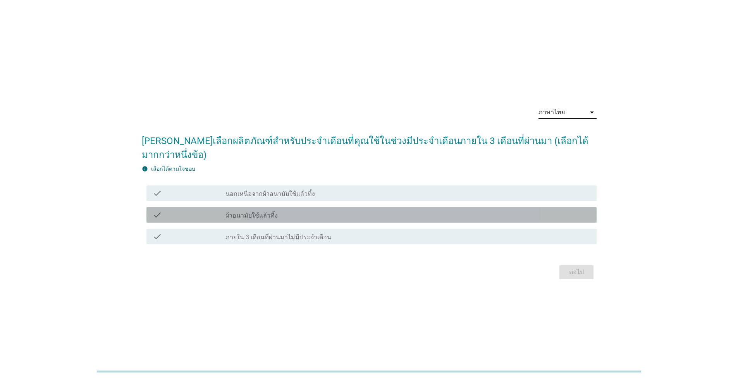
click at [409, 211] on div "check_box_outline_blank ผ้าอนามัยใช้แล้วทิ้ง" at bounding box center [407, 214] width 365 height 9
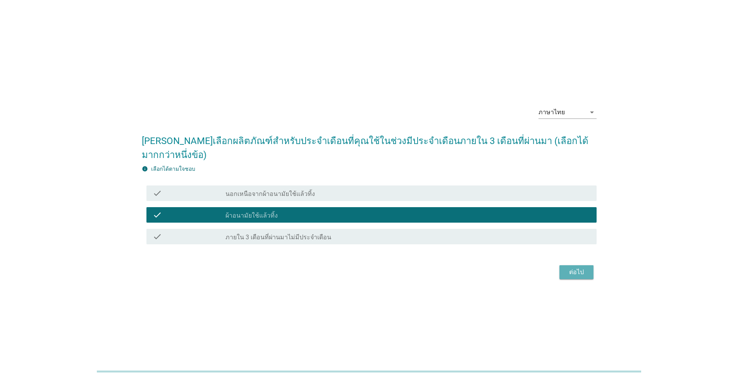
click at [580, 268] on div "ต่อไป" at bounding box center [577, 272] width 22 height 9
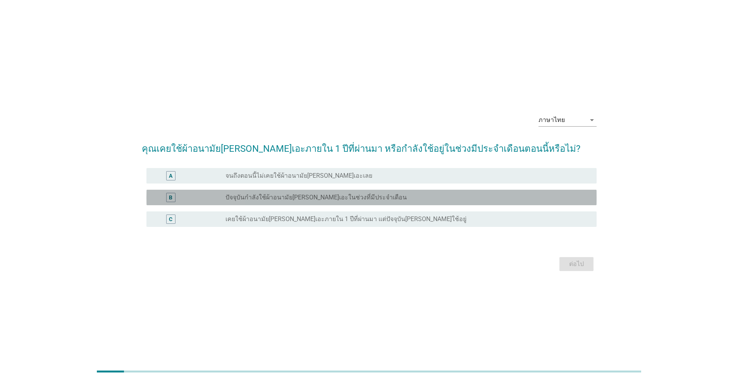
click at [428, 198] on div "radio_button_unchecked ปัจจุบันกำลังใช้ผ้าอนามัยลอรีเอะในช่วงที่มีประจำเดือน" at bounding box center [404, 198] width 359 height 8
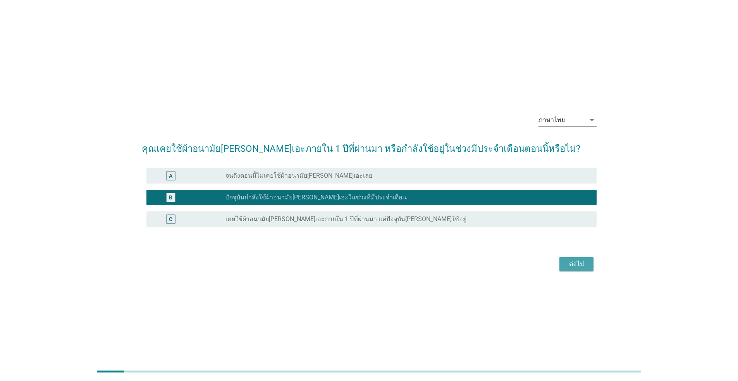
click at [582, 264] on div "ต่อไป" at bounding box center [577, 264] width 22 height 9
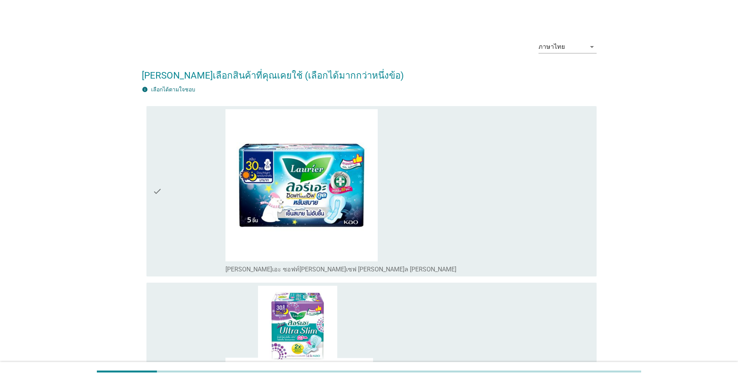
drag, startPoint x: 456, startPoint y: 234, endPoint x: 463, endPoint y: 234, distance: 6.6
click at [456, 234] on div "check_box_outline_blank ลอรีเอะ ซอฟท์แอนด์เซฟ สลิม คูล ไนท์" at bounding box center [407, 191] width 365 height 165
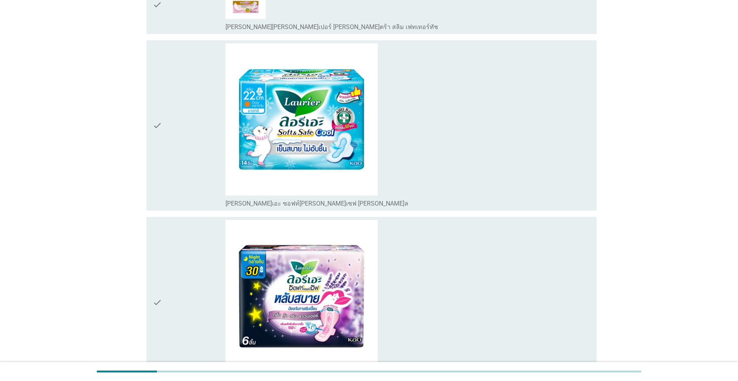
scroll to position [566, 0]
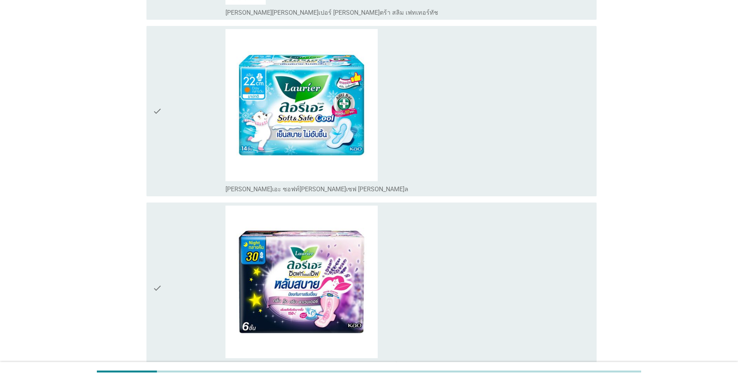
click at [484, 148] on div "check_box_outline_blank ลอรีเอะ ซอฟท์แอนด์เซฟ สลิม คูล" at bounding box center [407, 111] width 365 height 165
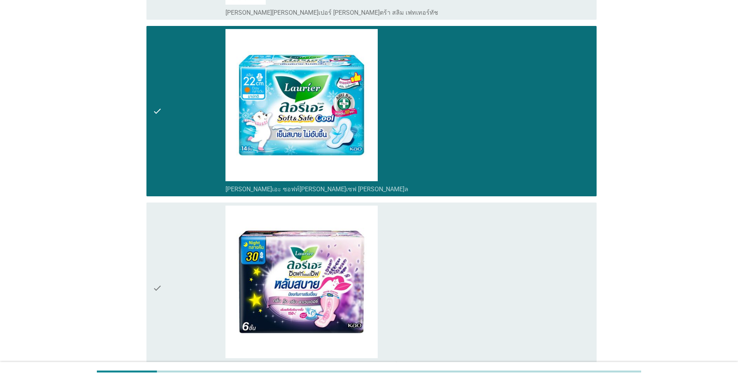
click at [492, 309] on div "check_box_outline_blank ลอรีเอะ ซอฟท์ แอนด์ เซฟ หลับสบาย กลิ่นลาเวนเดอร์" at bounding box center [407, 288] width 365 height 165
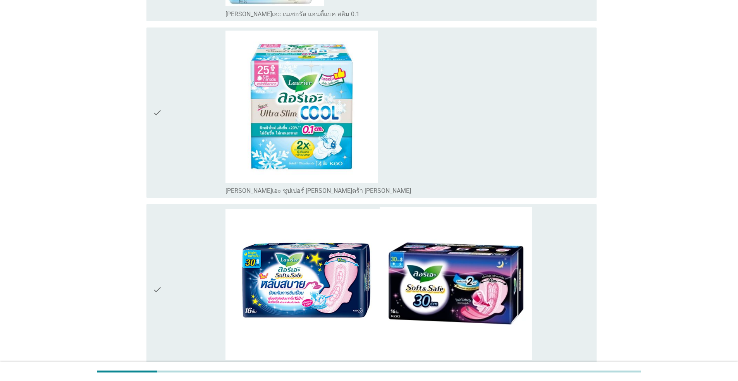
scroll to position [2299, 0]
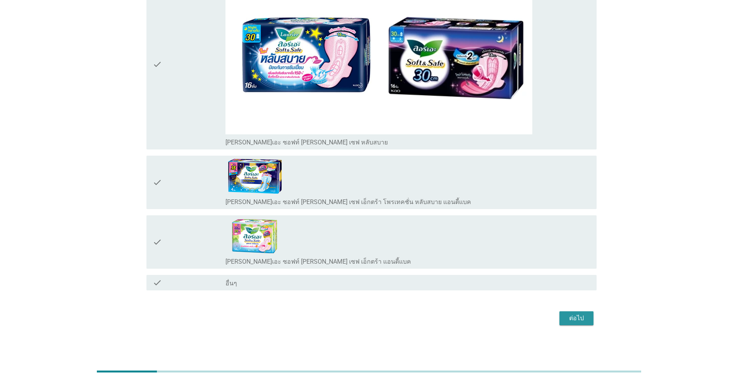
click at [579, 319] on div "ต่อไป" at bounding box center [577, 318] width 22 height 9
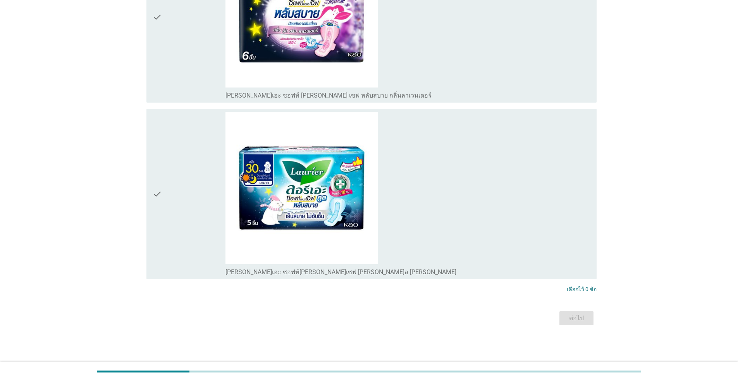
scroll to position [0, 0]
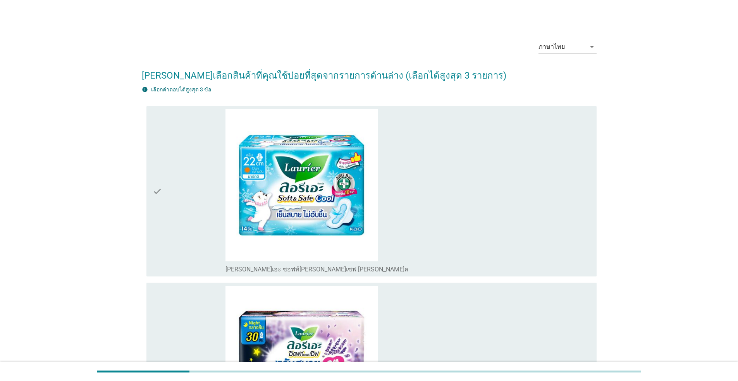
click at [509, 345] on div "check_box_outline_blank ลอรีเอะ ซอฟท์ แอนด์ เซฟ หลับสบาย กลิ่นลาเวนเดอร์" at bounding box center [407, 368] width 365 height 165
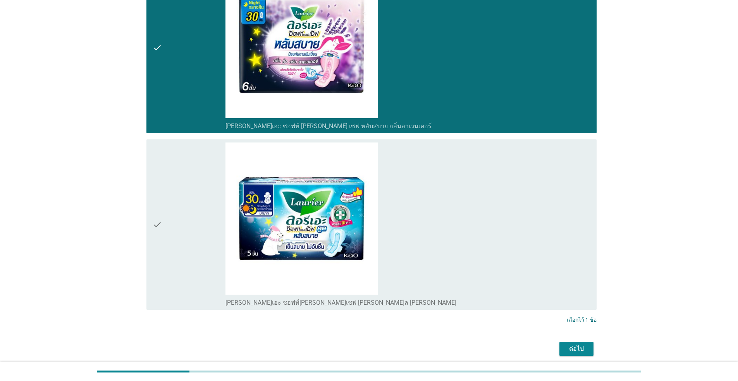
scroll to position [324, 0]
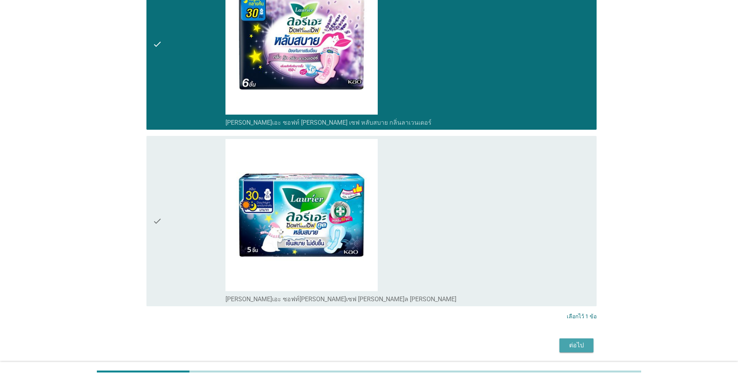
click at [576, 342] on div "ต่อไป" at bounding box center [577, 345] width 22 height 9
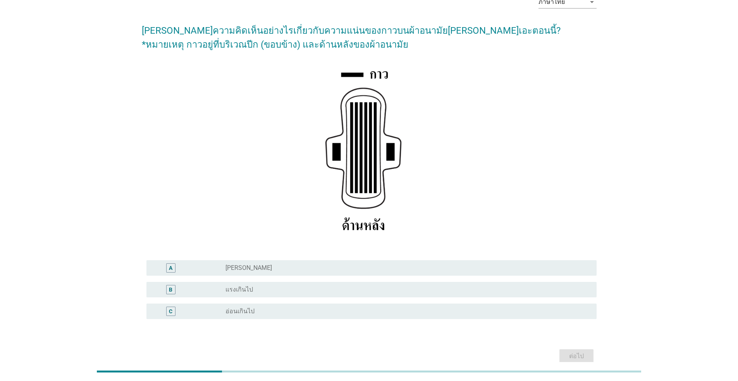
scroll to position [83, 0]
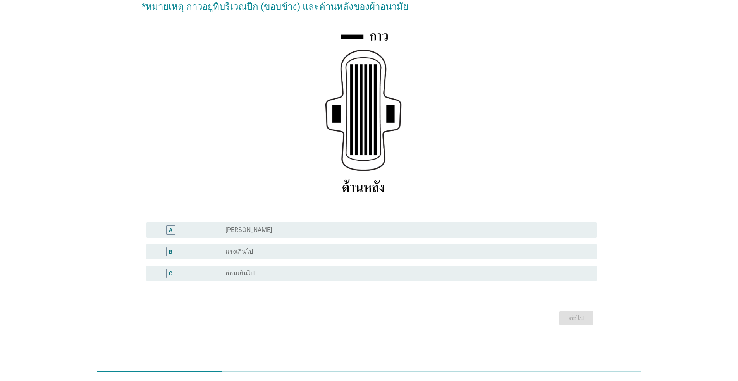
click at [413, 228] on div "radio_button_unchecked ปกติ" at bounding box center [404, 230] width 359 height 8
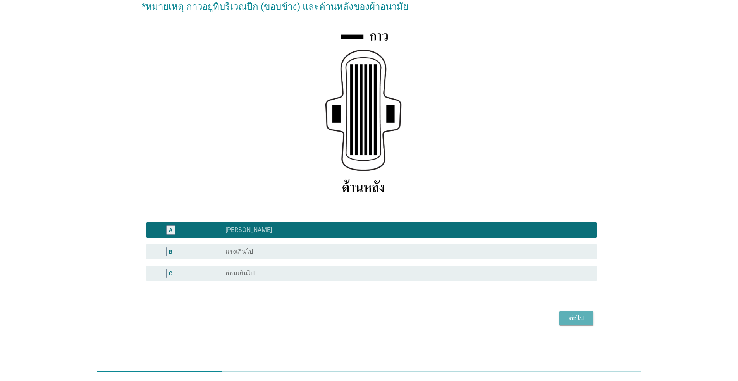
click at [581, 319] on div "ต่อไป" at bounding box center [577, 318] width 22 height 9
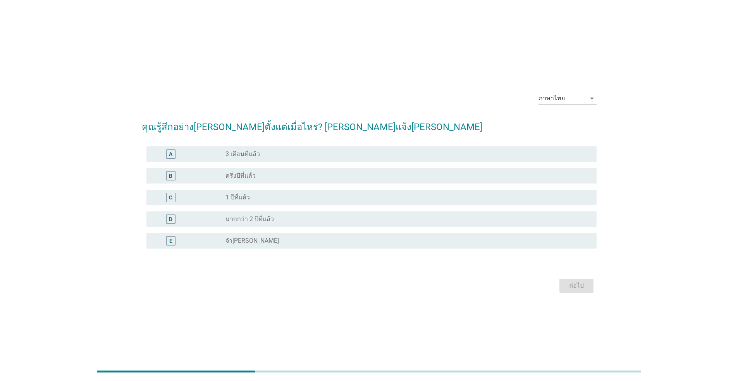
click at [308, 241] on div "radio_button_unchecked จำไม่ได้" at bounding box center [404, 241] width 359 height 8
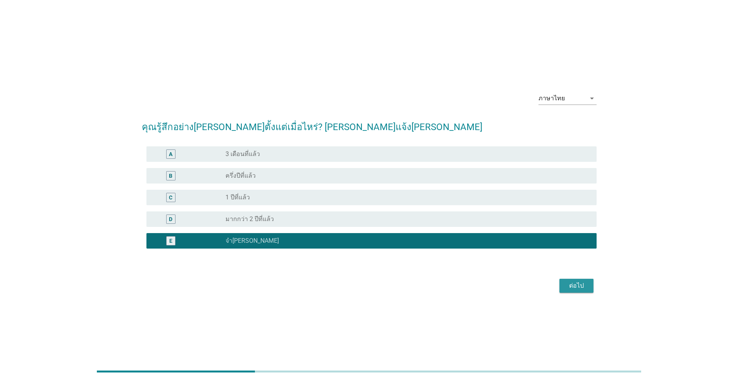
click at [576, 286] on div "ต่อไป" at bounding box center [577, 285] width 22 height 9
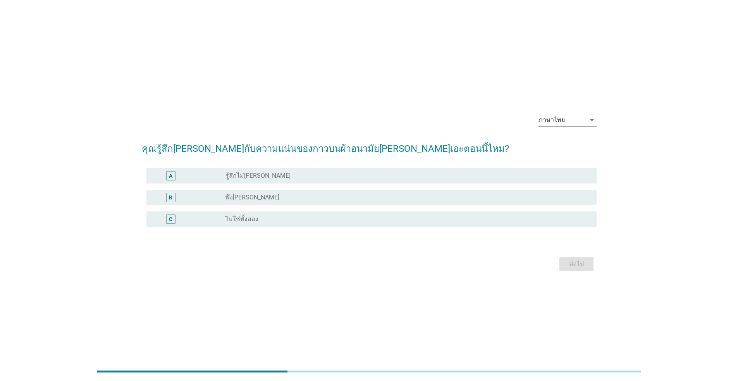
click at [358, 202] on div "radio_button_unchecked พึงพอใจ" at bounding box center [407, 197] width 365 height 9
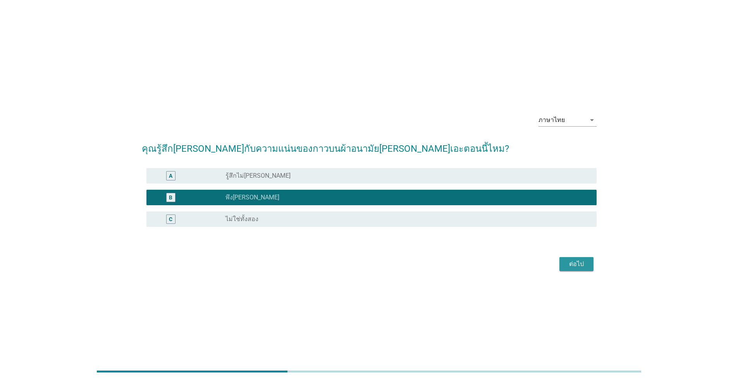
click at [571, 265] on div "ต่อไป" at bounding box center [577, 264] width 22 height 9
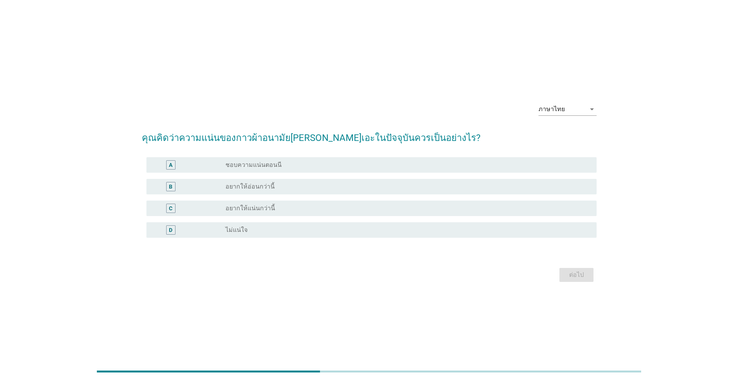
click at [327, 189] on div "radio_button_unchecked อยากให้อ่อนกว่านี้" at bounding box center [404, 187] width 359 height 8
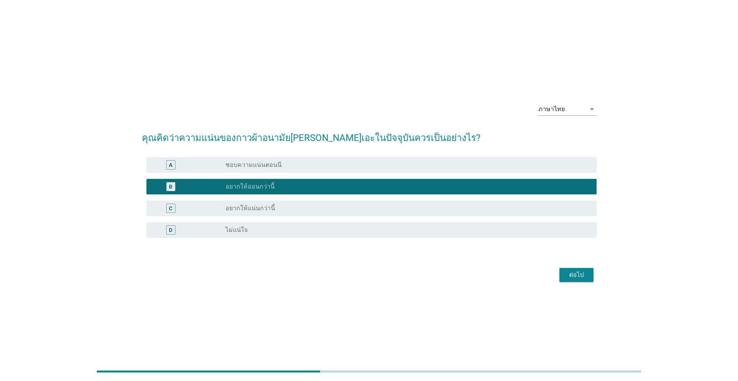
click at [356, 231] on div "radio_button_unchecked ไม่แน่ใจ" at bounding box center [404, 230] width 359 height 8
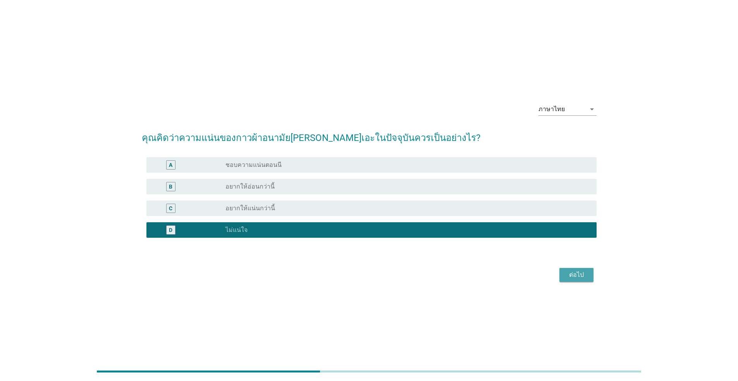
click at [576, 272] on div "ต่อไป" at bounding box center [577, 274] width 22 height 9
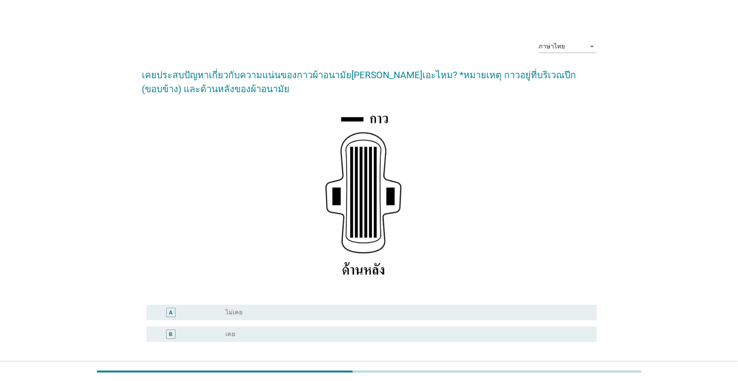
scroll to position [61, 0]
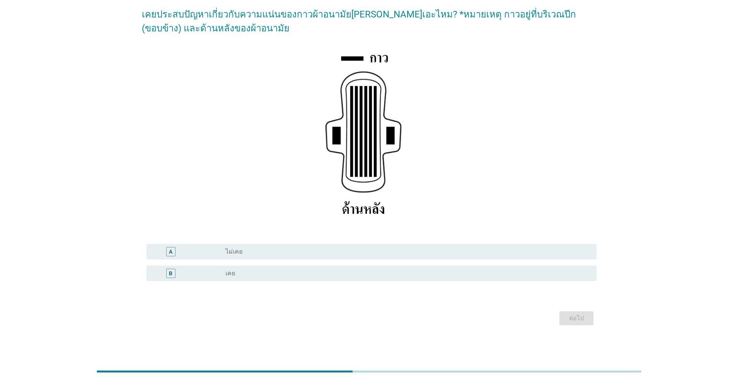
click at [327, 272] on div "radio_button_unchecked เคย" at bounding box center [404, 274] width 359 height 8
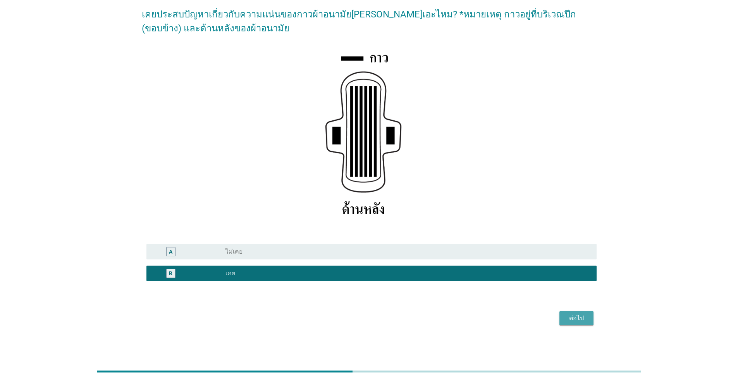
click at [572, 322] on div "ต่อไป" at bounding box center [577, 318] width 22 height 9
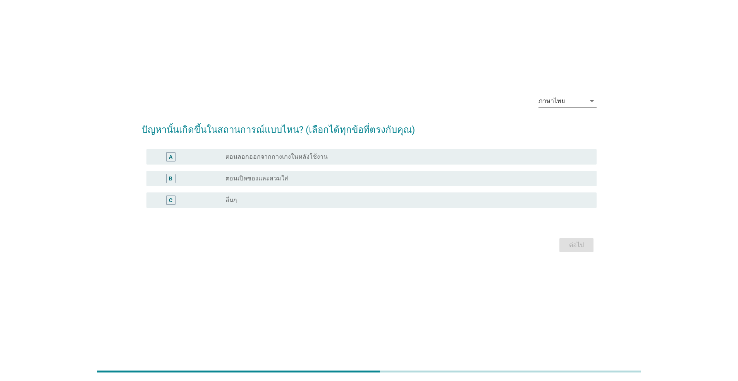
scroll to position [0, 0]
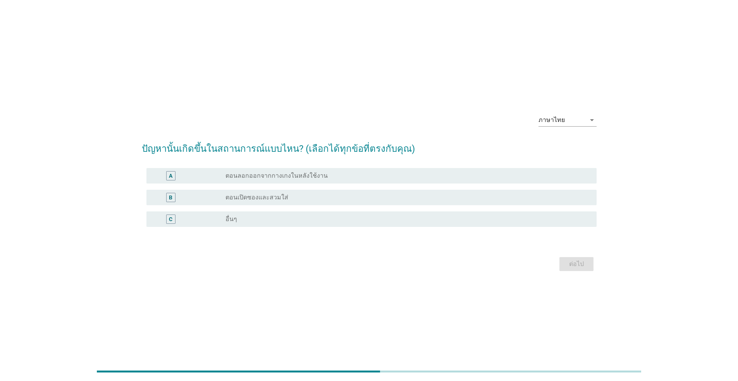
click at [394, 174] on div "radio_button_unchecked ตอนลอกออกจากกางเกงในหลังใช้งาน" at bounding box center [404, 176] width 359 height 8
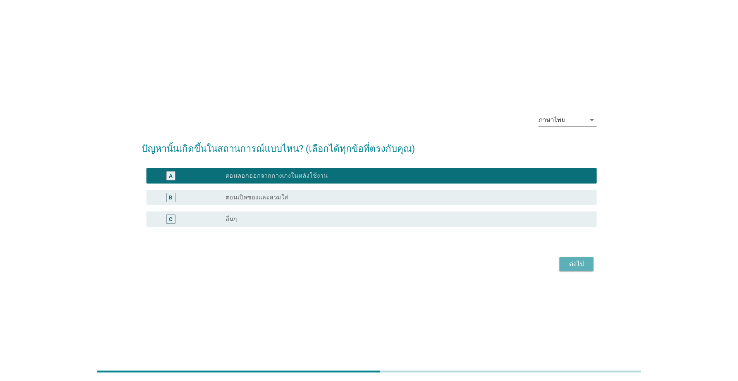
click at [579, 265] on div "ต่อไป" at bounding box center [577, 264] width 22 height 9
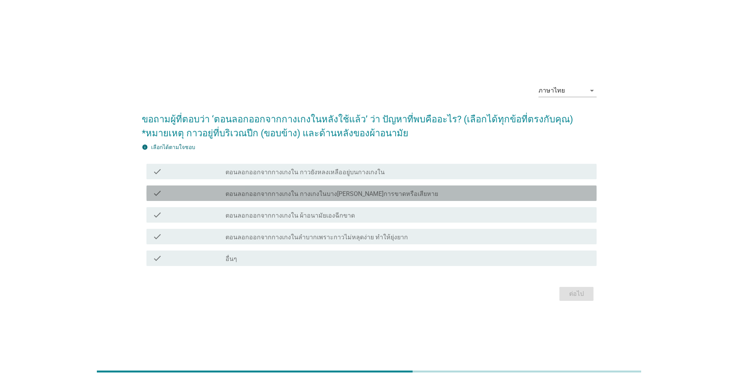
click at [459, 193] on div "check_box_outline_blank ตอนลอกออกจากกางเกงใน กางเกงในบางส่วนเกิดการขาดหรือเสียห…" at bounding box center [407, 193] width 365 height 9
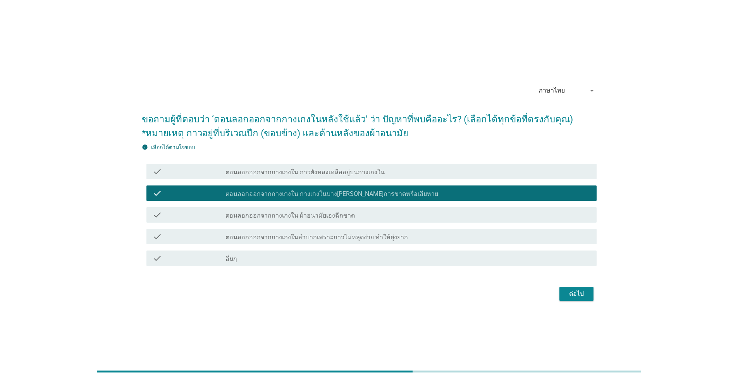
click at [442, 194] on div "check_box_outline_blank ตอนลอกออกจากกางเกงใน กางเกงในบางส่วนเกิดการขาดหรือเสียห…" at bounding box center [407, 193] width 365 height 9
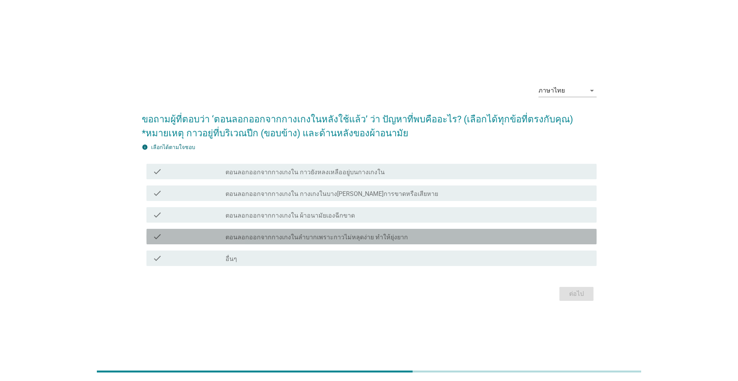
click at [439, 242] on div "check check_box_outline_blank ตอนลอกออกจากกางเกงในลำบากเพราะกาวไม่หลุดง่าย ทำให…" at bounding box center [371, 236] width 450 height 15
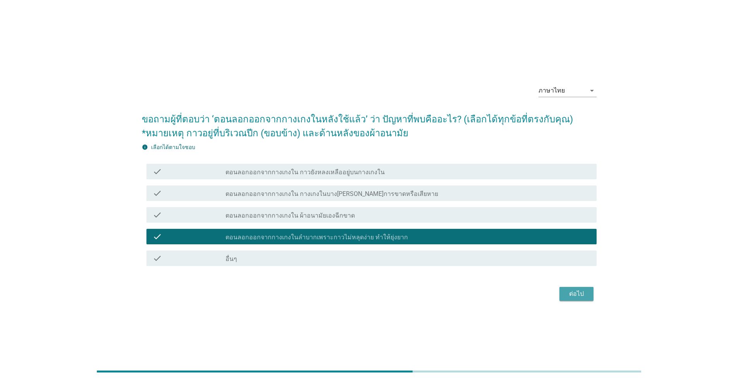
click at [582, 296] on div "ต่อไป" at bounding box center [577, 293] width 22 height 9
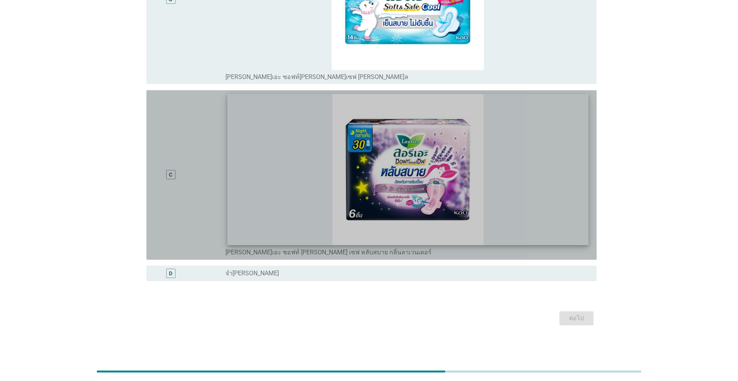
click at [509, 213] on img at bounding box center [407, 169] width 361 height 151
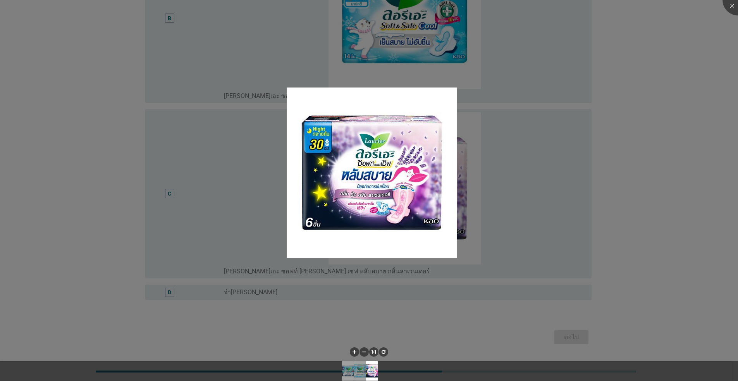
click at [649, 193] on div at bounding box center [369, 190] width 738 height 381
click at [246, 77] on div at bounding box center [369, 190] width 738 height 381
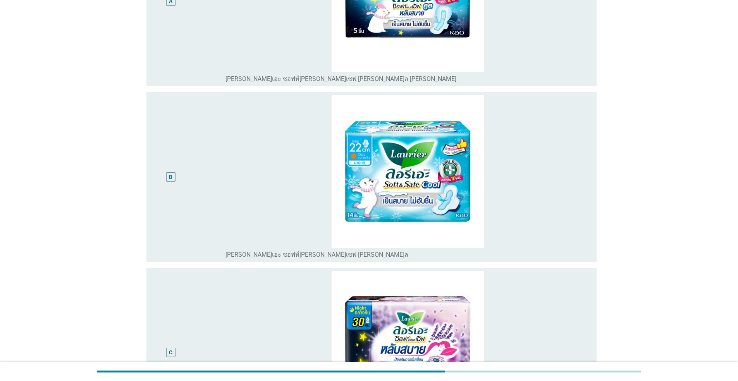
scroll to position [356, 0]
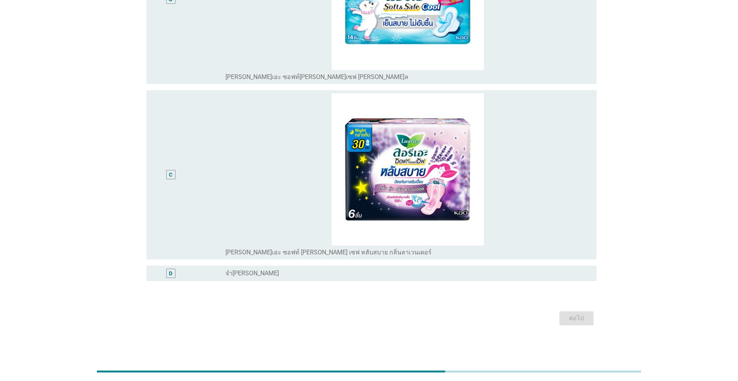
click at [172, 175] on div "C" at bounding box center [170, 175] width 3 height 8
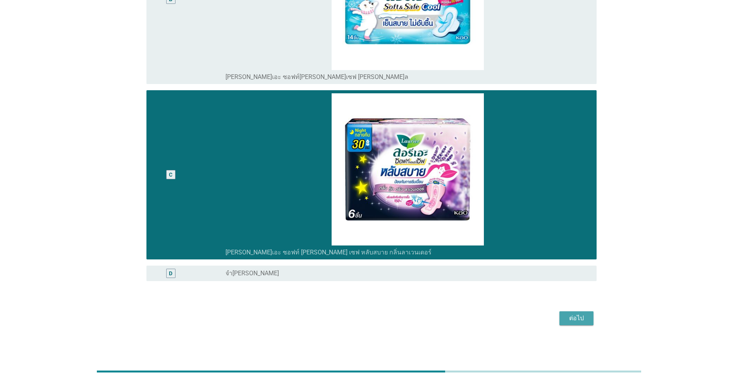
click at [576, 313] on button "ต่อไป" at bounding box center [576, 318] width 34 height 14
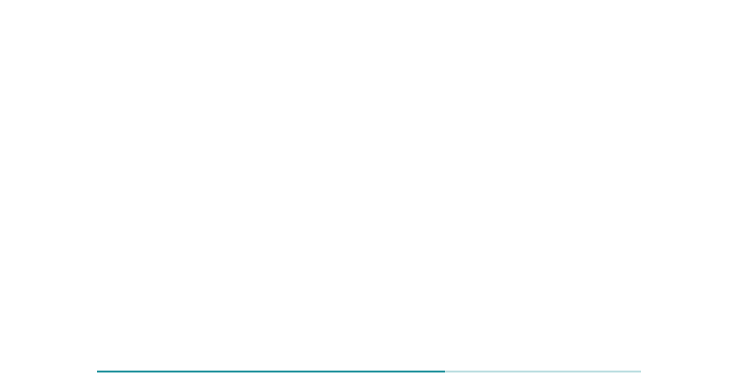
scroll to position [0, 0]
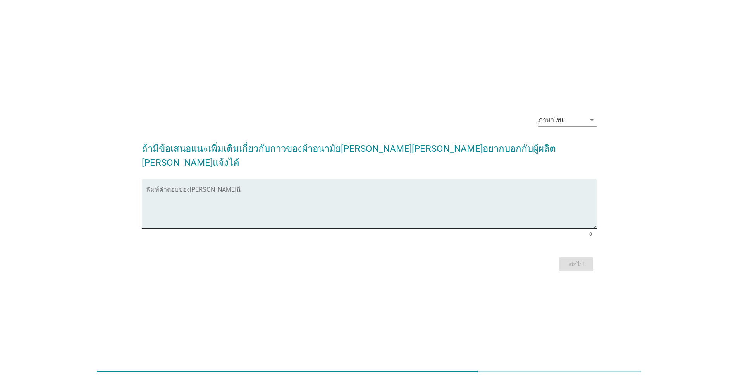
click at [289, 179] on div "พิมพ์คำตอบของ[PERSON_NAME]นี่" at bounding box center [371, 204] width 450 height 50
type textarea "x"
type textarea "ปีกด้านข้างลอกติดกับกางเกงใน"
click at [576, 260] on div "ต่อไป" at bounding box center [577, 264] width 22 height 9
